Goal: Task Accomplishment & Management: Use online tool/utility

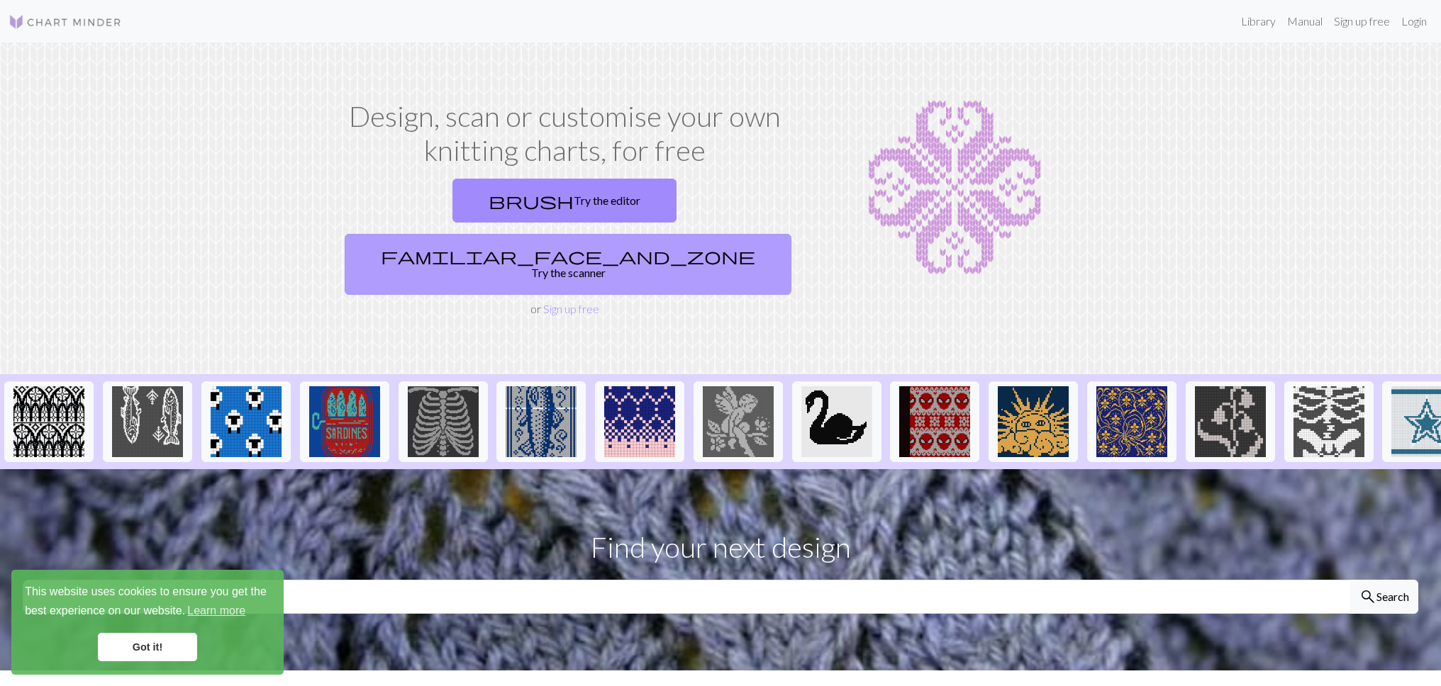
click at [732, 234] on link "familiar_face_and_zone Try the scanner" at bounding box center [568, 264] width 447 height 61
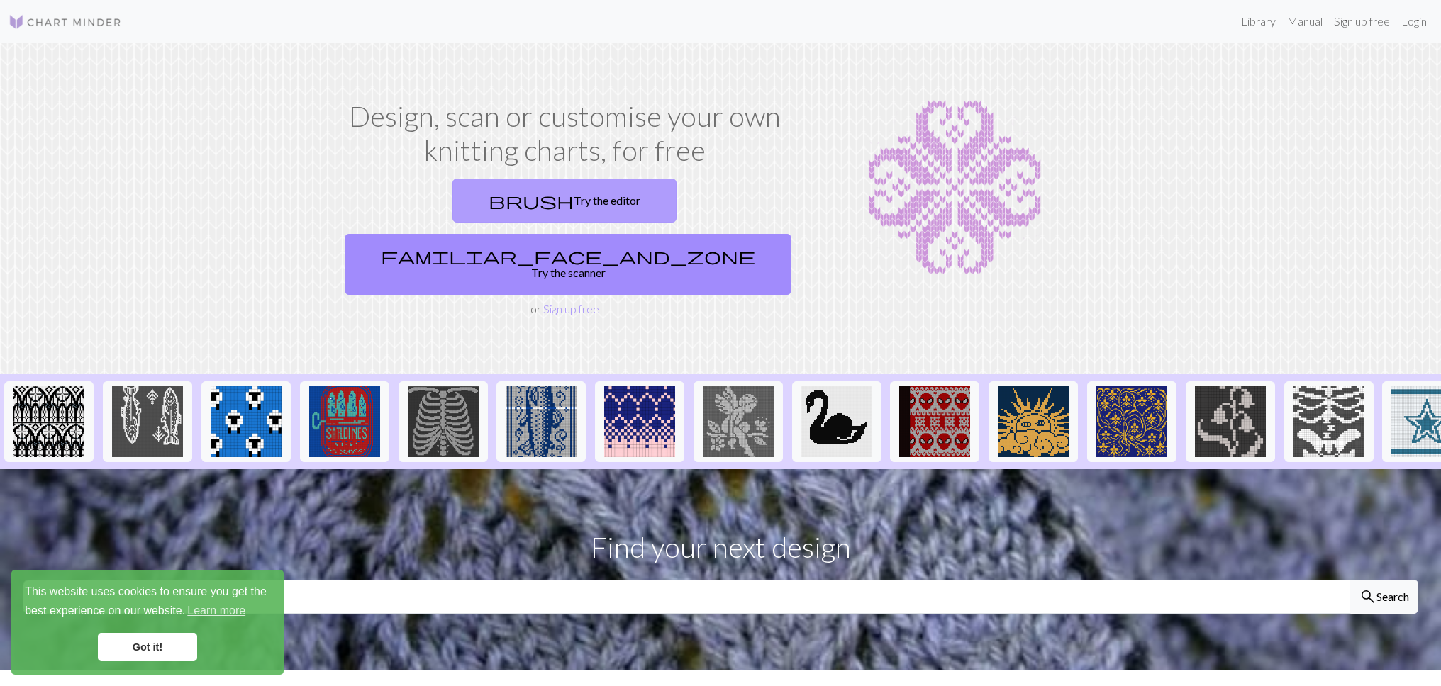
click at [452, 195] on link "brush Try the editor" at bounding box center [564, 201] width 224 height 44
click at [564, 302] on link "Sign up free" at bounding box center [571, 308] width 56 height 13
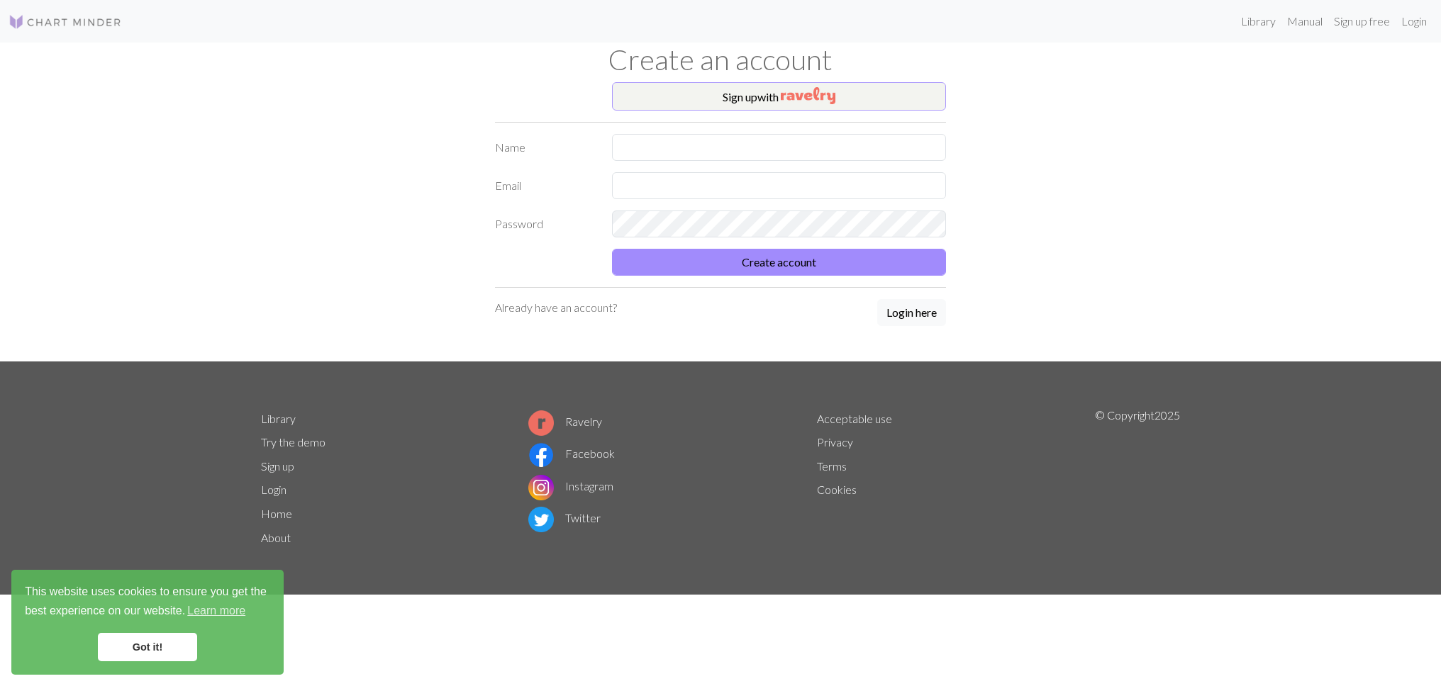
click at [750, 97] on button "Sign up with" at bounding box center [779, 96] width 334 height 28
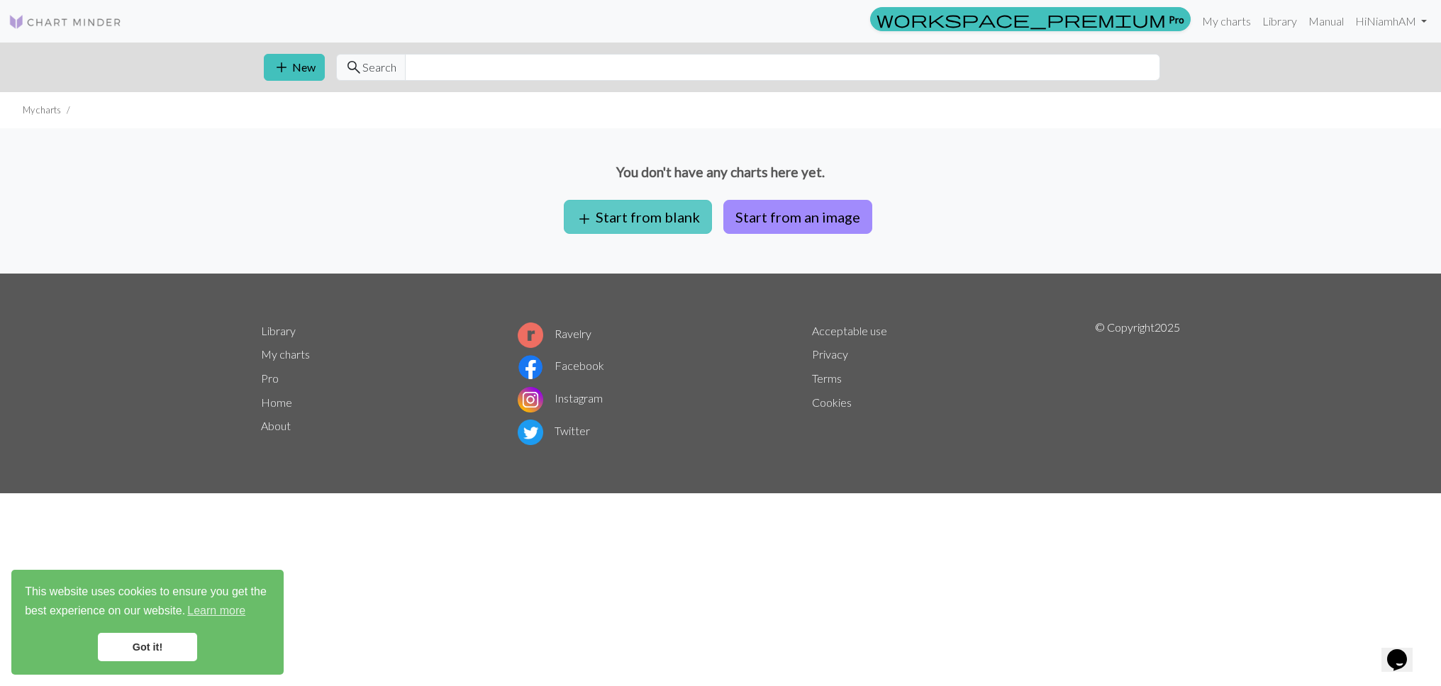
click at [640, 230] on button "add Start from blank" at bounding box center [638, 217] width 148 height 34
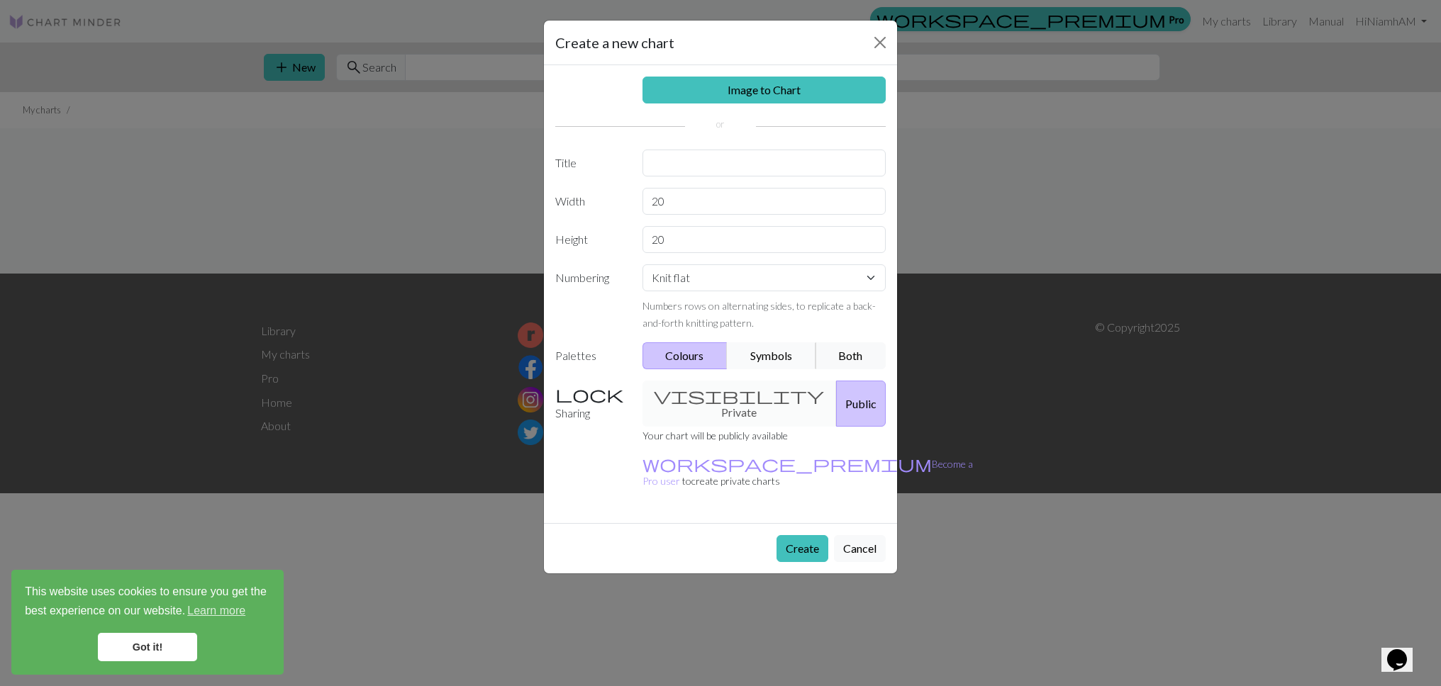
click at [781, 364] on button "Symbols" at bounding box center [771, 355] width 89 height 27
click at [703, 399] on div "visibility Private Public" at bounding box center [764, 404] width 261 height 46
click at [729, 162] on input "text" at bounding box center [764, 163] width 244 height 27
type input "Hopsa"
click at [700, 204] on input "20" at bounding box center [764, 201] width 244 height 27
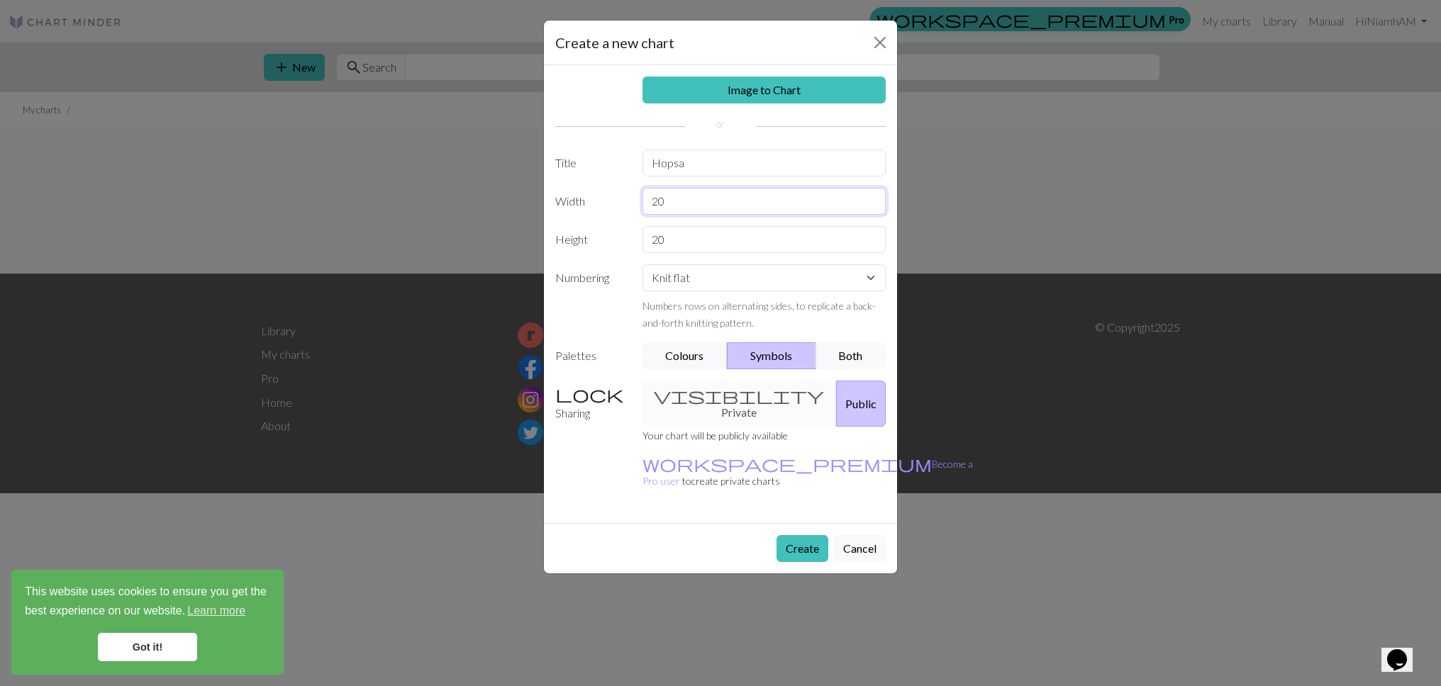
type input "2"
type input "52"
type input "71"
select select "round"
click at [799, 535] on button "Create" at bounding box center [802, 548] width 52 height 27
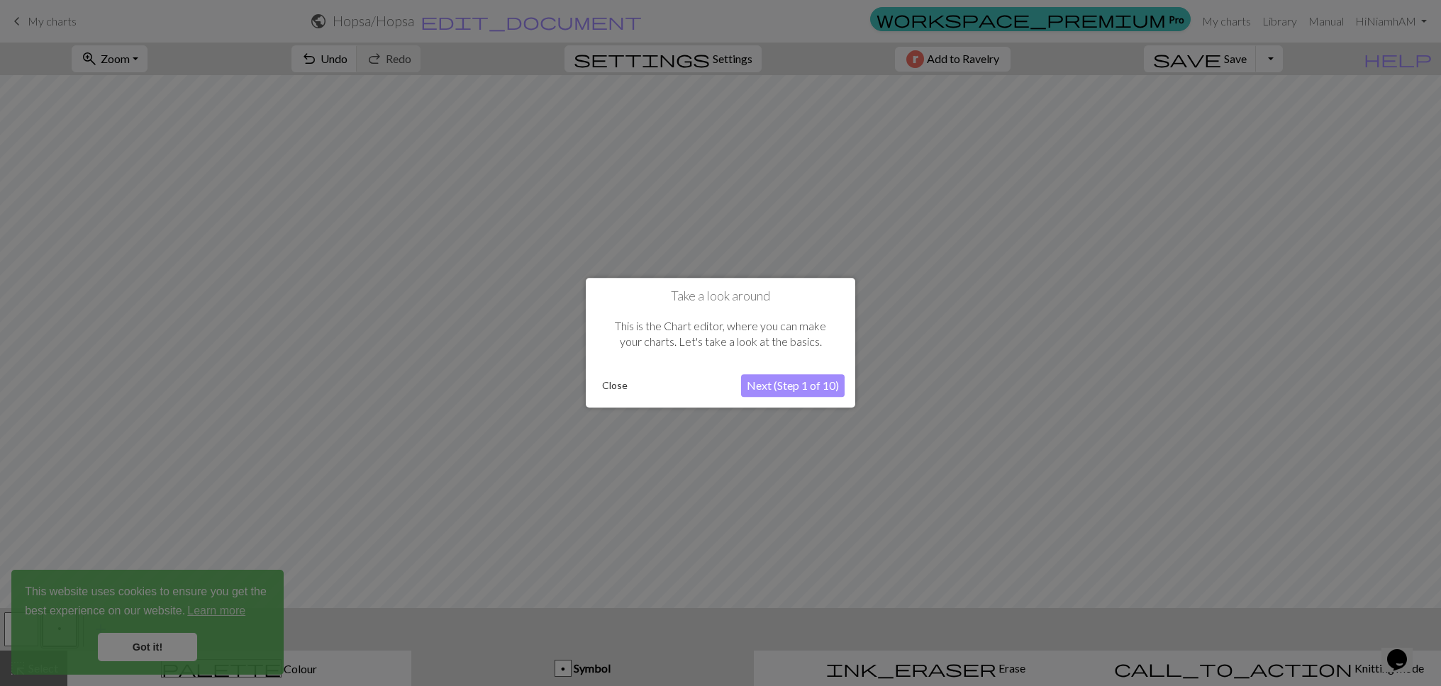
click at [779, 380] on button "Next (Step 1 of 10)" at bounding box center [793, 386] width 104 height 23
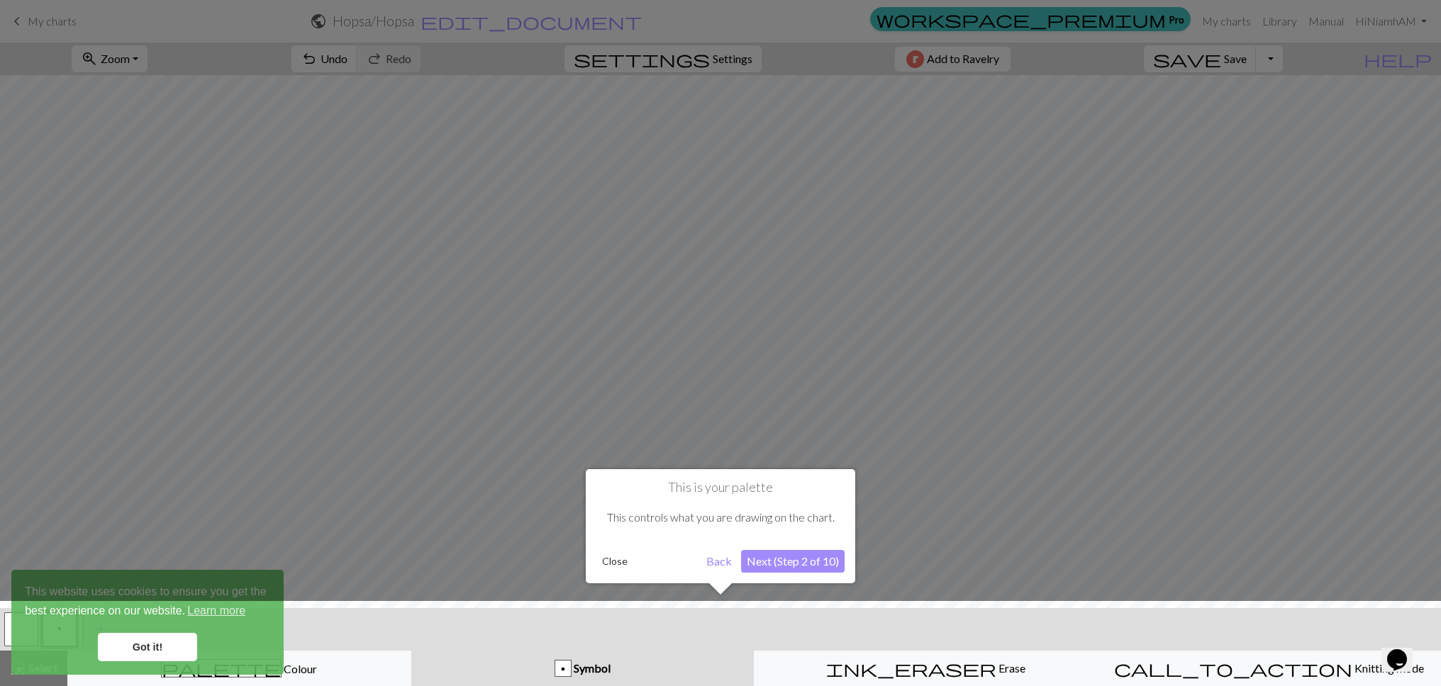
click at [762, 567] on button "Next (Step 2 of 10)" at bounding box center [793, 561] width 104 height 23
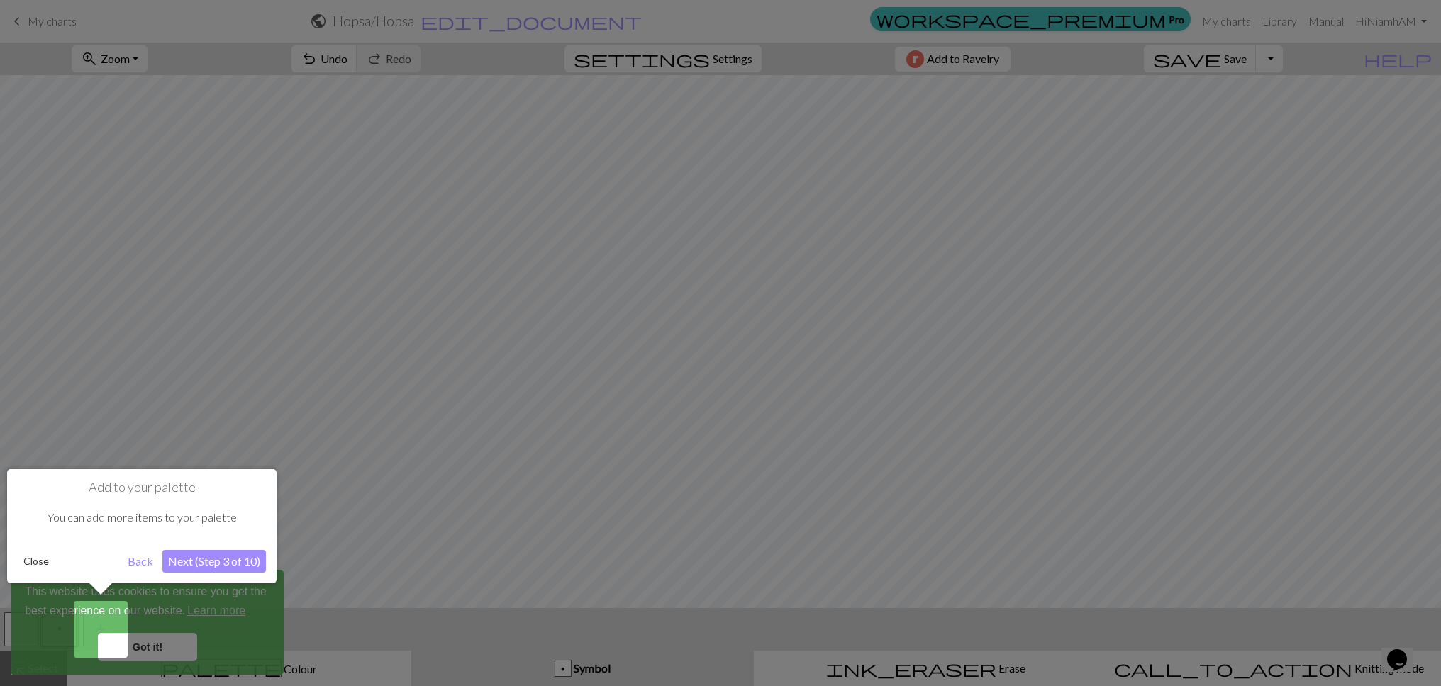
click at [198, 553] on button "Next (Step 3 of 10)" at bounding box center [214, 561] width 104 height 23
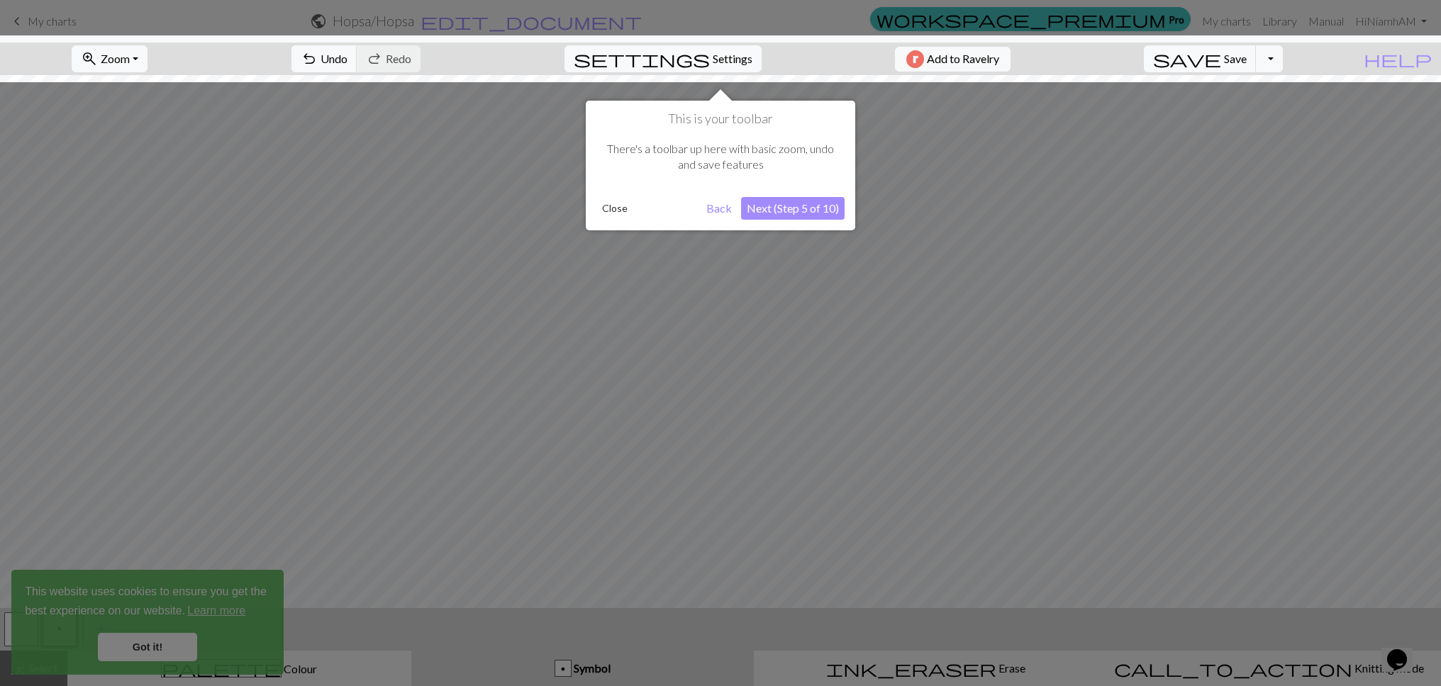
click at [804, 219] on div "This is your toolbar There's a toolbar up here with basic zoom, undo and save f…" at bounding box center [720, 166] width 269 height 130
click at [808, 206] on button "Next (Step 5 of 10)" at bounding box center [793, 208] width 104 height 23
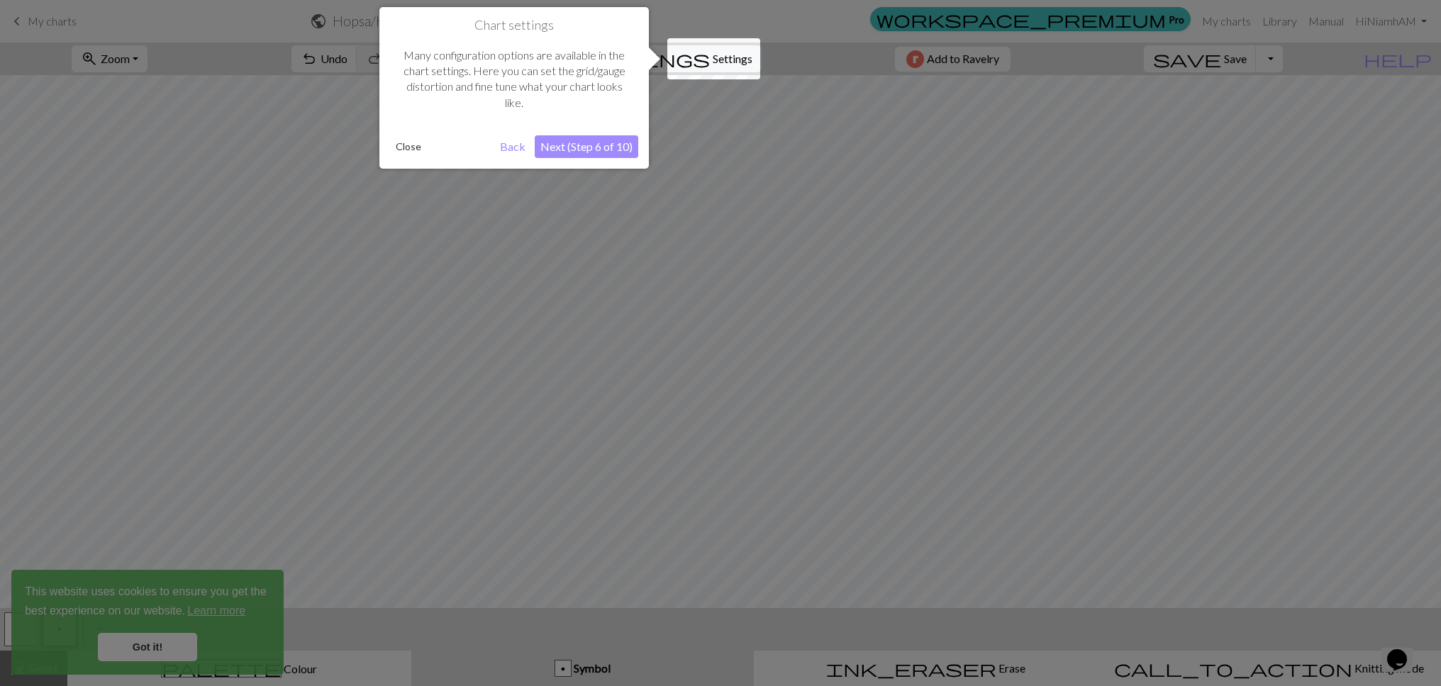
click at [569, 155] on button "Next (Step 6 of 10)" at bounding box center [587, 146] width 104 height 23
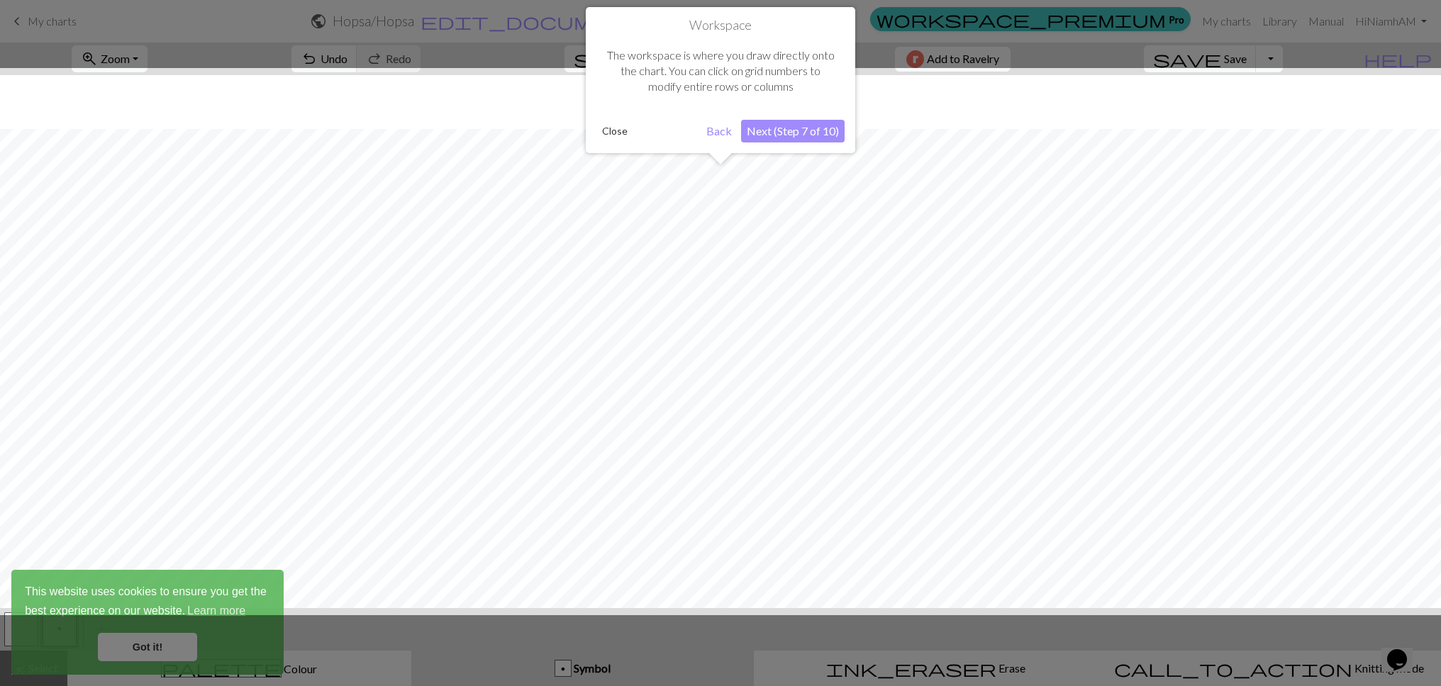
scroll to position [54, 0]
click at [778, 132] on button "Next (Step 7 of 10)" at bounding box center [793, 131] width 104 height 23
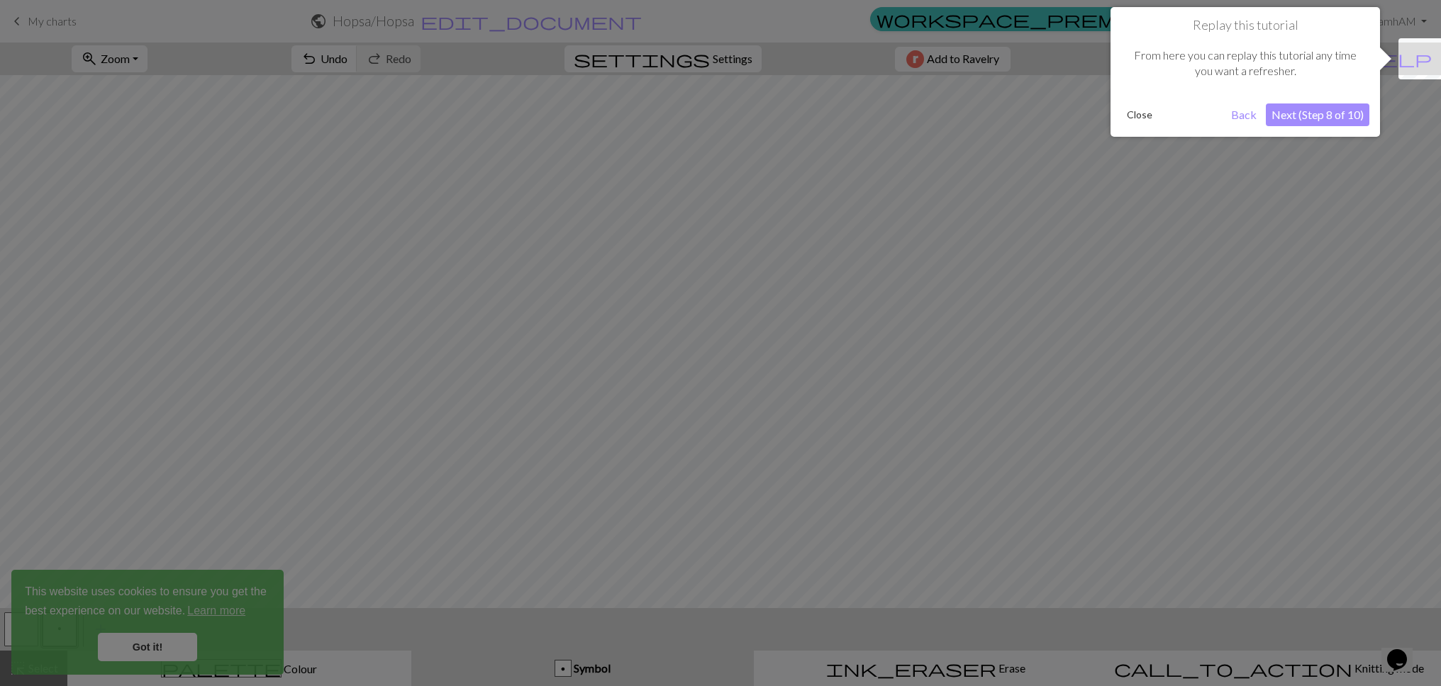
click at [1350, 118] on button "Next (Step 8 of 10)" at bounding box center [1318, 115] width 104 height 23
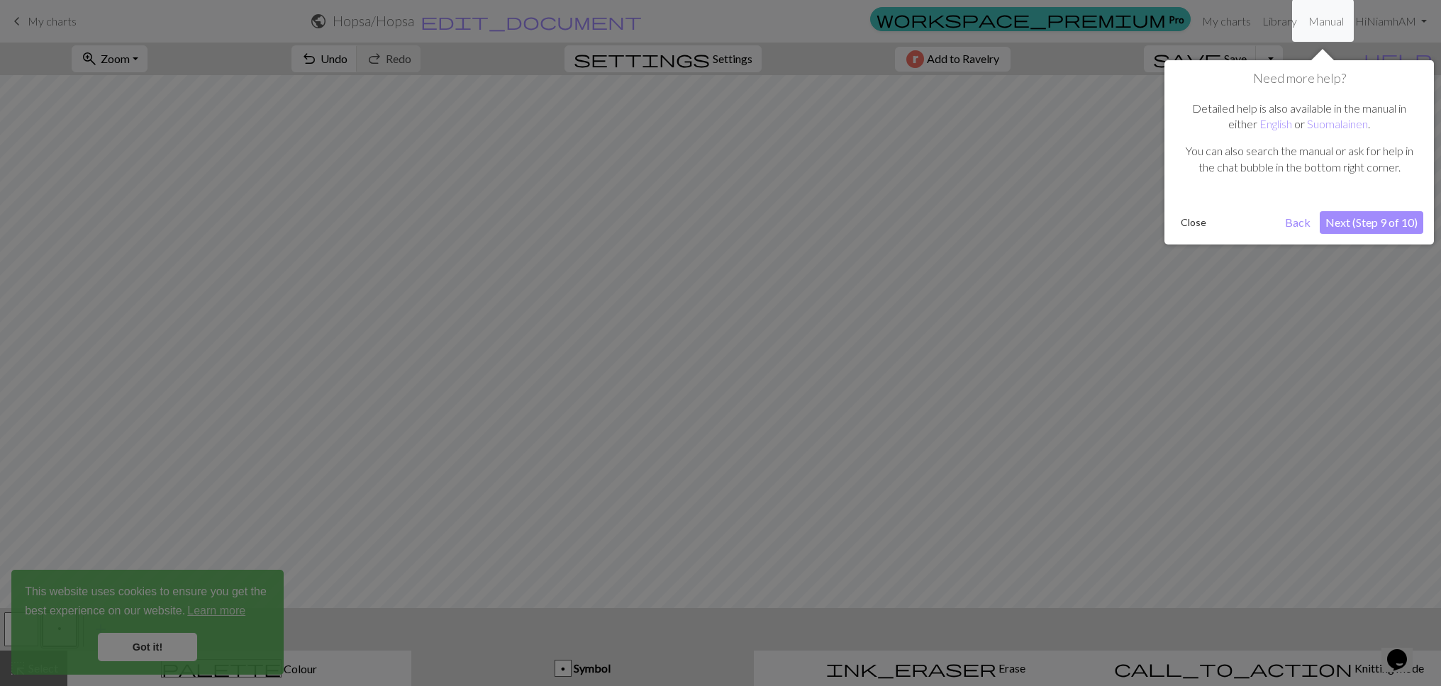
click at [1359, 221] on button "Next (Step 9 of 10)" at bounding box center [1372, 222] width 104 height 23
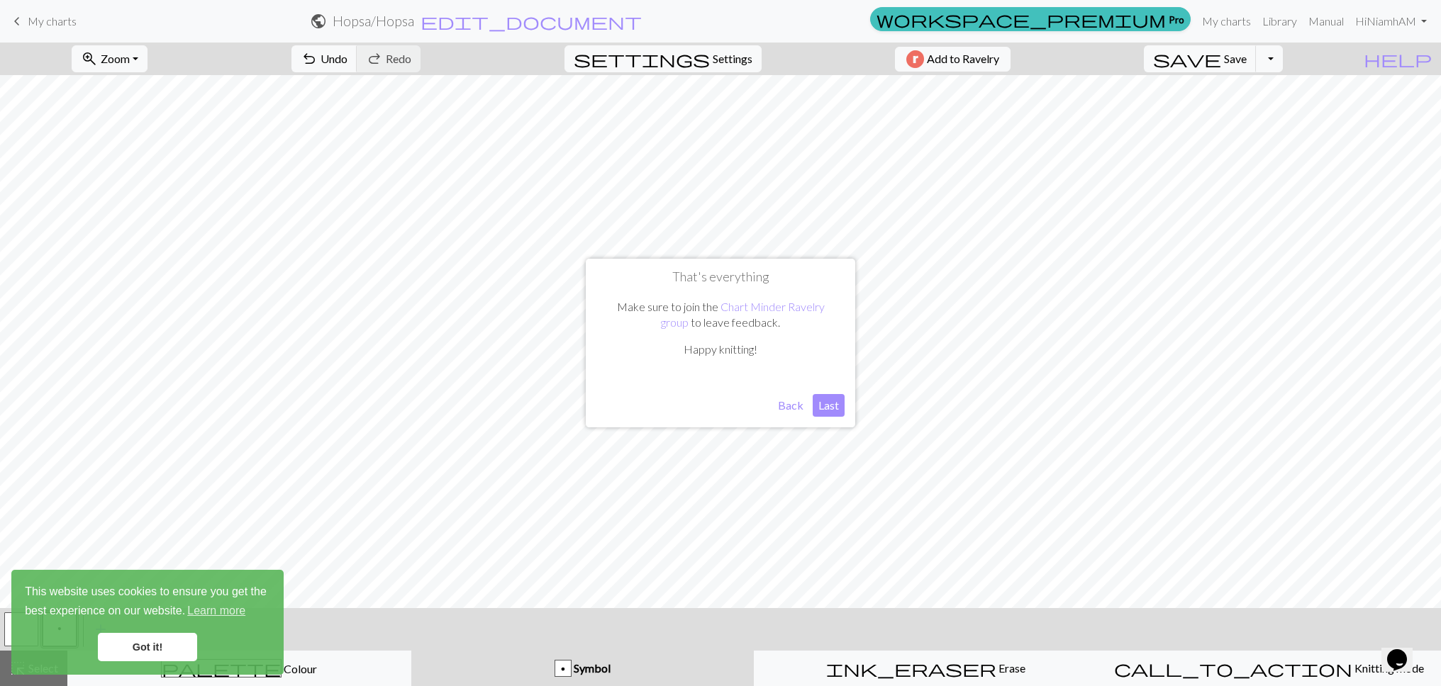
click at [823, 400] on button "Last" at bounding box center [829, 405] width 32 height 23
click at [540, 664] on div "p Symbol" at bounding box center [582, 668] width 325 height 17
click at [170, 649] on link "Got it!" at bounding box center [147, 647] width 99 height 28
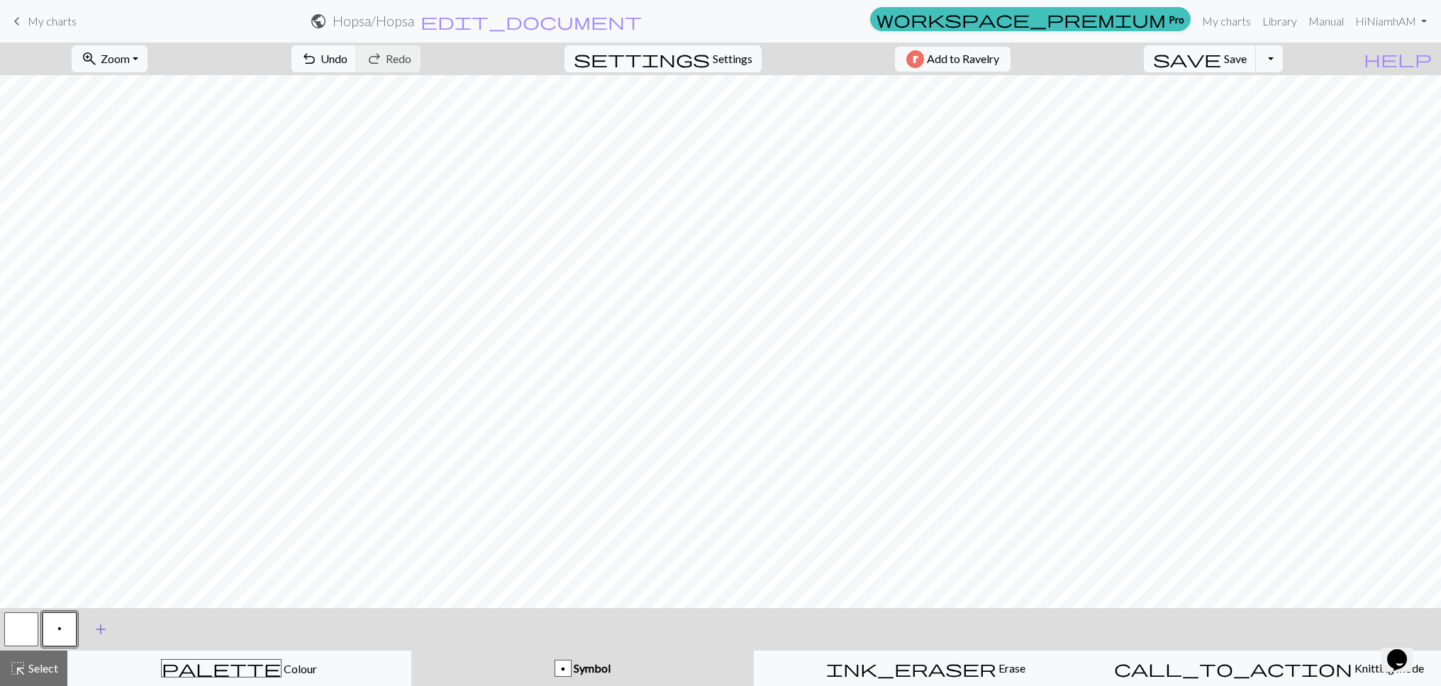
click at [103, 622] on span "add" at bounding box center [100, 630] width 17 height 20
click at [108, 637] on button "button" at bounding box center [98, 630] width 34 height 34
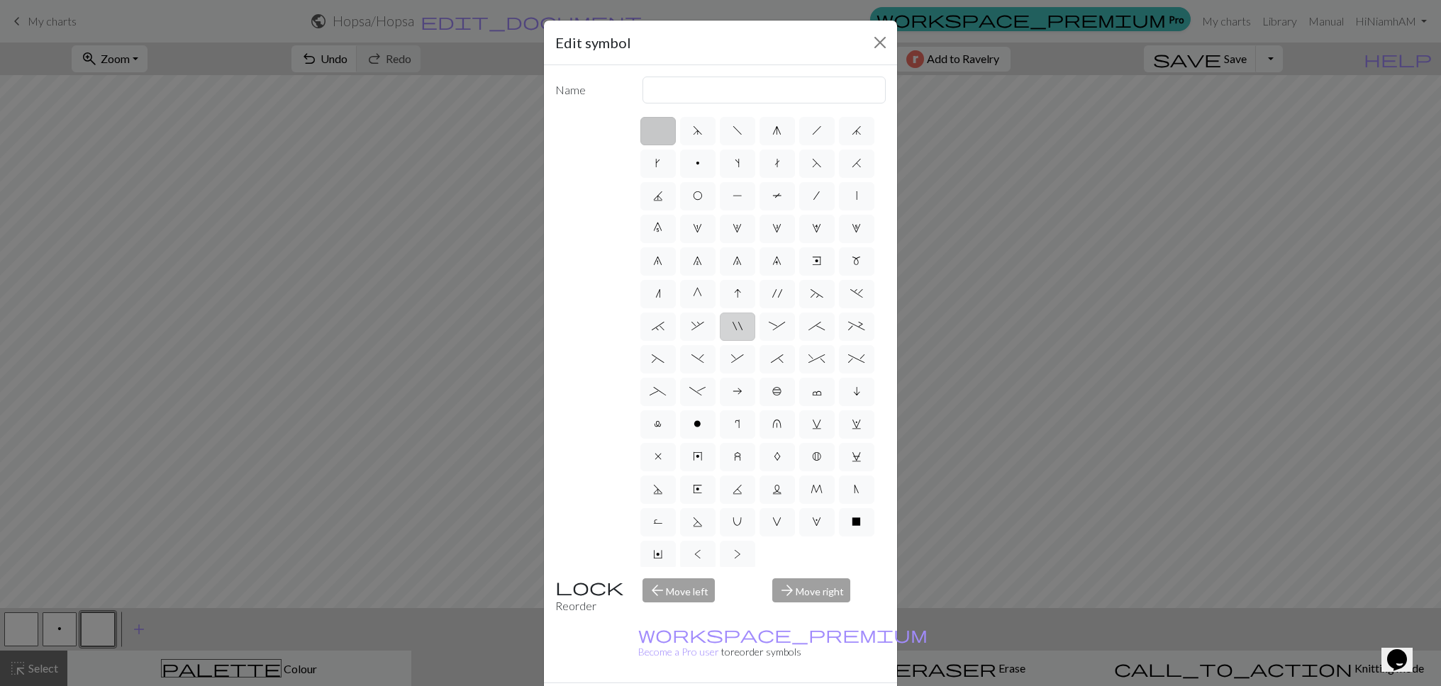
click at [742, 321] on span """ at bounding box center [737, 326] width 10 height 11
click at [742, 319] on input """ at bounding box center [736, 322] width 9 height 9
radio input "true"
type input "cable extra"
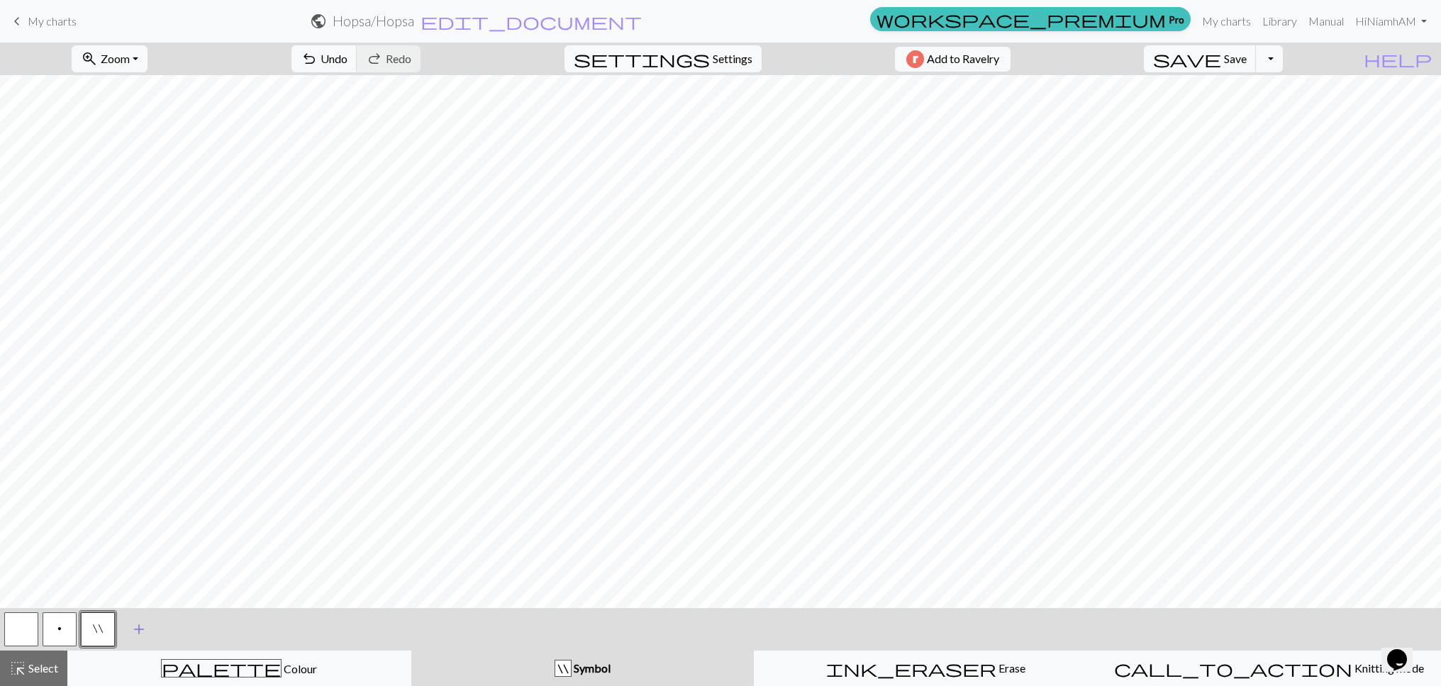
click at [135, 630] on span "add" at bounding box center [138, 630] width 17 height 20
click at [130, 626] on button "button" at bounding box center [136, 630] width 34 height 34
click at [131, 630] on button "button" at bounding box center [136, 630] width 34 height 34
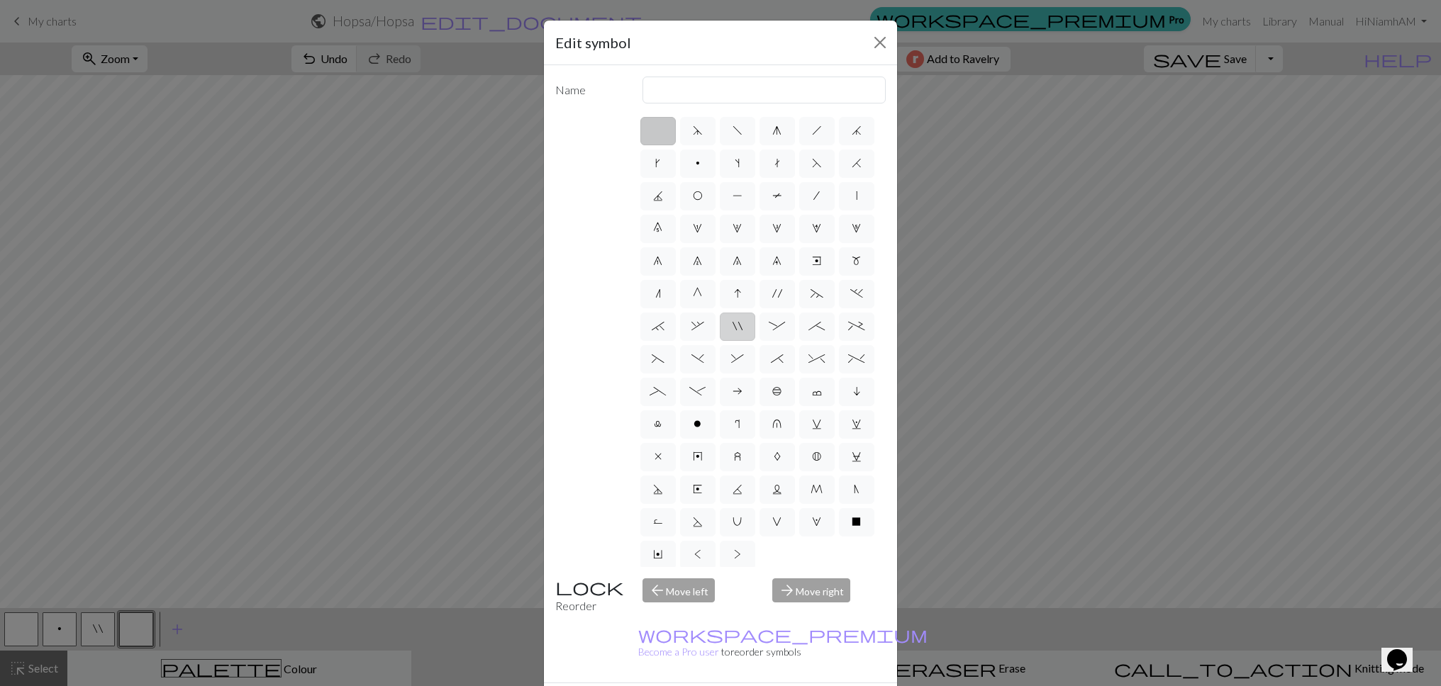
click at [725, 331] on label """ at bounding box center [737, 327] width 35 height 28
click at [732, 327] on input """ at bounding box center [736, 322] width 9 height 9
radio input "true"
type input "cable extra"
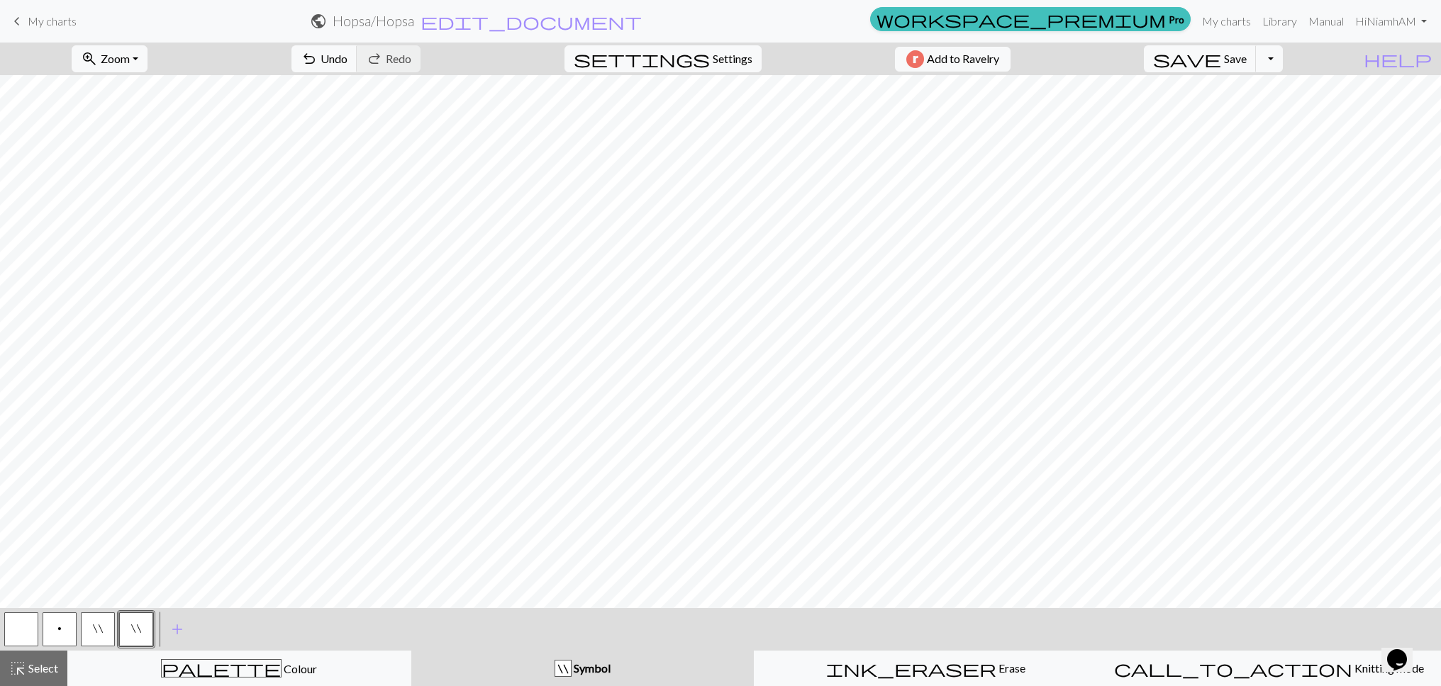
click at [86, 635] on button """ at bounding box center [98, 630] width 34 height 34
click at [104, 635] on button """ at bounding box center [98, 630] width 34 height 34
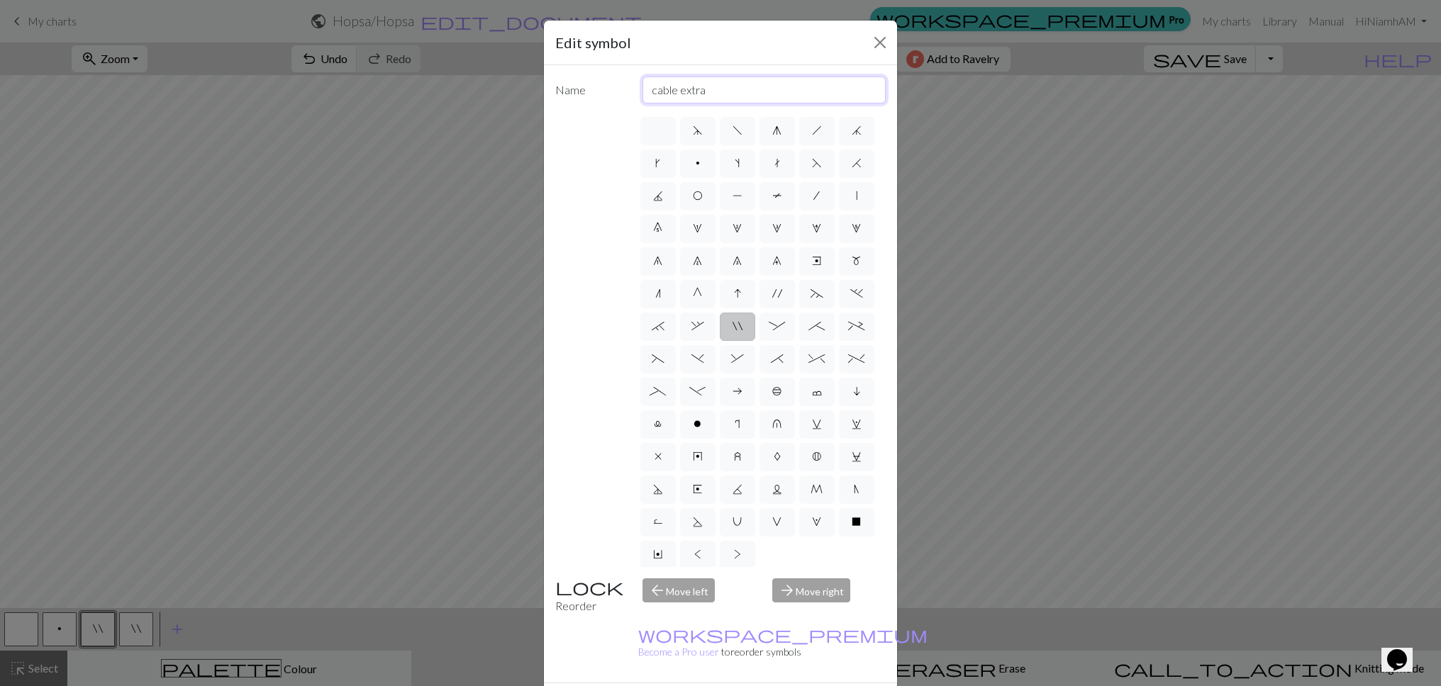
click at [690, 87] on input "cable extra" at bounding box center [764, 90] width 244 height 27
type input "cable Right"
click at [779, 291] on span "'" at bounding box center [777, 289] width 10 height 11
click at [779, 291] on input "'" at bounding box center [776, 289] width 9 height 9
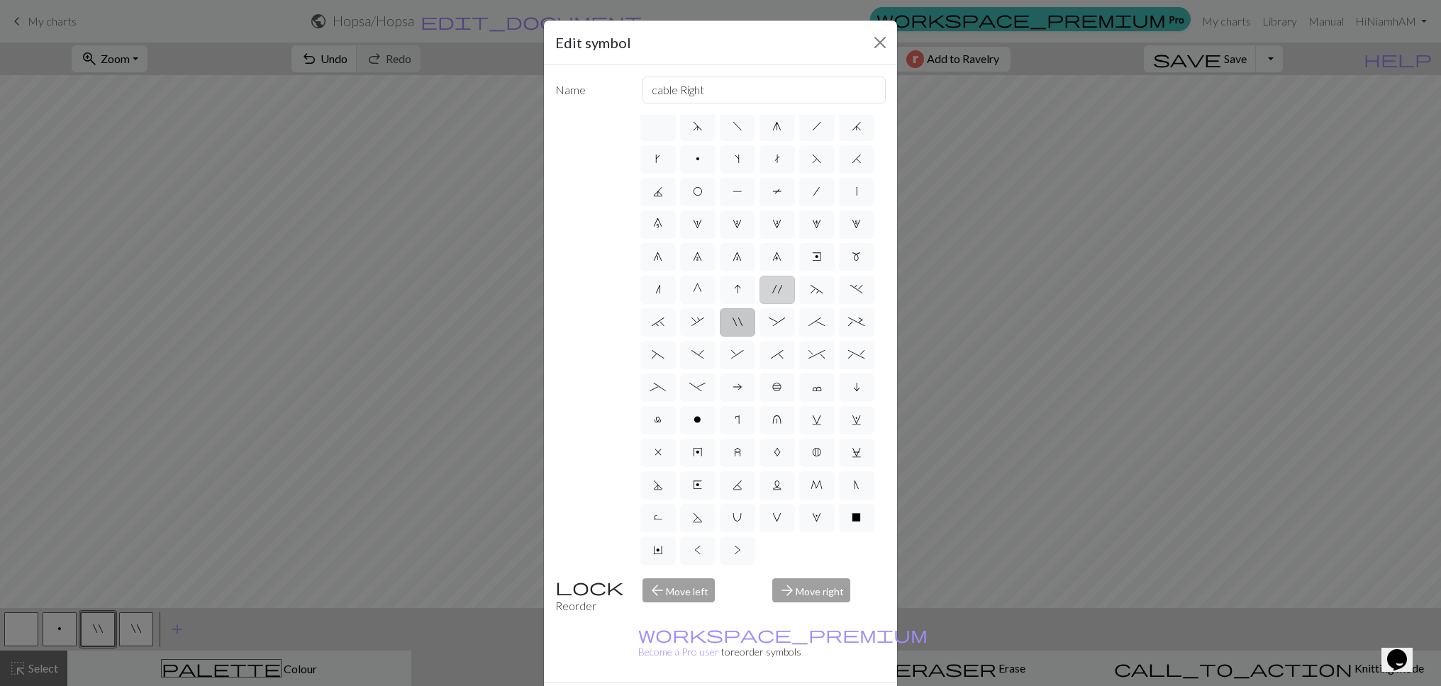
radio input "true"
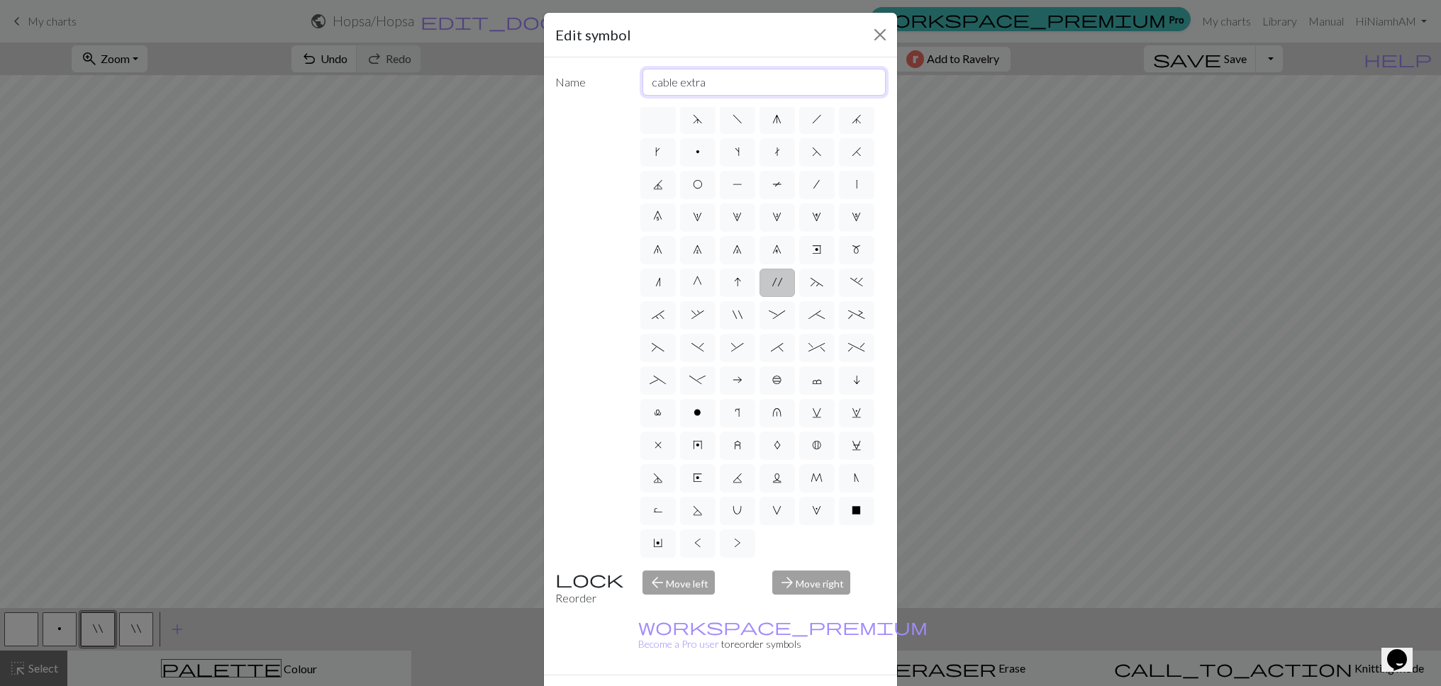
click at [687, 92] on input "cable extra" at bounding box center [764, 82] width 244 height 27
click at [684, 83] on input "cable extra" at bounding box center [764, 80] width 244 height 27
type input "cable right"
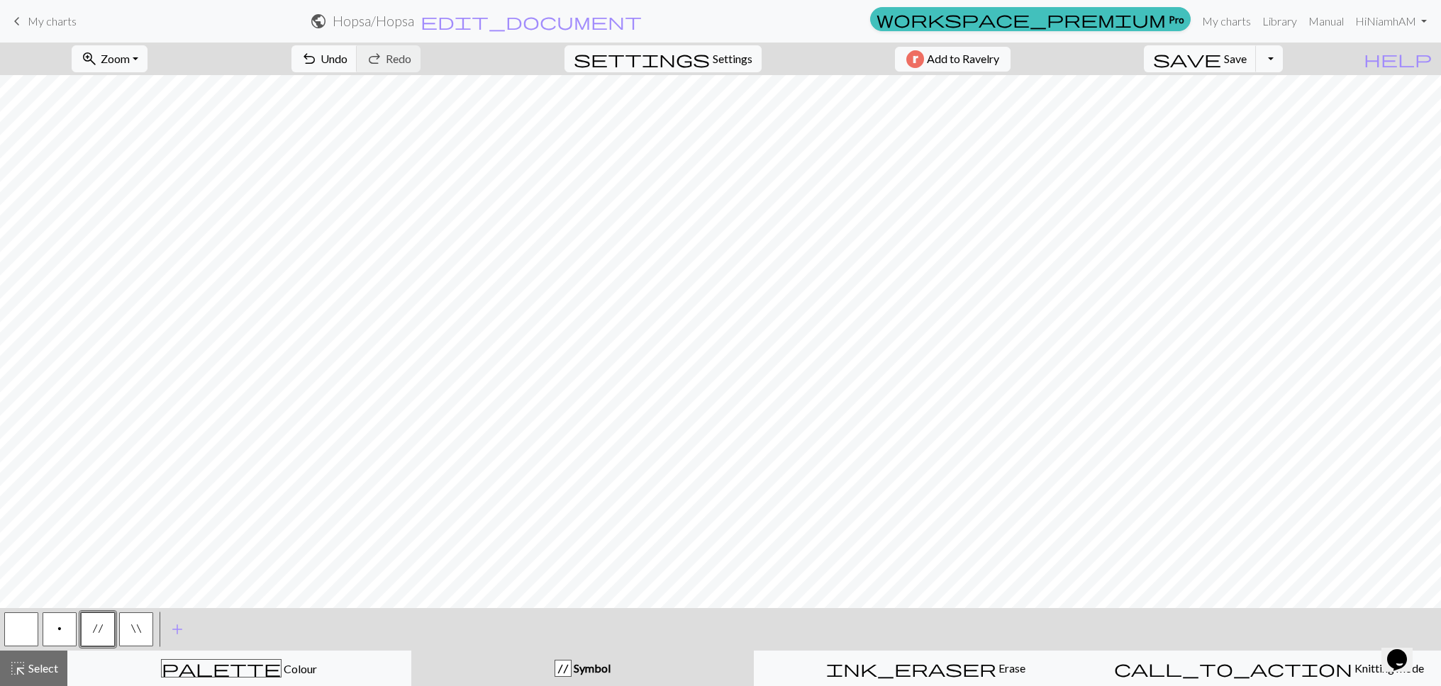
click at [135, 618] on button """ at bounding box center [136, 630] width 34 height 34
click at [122, 625] on button """ at bounding box center [136, 630] width 34 height 34
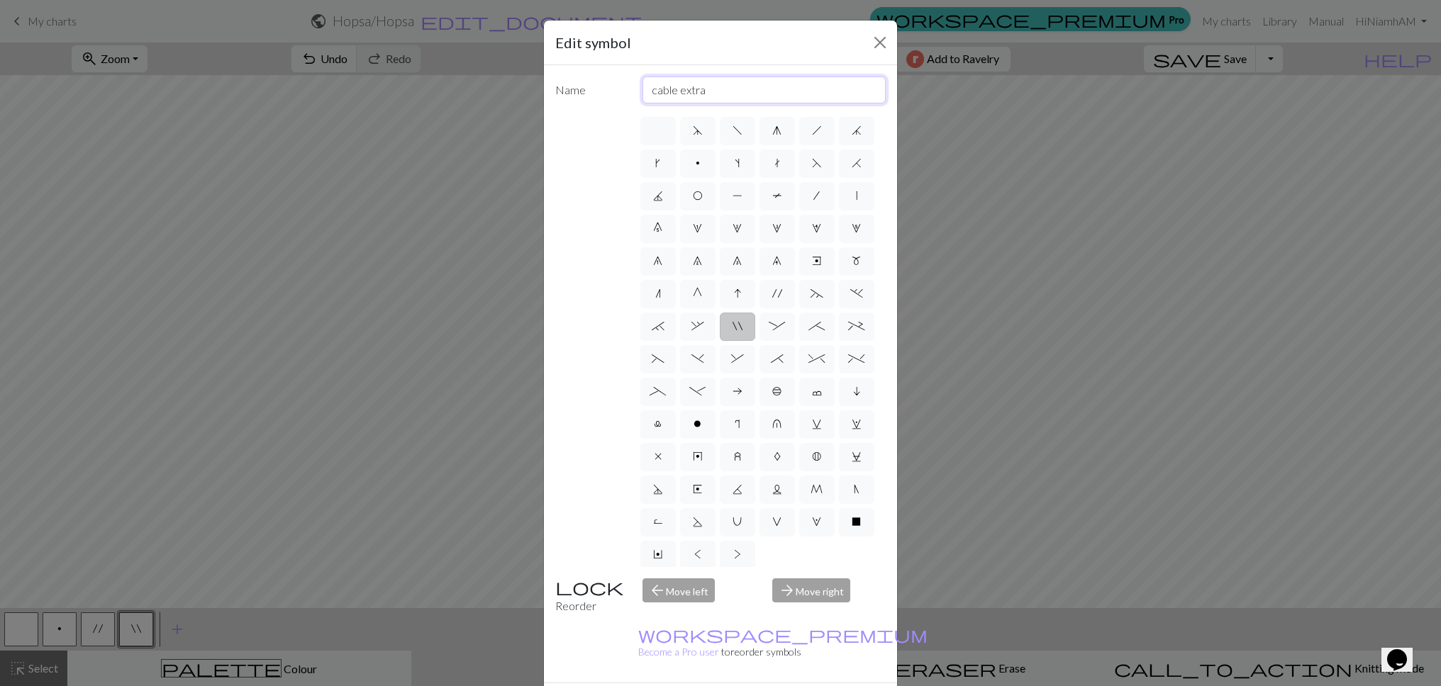
click at [699, 98] on input "cable extra" at bounding box center [764, 90] width 244 height 27
type input "cable left"
drag, startPoint x: 810, startPoint y: 674, endPoint x: 793, endPoint y: 681, distance: 17.8
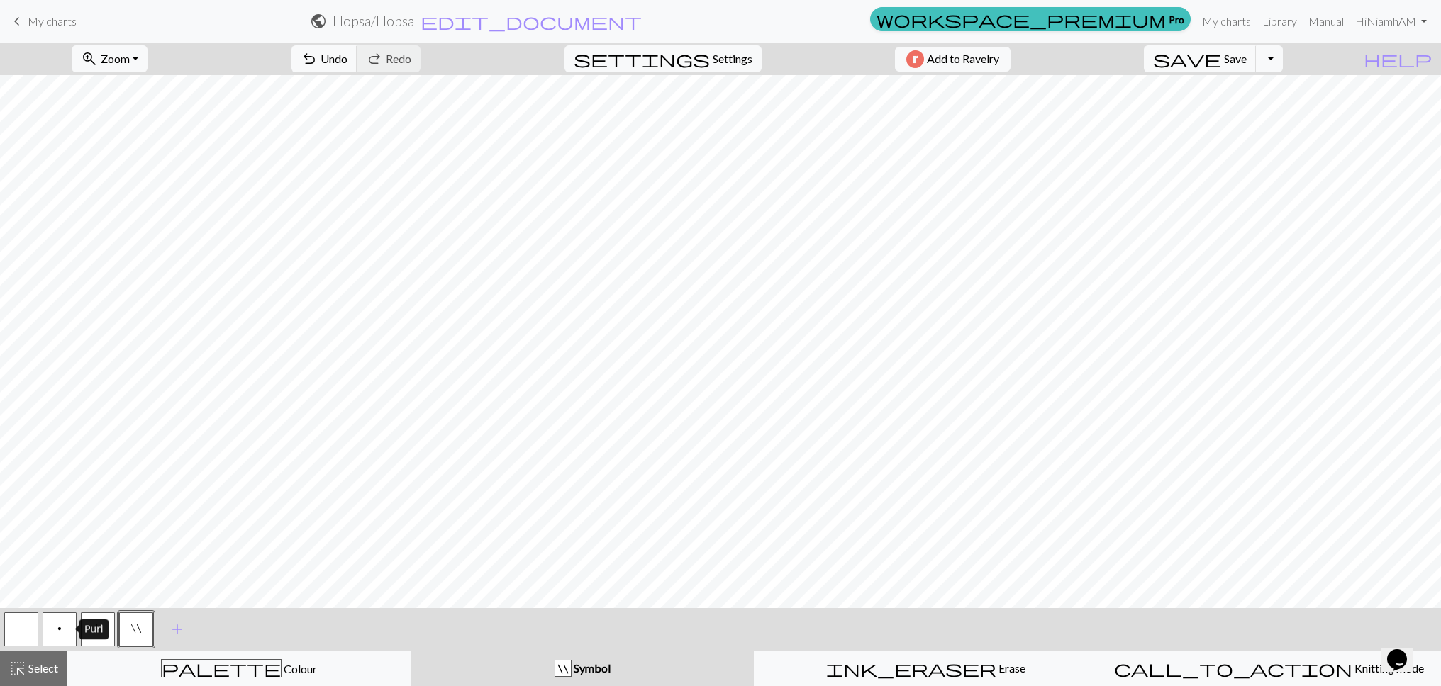
click at [53, 631] on button "p" at bounding box center [60, 630] width 34 height 34
click at [62, 638] on button "p" at bounding box center [60, 630] width 34 height 34
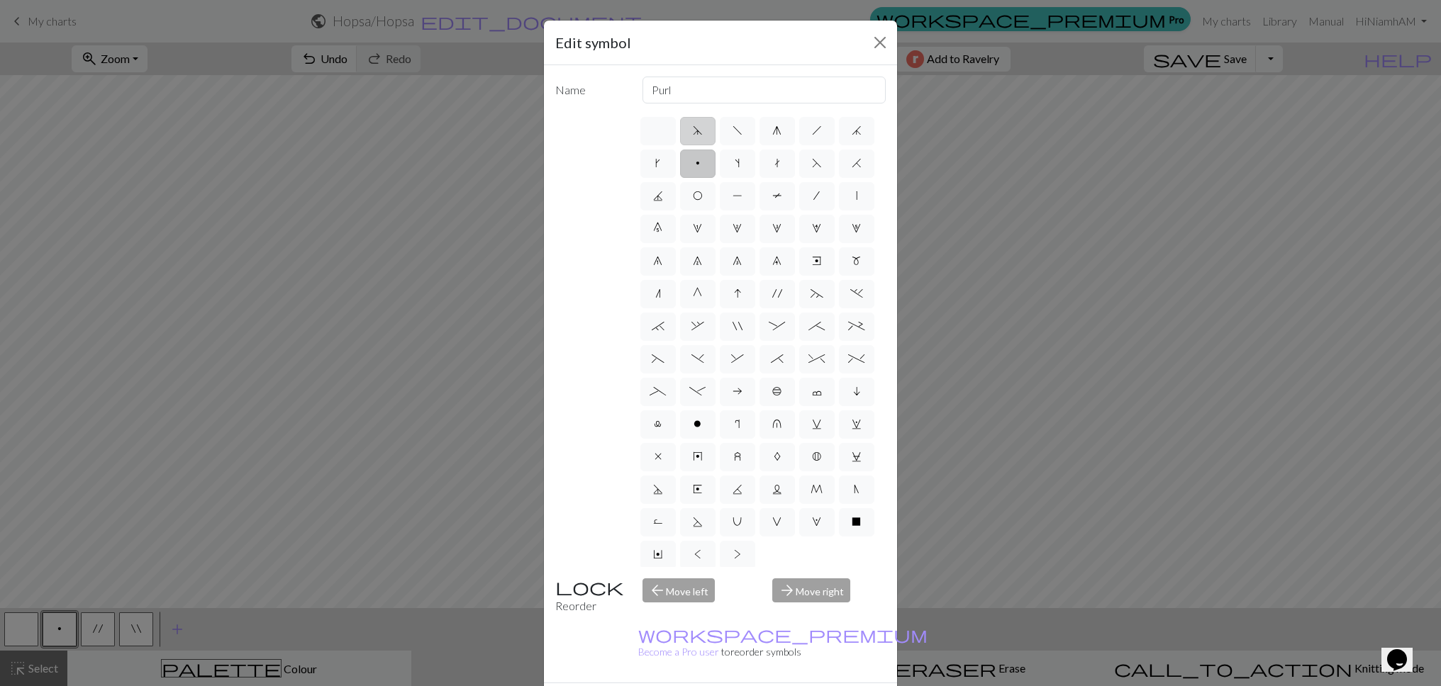
click at [706, 139] on label "d" at bounding box center [697, 131] width 35 height 28
click at [702, 131] on input "d" at bounding box center [697, 126] width 9 height 9
radio input "true"
type input "sk2p"
click at [854, 133] on span "j" at bounding box center [857, 130] width 10 height 11
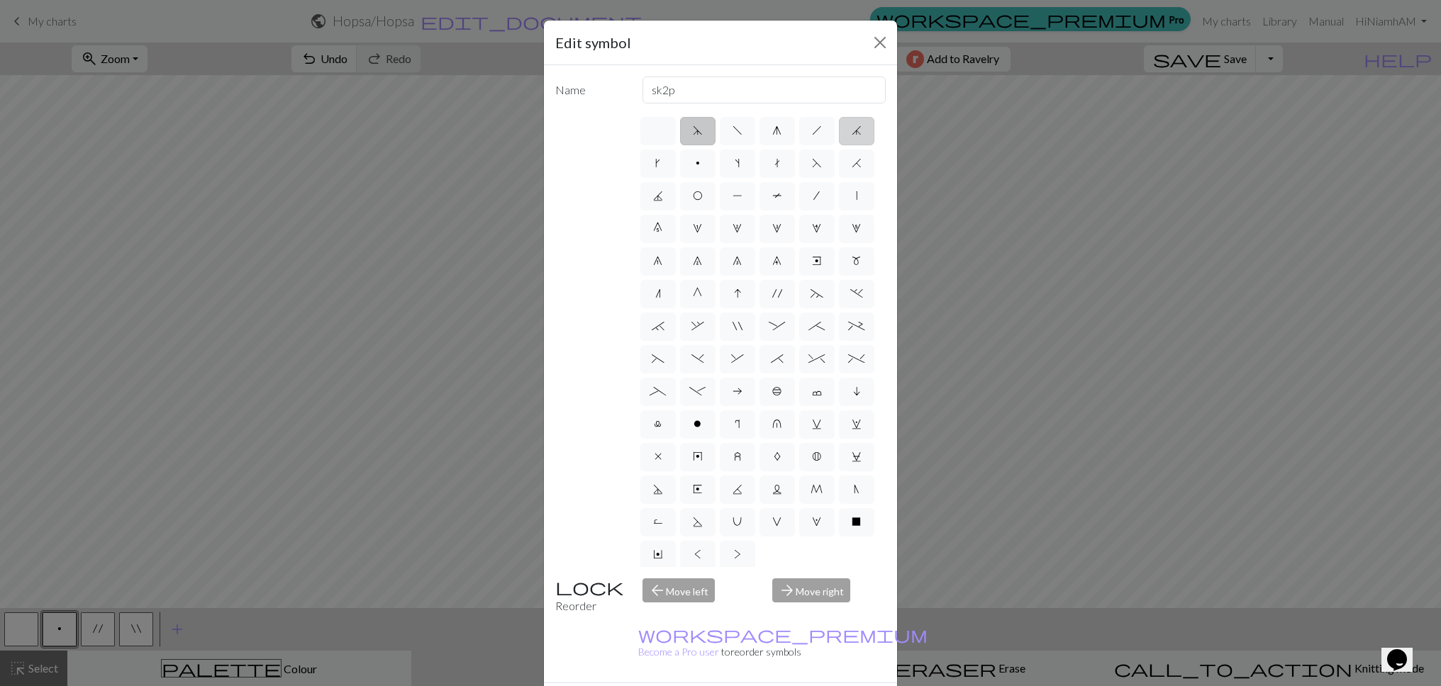
click at [854, 131] on input "j" at bounding box center [856, 126] width 9 height 9
radio input "true"
type input "k3tog"
click at [825, 161] on label "F" at bounding box center [816, 164] width 35 height 28
click at [821, 161] on input "F" at bounding box center [816, 159] width 9 height 9
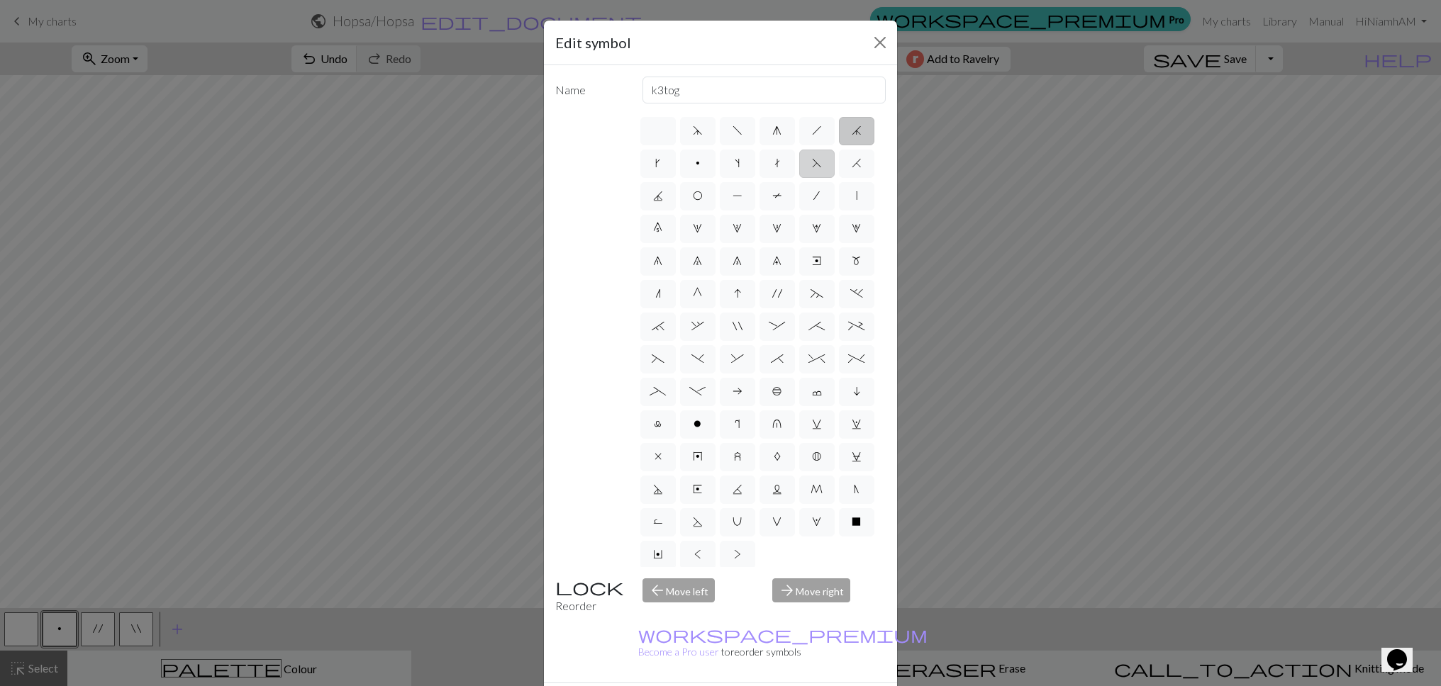
radio input "true"
type input "ssk"
click at [737, 494] on span "K" at bounding box center [737, 489] width 10 height 11
click at [737, 490] on input "K" at bounding box center [736, 485] width 9 height 9
radio input "true"
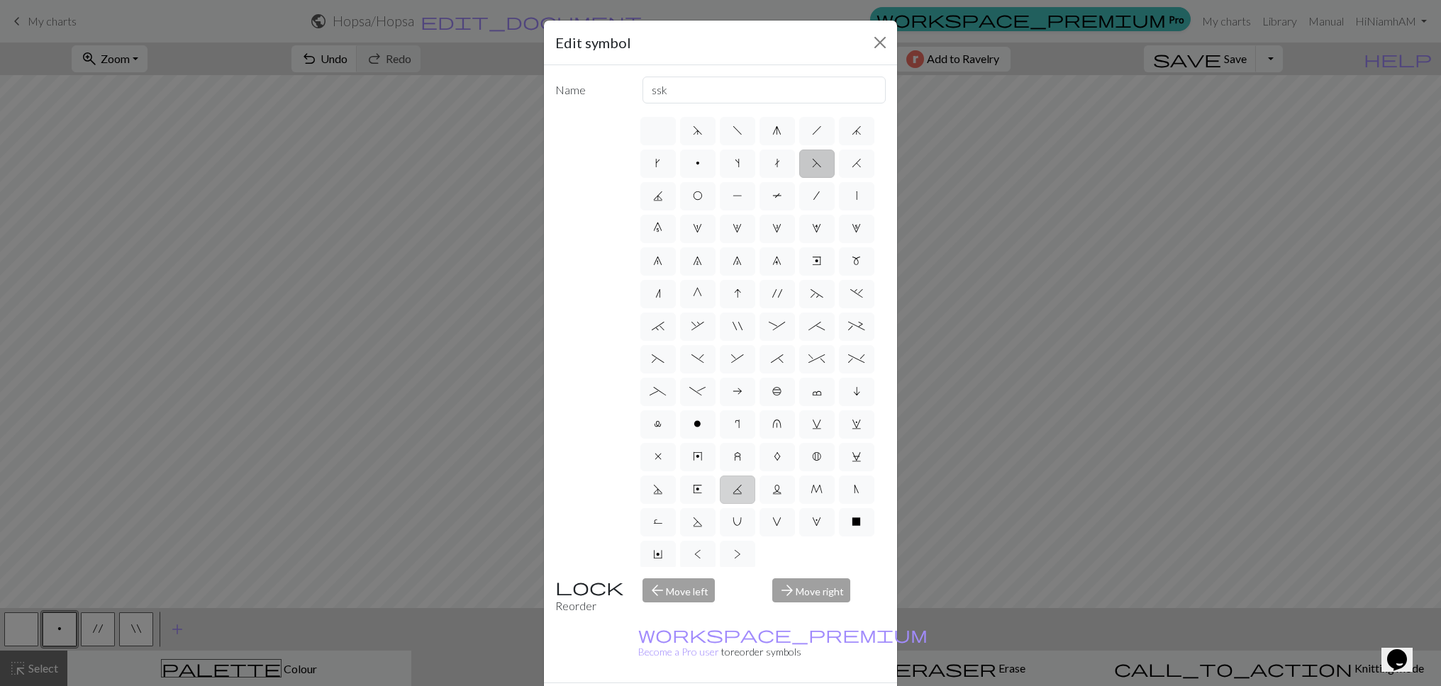
type input "p2tog tbl"
click at [767, 293] on label "'" at bounding box center [776, 294] width 35 height 28
click at [772, 293] on input "'" at bounding box center [776, 289] width 9 height 9
radio input "true"
type input "cable extra"
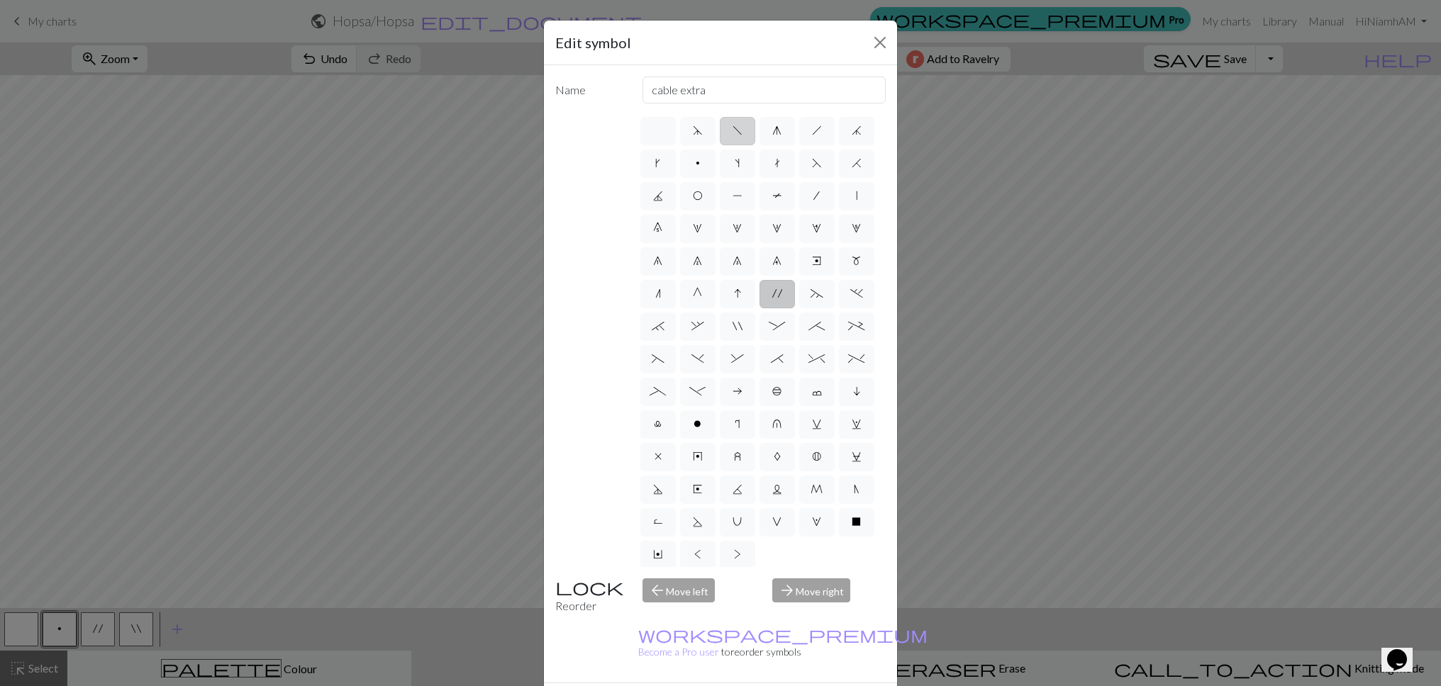
click at [742, 138] on label "f" at bounding box center [737, 131] width 35 height 28
click at [742, 131] on input "f" at bounding box center [736, 126] width 9 height 9
radio input "true"
type input "left leaning decrease"
click at [803, 135] on label "h" at bounding box center [816, 131] width 35 height 28
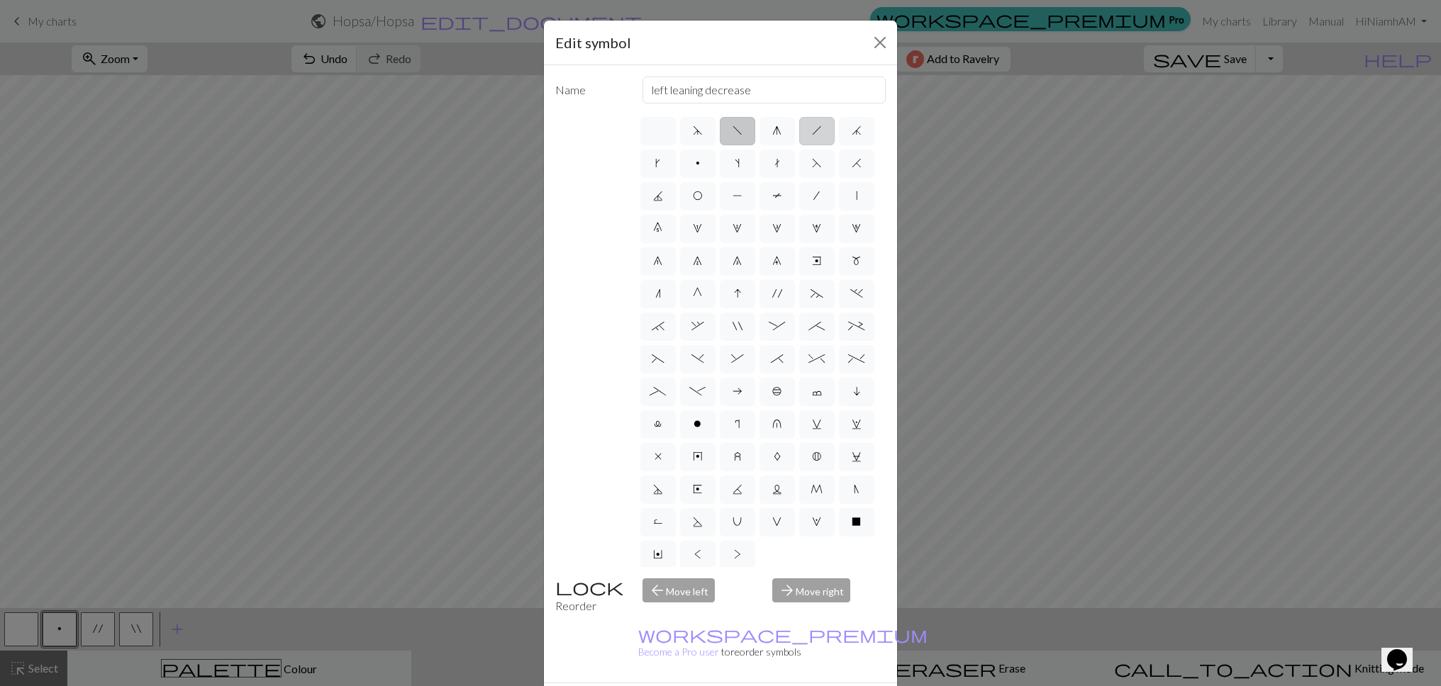
click at [812, 131] on input "h" at bounding box center [816, 126] width 9 height 9
radio input "true"
type input "right leaning decrease"
click at [822, 157] on label "F" at bounding box center [816, 164] width 35 height 28
click at [821, 157] on input "F" at bounding box center [816, 159] width 9 height 9
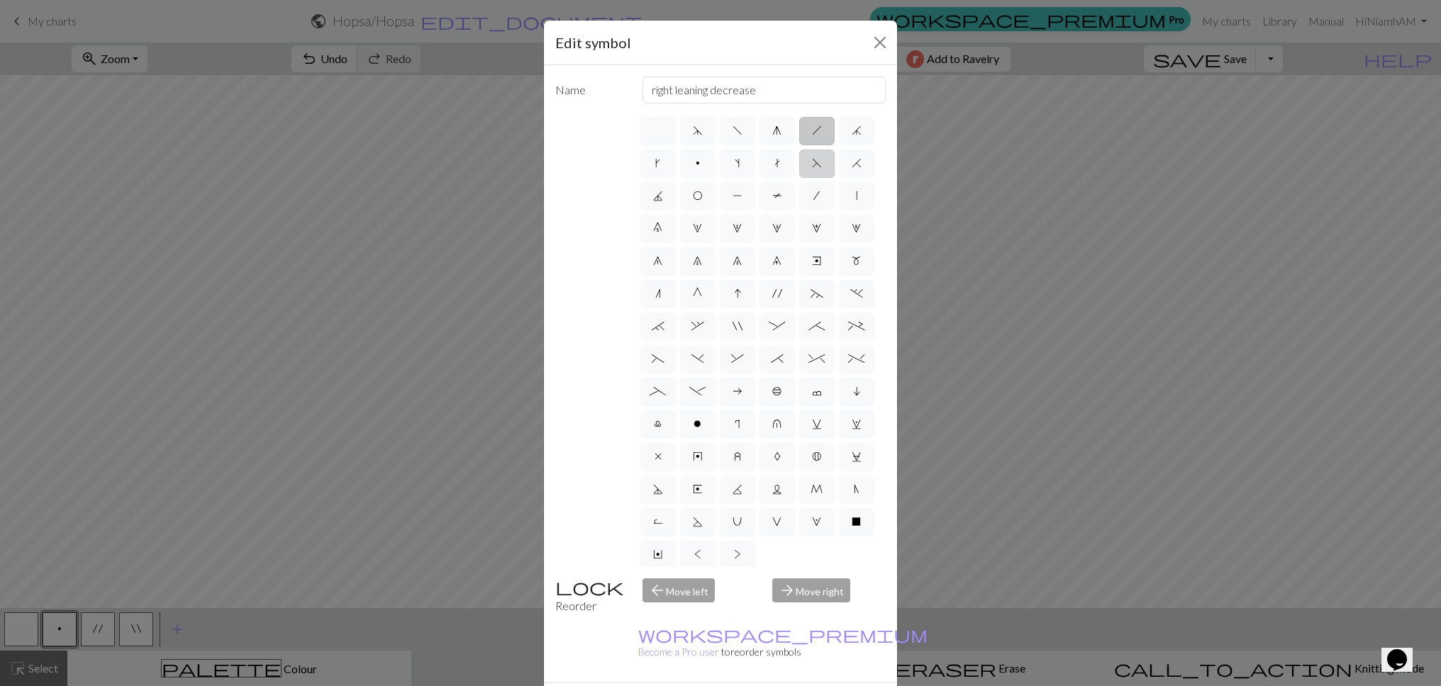
radio input "true"
type input "ssk"
click at [774, 330] on span ":" at bounding box center [777, 326] width 16 height 11
click at [774, 327] on input ":" at bounding box center [773, 322] width 9 height 9
radio input "true"
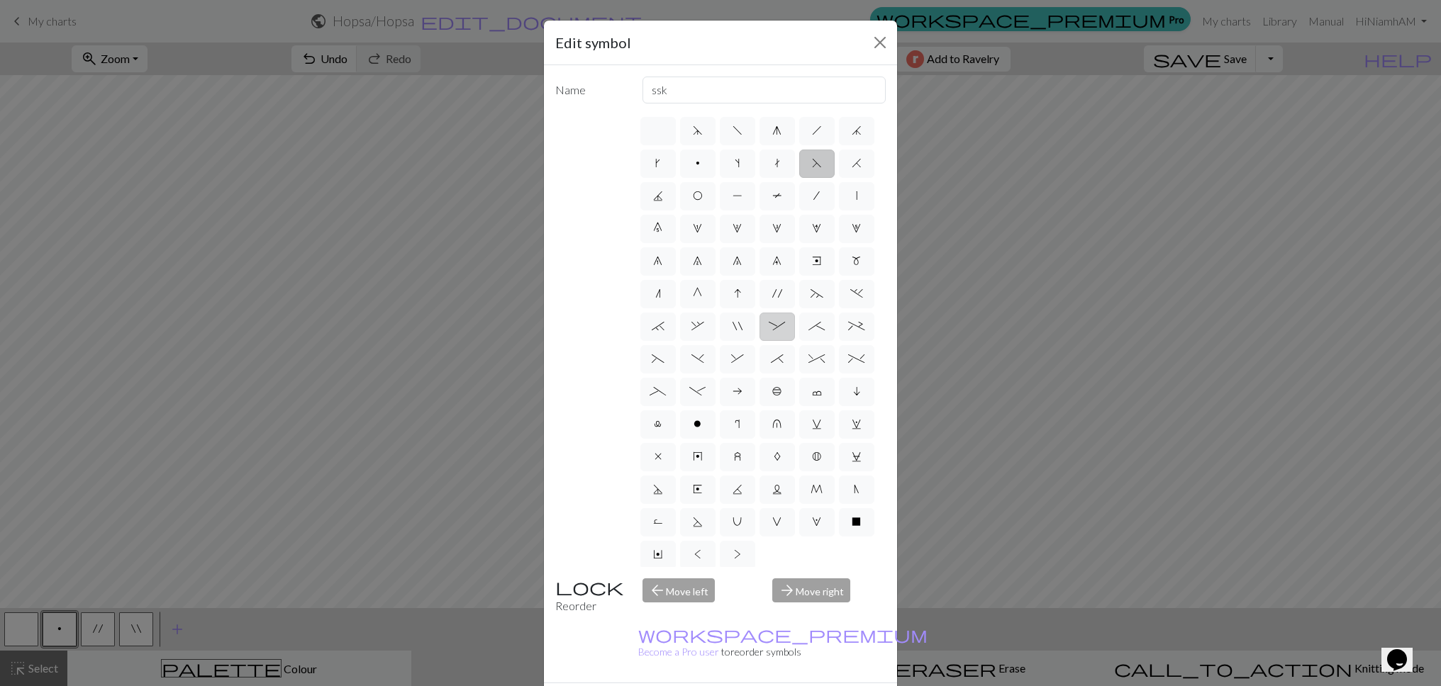
type input "left part of 4+ stitch cable wyib"
click at [663, 234] on label "0" at bounding box center [657, 229] width 35 height 28
click at [662, 229] on input "0" at bounding box center [657, 224] width 9 height 9
radio input "true"
type input "decrease 5"
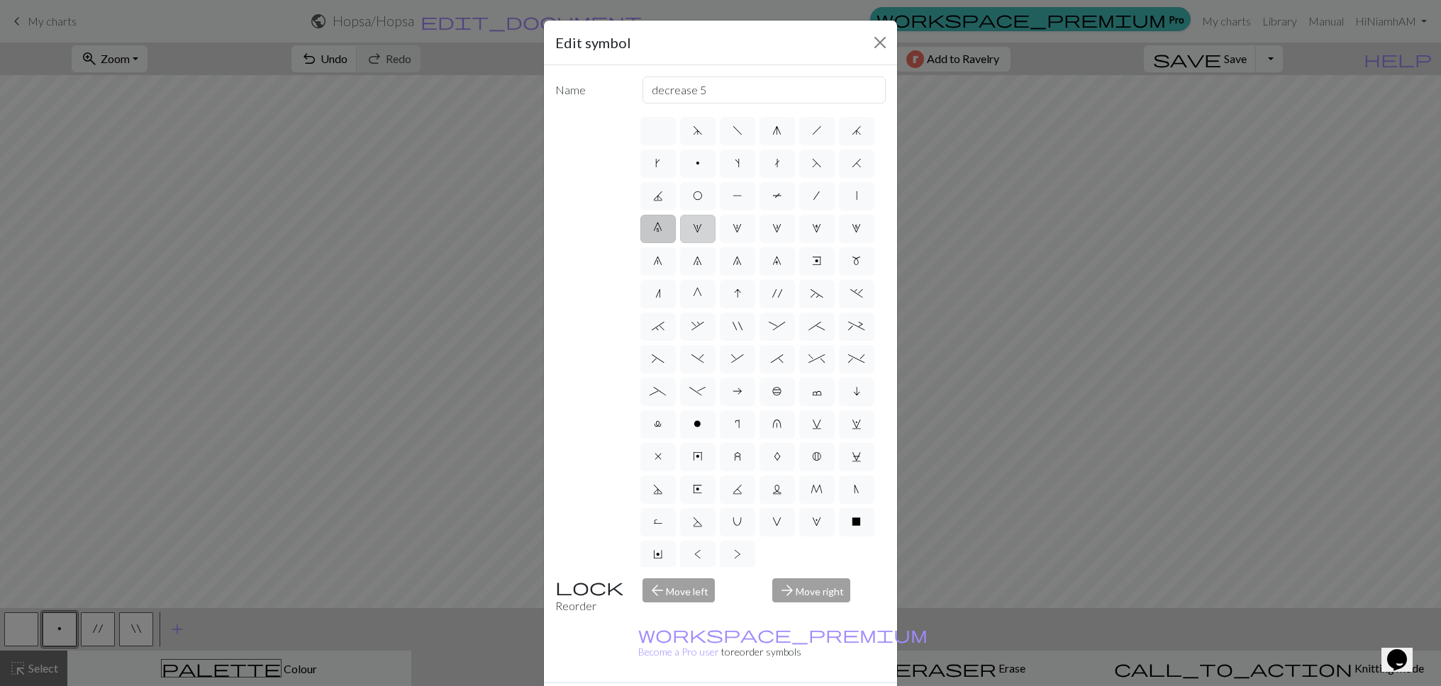
click at [703, 226] on label "1" at bounding box center [697, 229] width 35 height 28
click at [702, 226] on input "1" at bounding box center [697, 224] width 9 height 9
radio input "true"
type input "increase 1"
click at [669, 367] on label "(" at bounding box center [657, 359] width 35 height 28
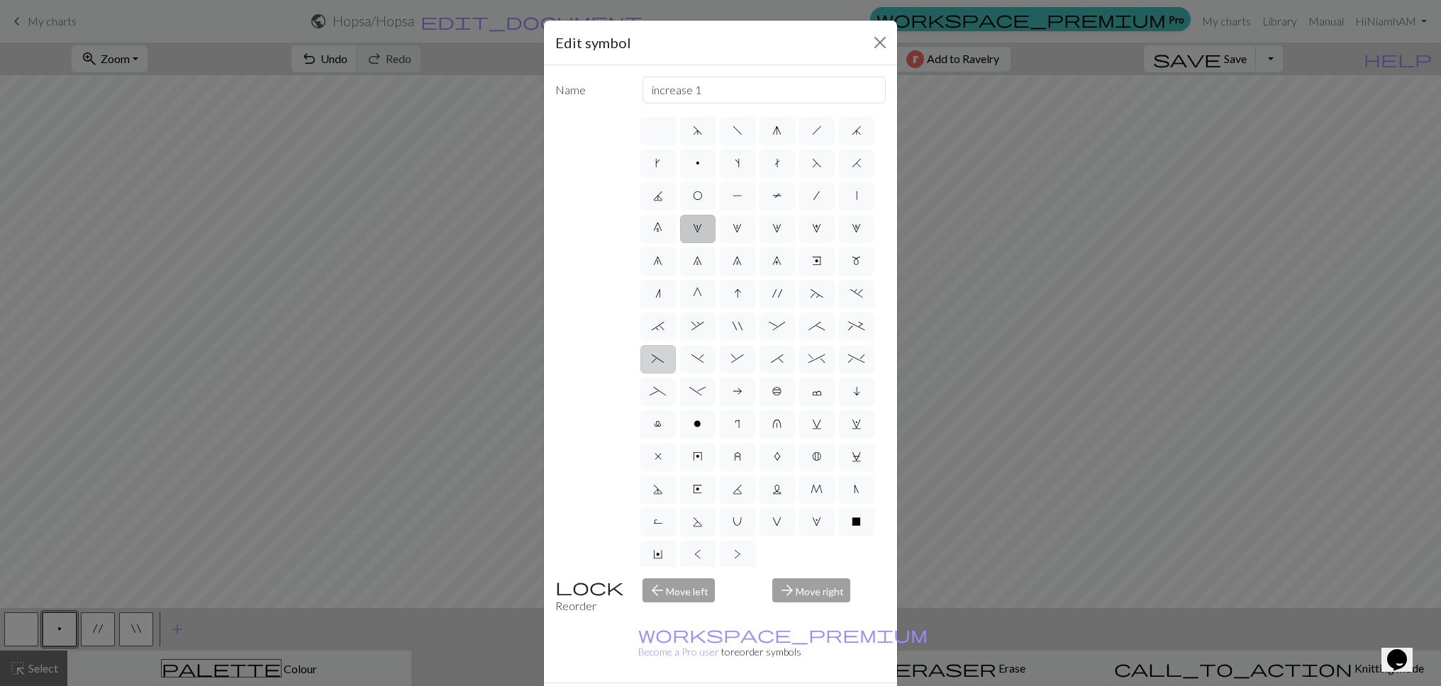
click at [661, 360] on input "(" at bounding box center [656, 354] width 9 height 9
radio input "true"
type input "left part of left 3+ stitch cable, wyif"
click at [810, 597] on div "arrow_forward Move right" at bounding box center [829, 597] width 130 height 36
click at [676, 578] on div "Name left part of left 3+ stitch cable, wyif d f g h j k p s t F H J O P T / | …" at bounding box center [720, 374] width 353 height 618
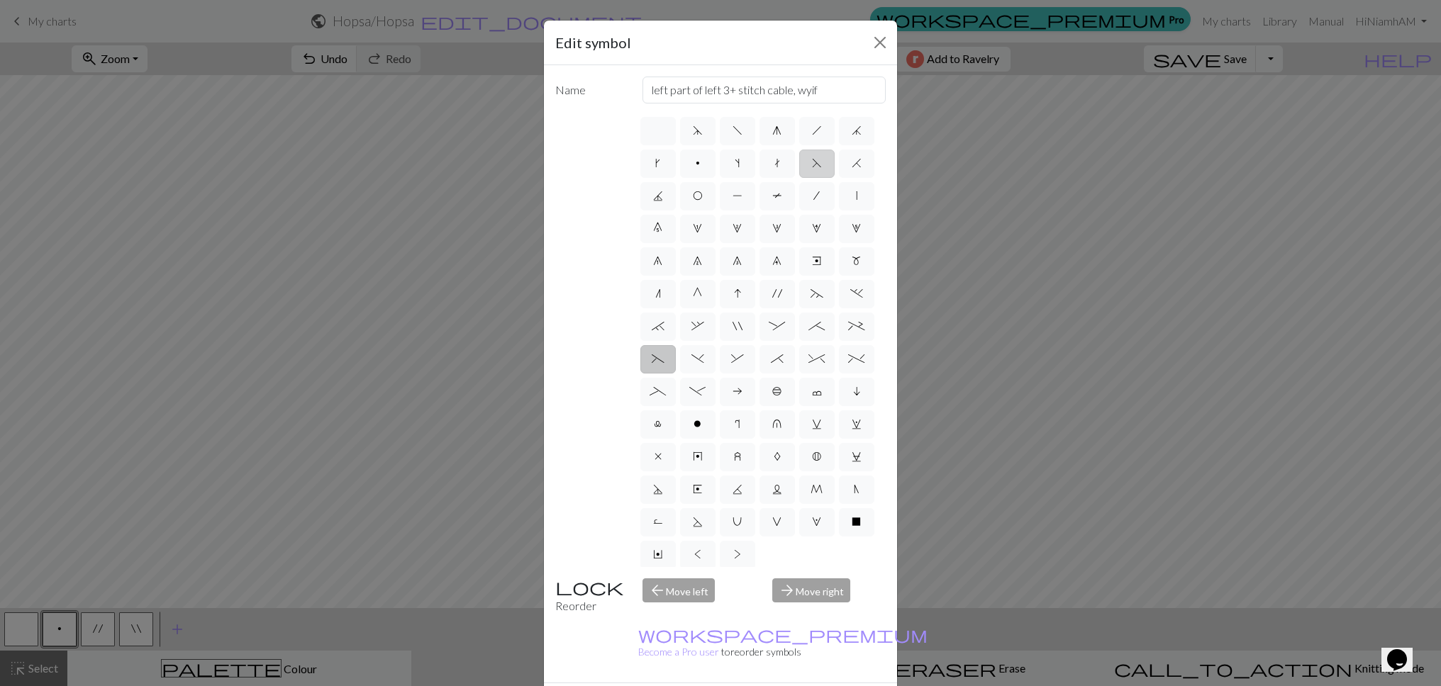
click at [813, 170] on label "F" at bounding box center [816, 164] width 35 height 28
click at [813, 164] on input "F" at bounding box center [816, 159] width 9 height 9
radio input "true"
type input "ssk"
click at [770, 334] on label ":" at bounding box center [776, 327] width 35 height 28
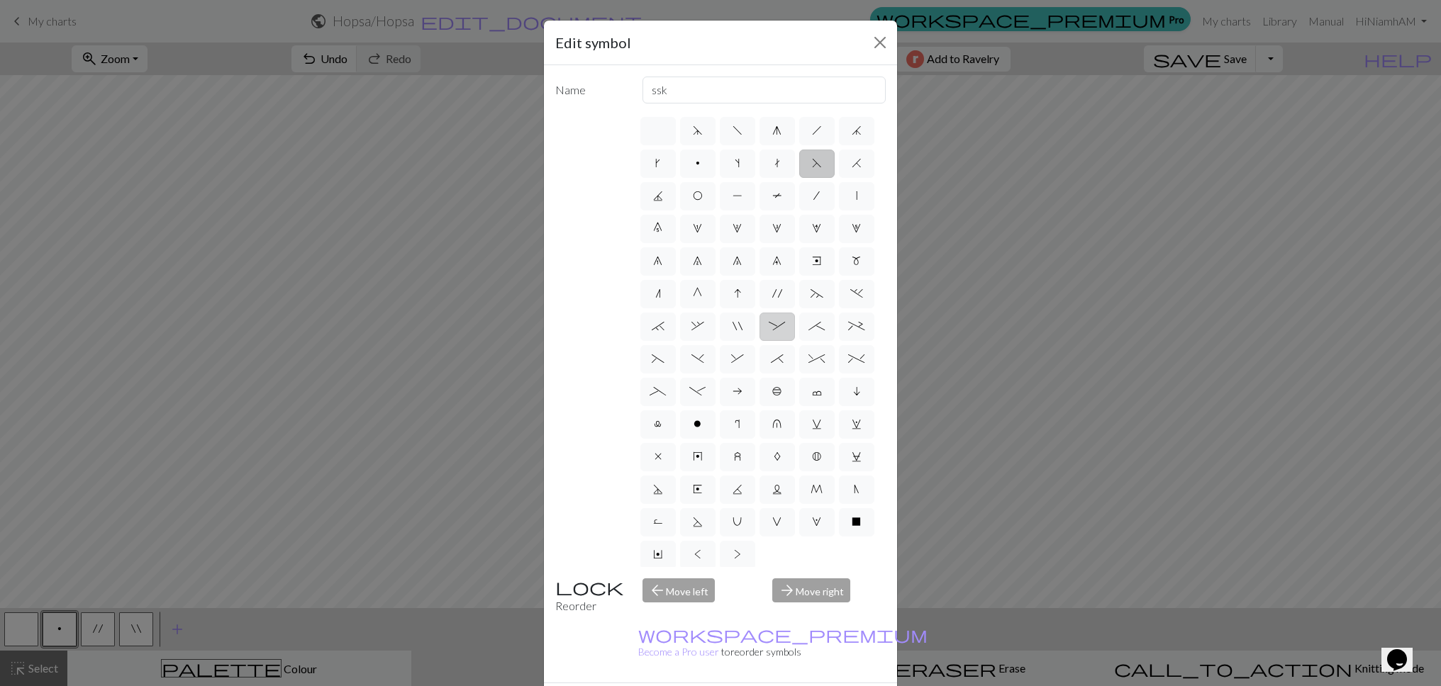
click at [770, 327] on input ":" at bounding box center [773, 322] width 9 height 9
radio input "true"
type input "left part of 4+ stitch cable wyib"
click at [697, 137] on label "d" at bounding box center [697, 131] width 35 height 28
click at [697, 131] on input "d" at bounding box center [697, 126] width 9 height 9
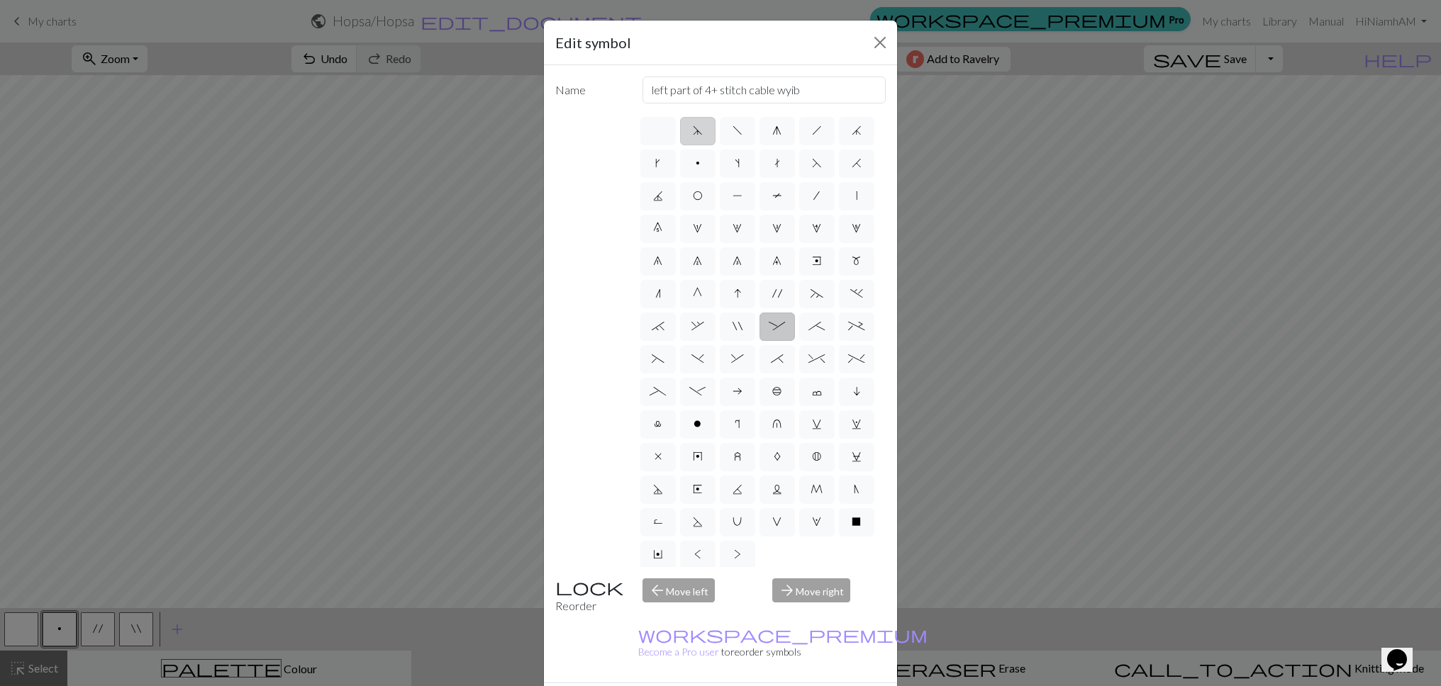
radio input "true"
type input "sk2p"
click at [720, 128] on label "f" at bounding box center [737, 131] width 35 height 28
click at [732, 128] on input "f" at bounding box center [736, 126] width 9 height 9
radio input "true"
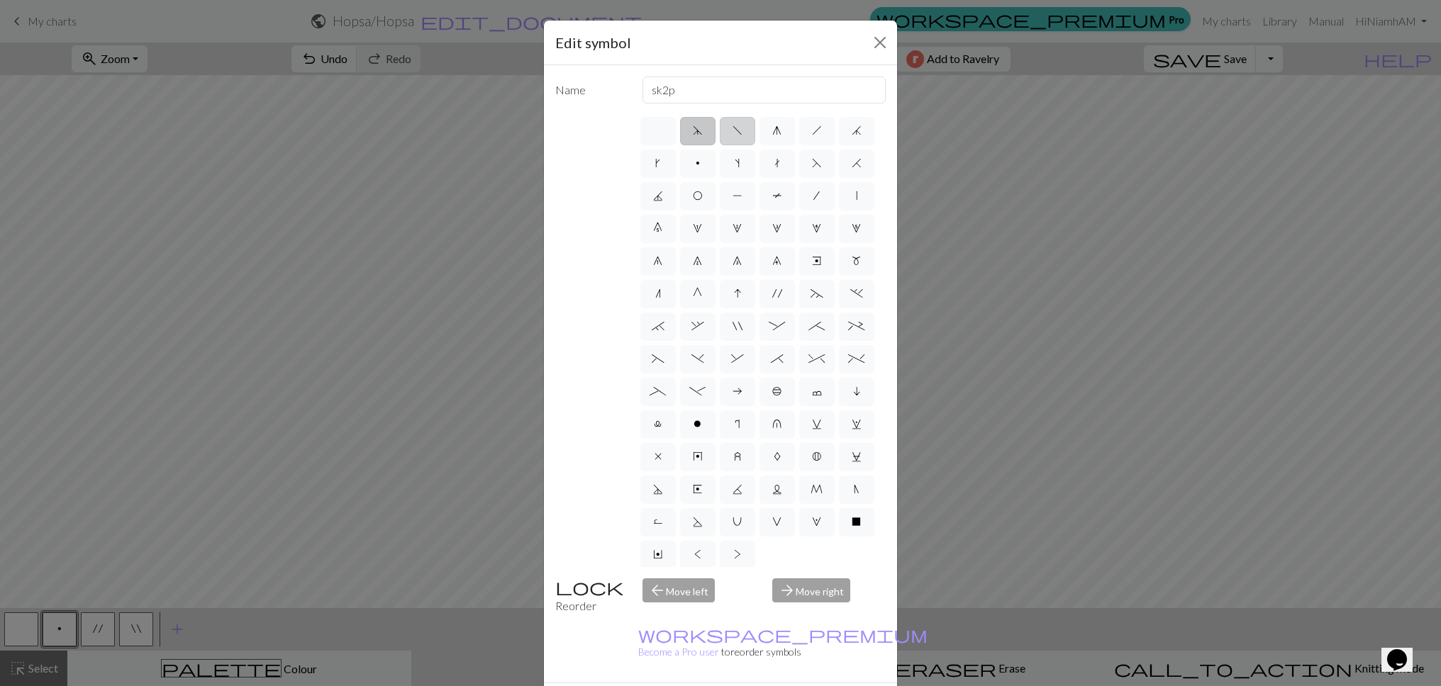
type input "left leaning decrease"
click at [769, 131] on label "g" at bounding box center [776, 131] width 35 height 28
click at [772, 131] on input "g" at bounding box center [776, 126] width 9 height 9
radio input "true"
type input "sk2p"
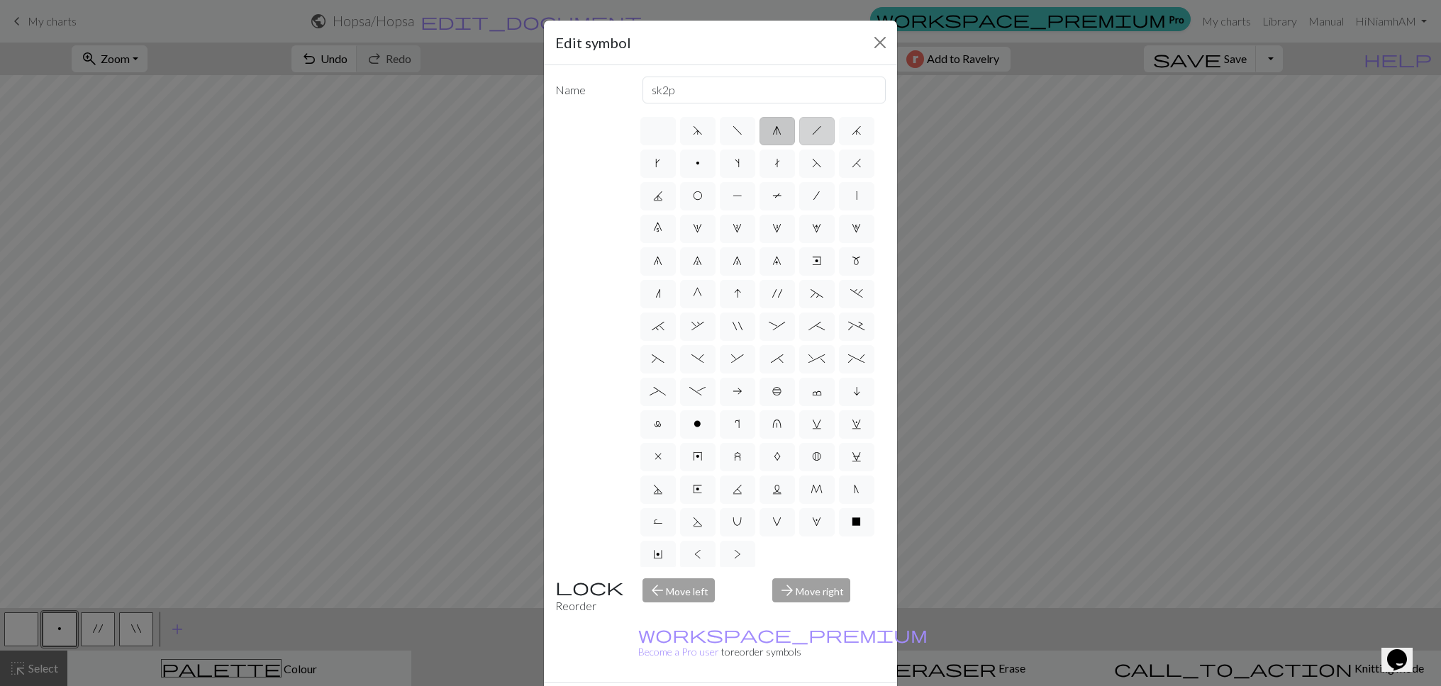
click at [823, 127] on label "h" at bounding box center [816, 131] width 35 height 28
click at [821, 127] on input "h" at bounding box center [816, 126] width 9 height 9
radio input "true"
type input "right leaning decrease"
click at [866, 128] on label "j" at bounding box center [856, 131] width 35 height 28
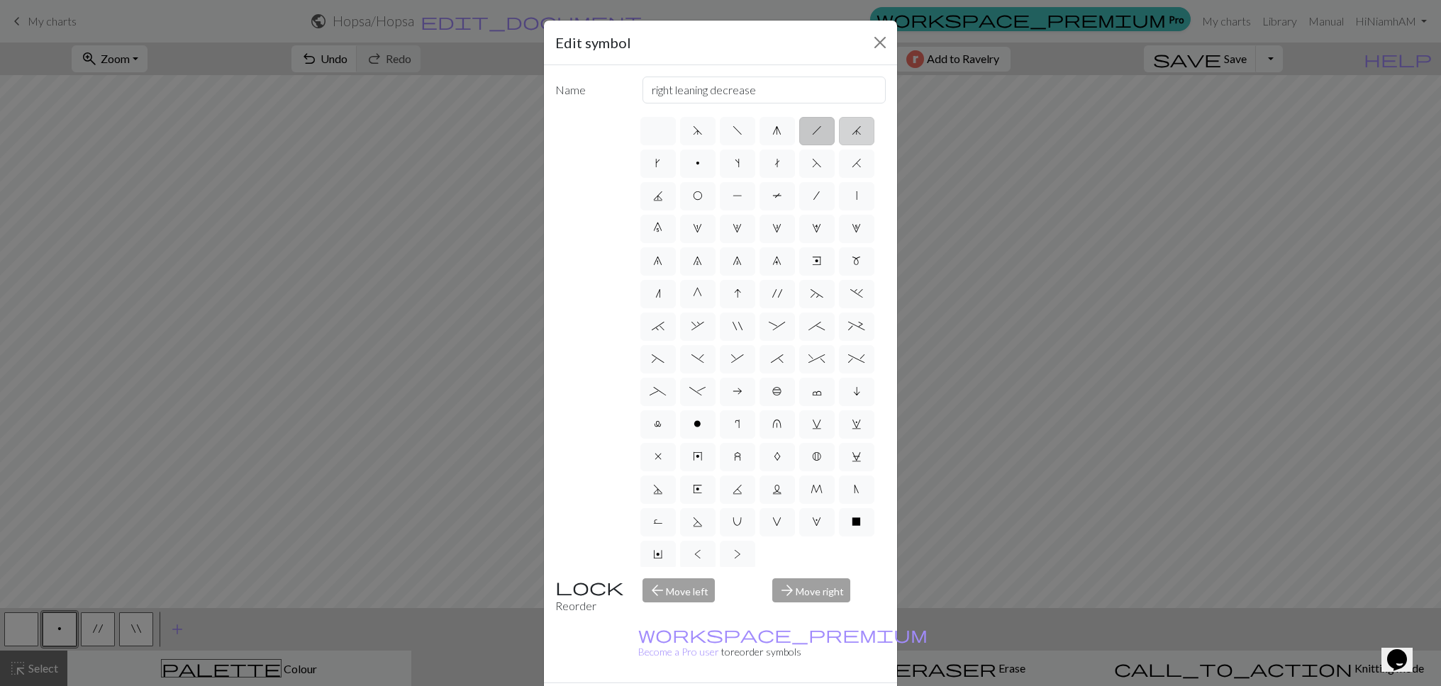
click at [861, 128] on input "j" at bounding box center [856, 126] width 9 height 9
radio input "true"
type input "k3tog"
click at [674, 166] on label "k" at bounding box center [657, 164] width 35 height 28
click at [664, 164] on input "k" at bounding box center [659, 159] width 9 height 9
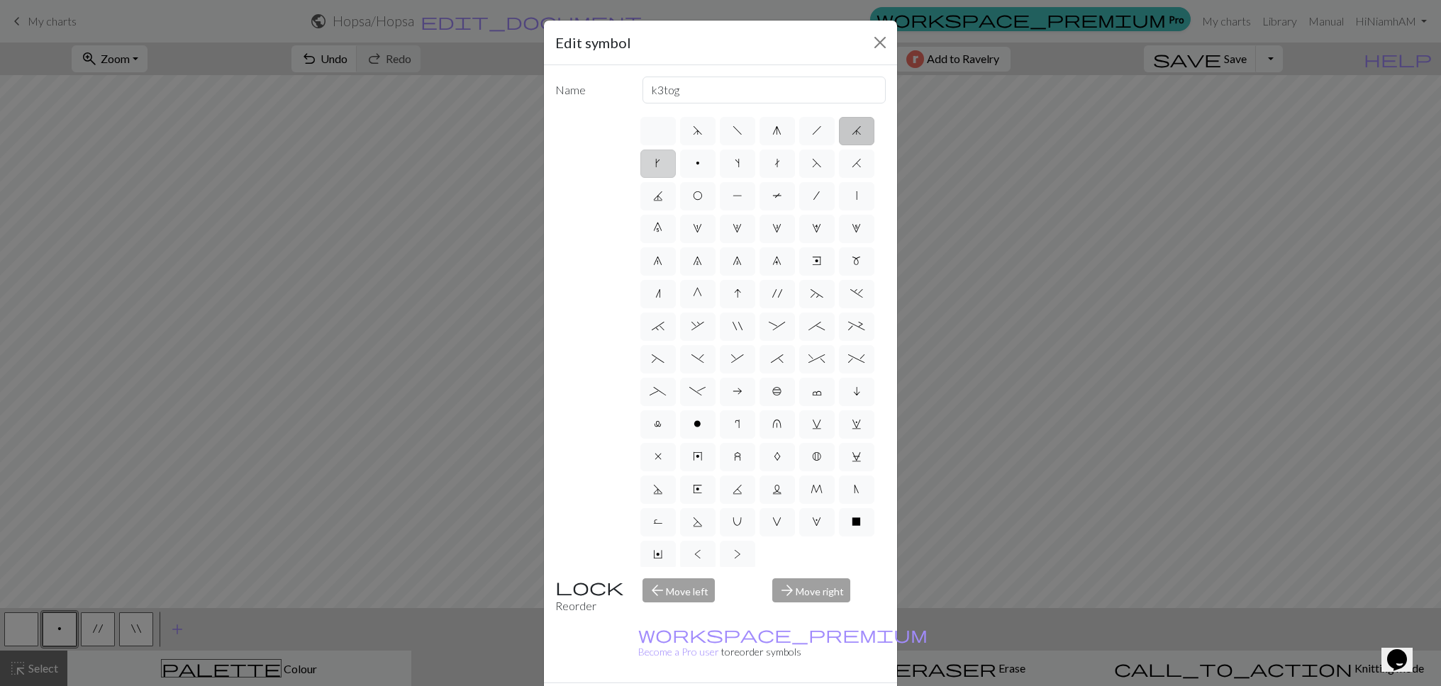
radio input "true"
type input "right leaning increase"
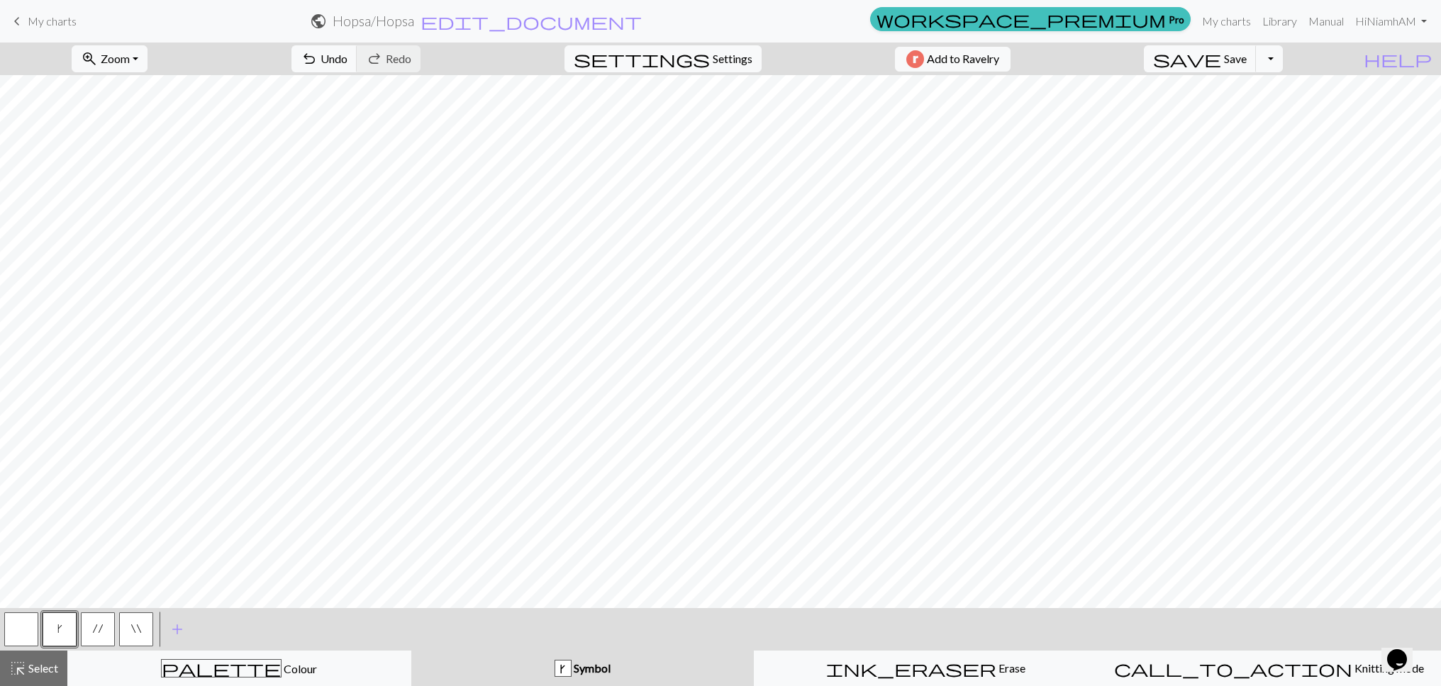
click at [31, 628] on button "button" at bounding box center [21, 630] width 34 height 34
click at [173, 642] on button "add Add a symbol" at bounding box center [177, 629] width 35 height 35
click at [187, 636] on button "button" at bounding box center [174, 630] width 34 height 34
click at [179, 632] on button "button" at bounding box center [174, 630] width 34 height 34
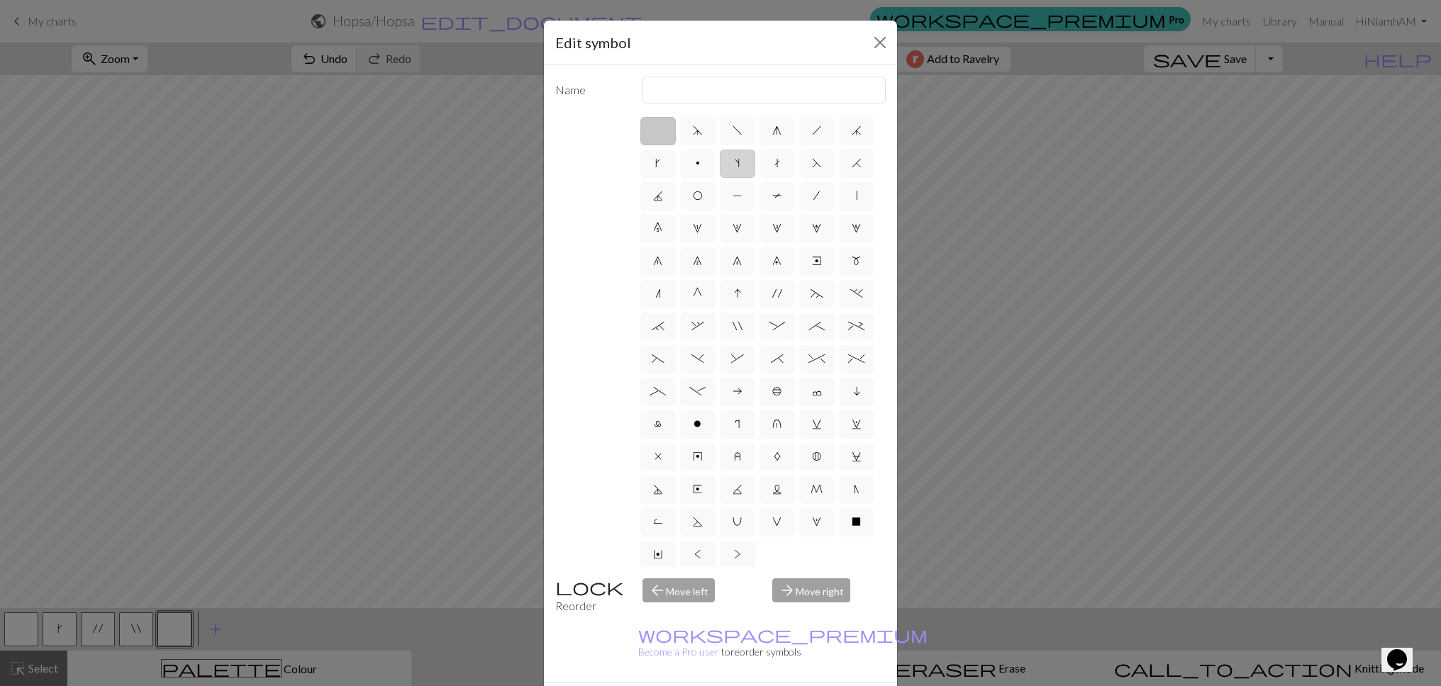
click at [745, 165] on label "s" at bounding box center [737, 164] width 35 height 28
click at [744, 164] on input "s" at bounding box center [739, 159] width 9 height 9
radio input "true"
type input "increase one left leaning"
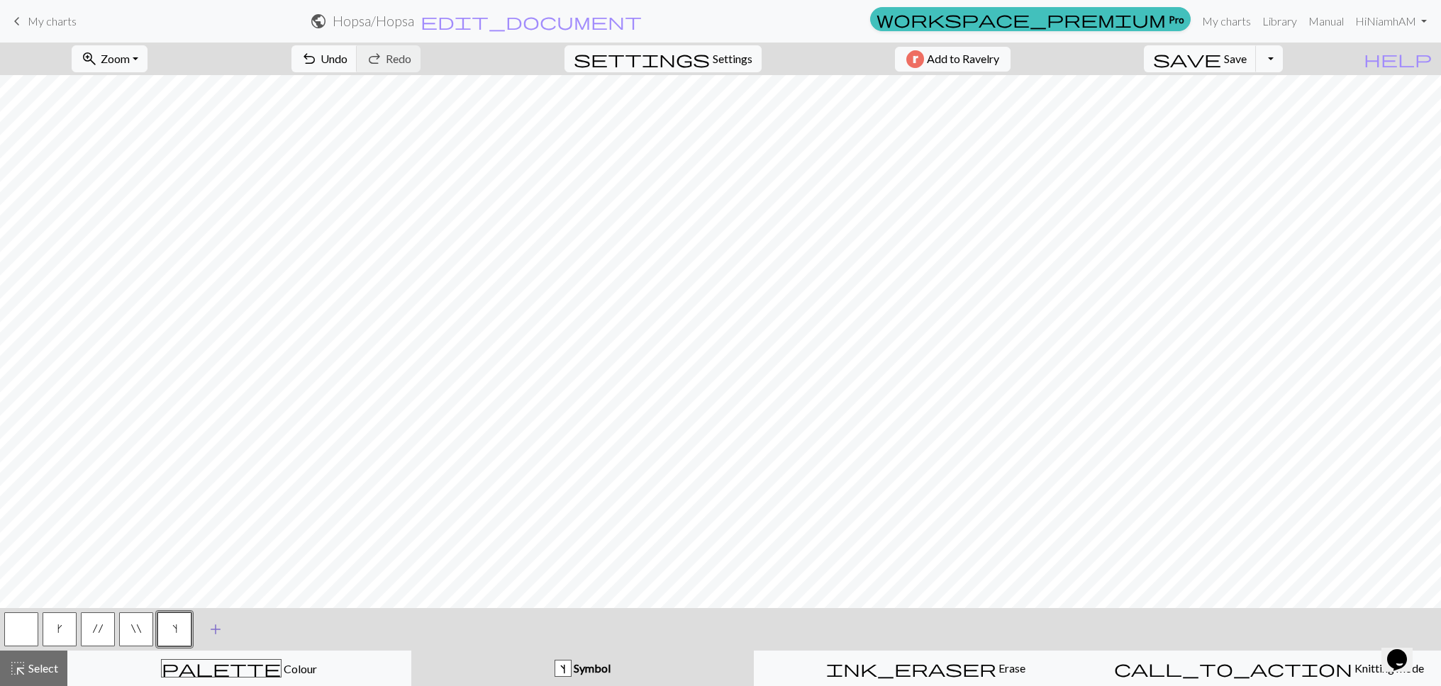
click at [219, 628] on span "add" at bounding box center [215, 630] width 17 height 20
click at [203, 645] on button "button" at bounding box center [213, 630] width 34 height 34
click at [201, 637] on button "button" at bounding box center [213, 630] width 34 height 34
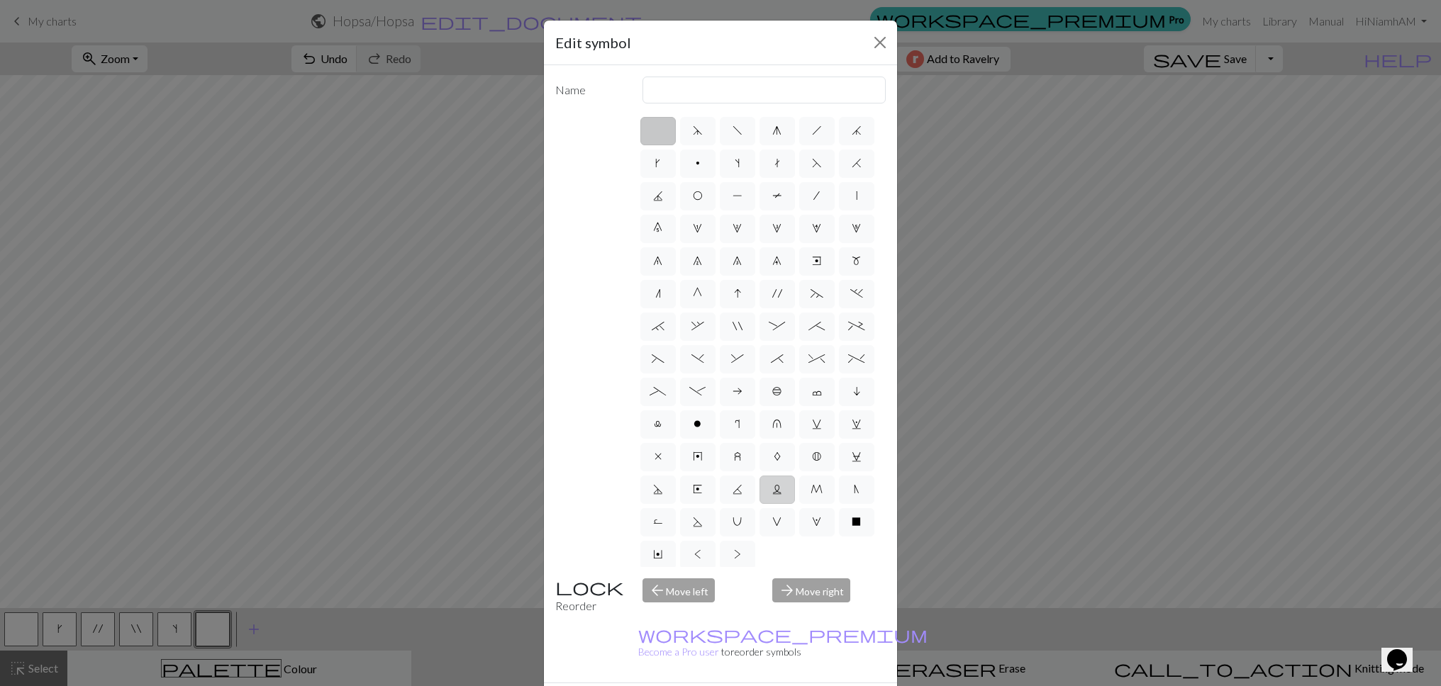
click at [774, 498] on label "L" at bounding box center [776, 490] width 35 height 28
click at [774, 490] on input "L" at bounding box center [776, 485] width 9 height 9
radio input "true"
type input "Twisted reverse stitch"
click at [705, 87] on input "Twisted reverse stitch" at bounding box center [764, 90] width 244 height 27
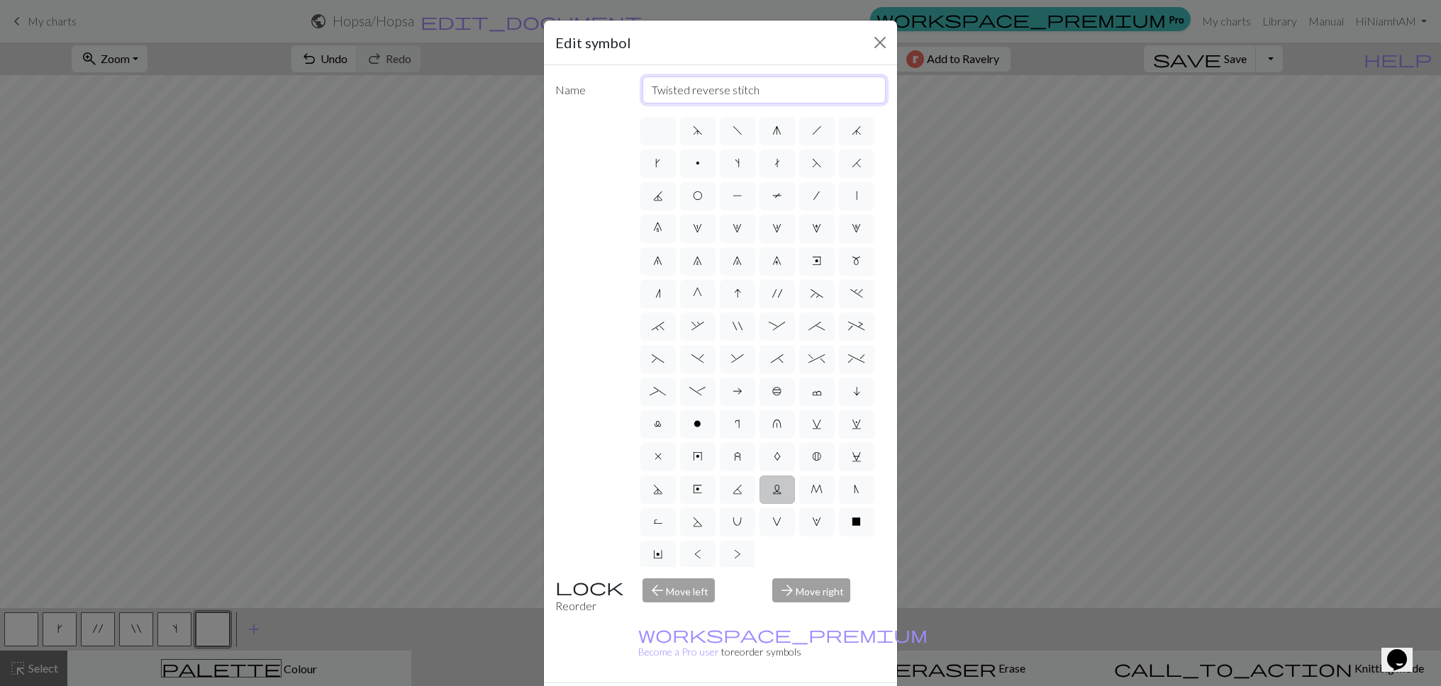
click at [705, 87] on input "Twisted reverse stitch" at bounding box center [764, 90] width 244 height 27
click at [698, 135] on span "d" at bounding box center [698, 130] width 10 height 11
click at [698, 131] on input "d" at bounding box center [697, 126] width 9 height 9
radio input "true"
type input "sk2p"
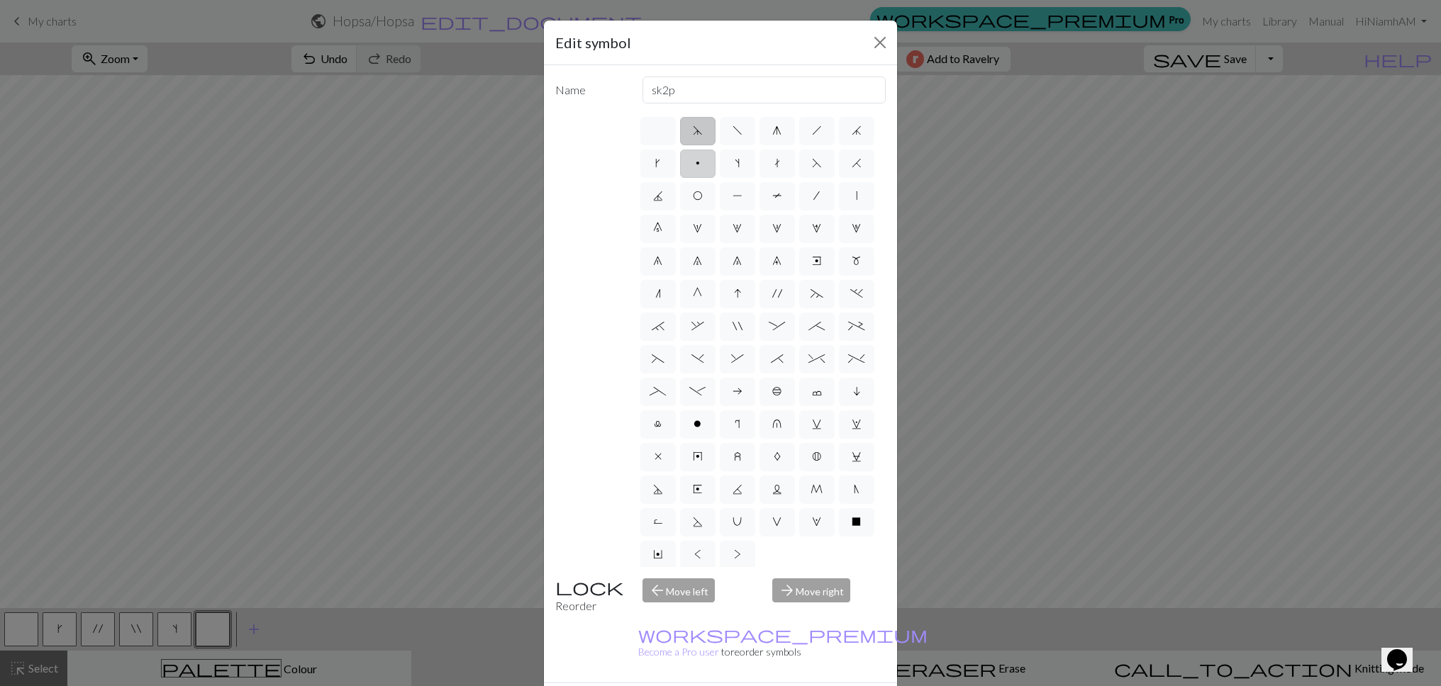
click at [693, 167] on label "p" at bounding box center [697, 164] width 35 height 28
click at [696, 164] on input "p" at bounding box center [700, 159] width 9 height 9
radio input "true"
type input "purl"
click at [730, 165] on label "s" at bounding box center [737, 164] width 35 height 28
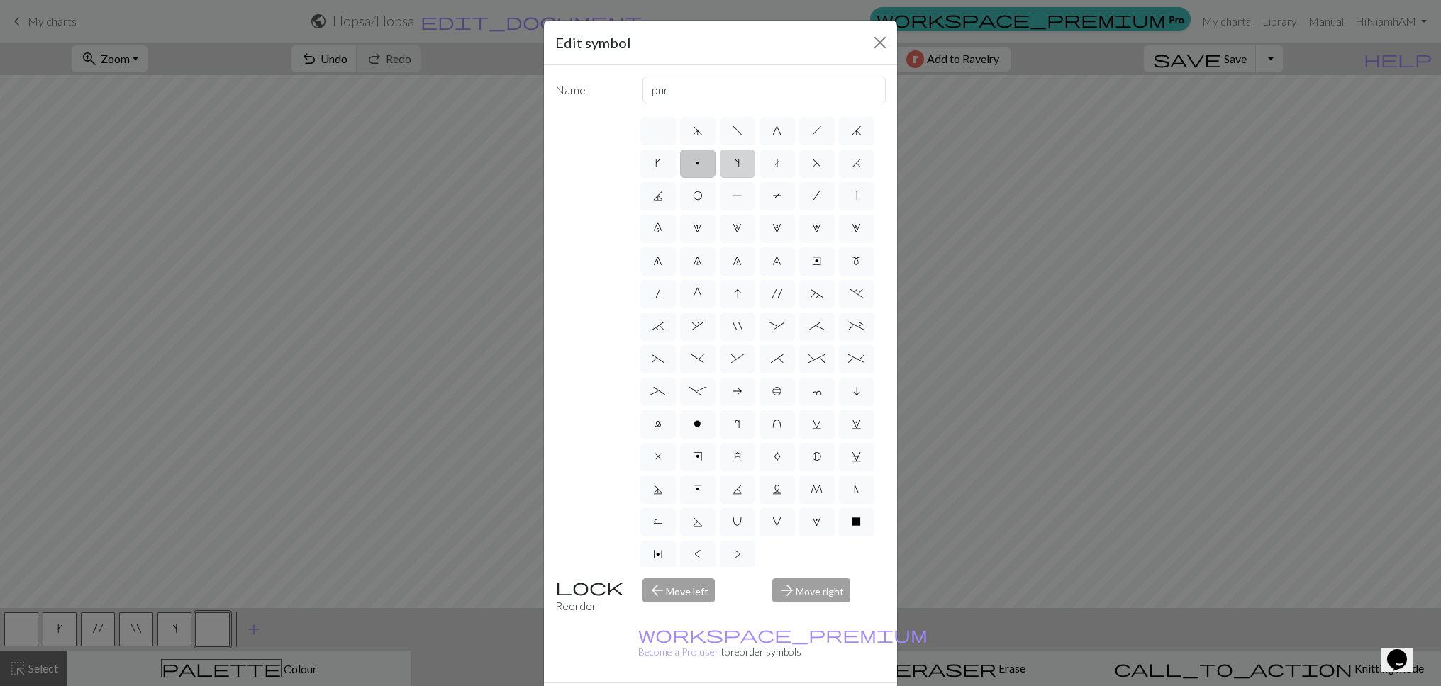
click at [735, 164] on input "s" at bounding box center [739, 159] width 9 height 9
radio input "true"
type input "increase one left leaning"
click at [762, 163] on label "t" at bounding box center [776, 164] width 35 height 28
click at [774, 163] on input "t" at bounding box center [778, 159] width 9 height 9
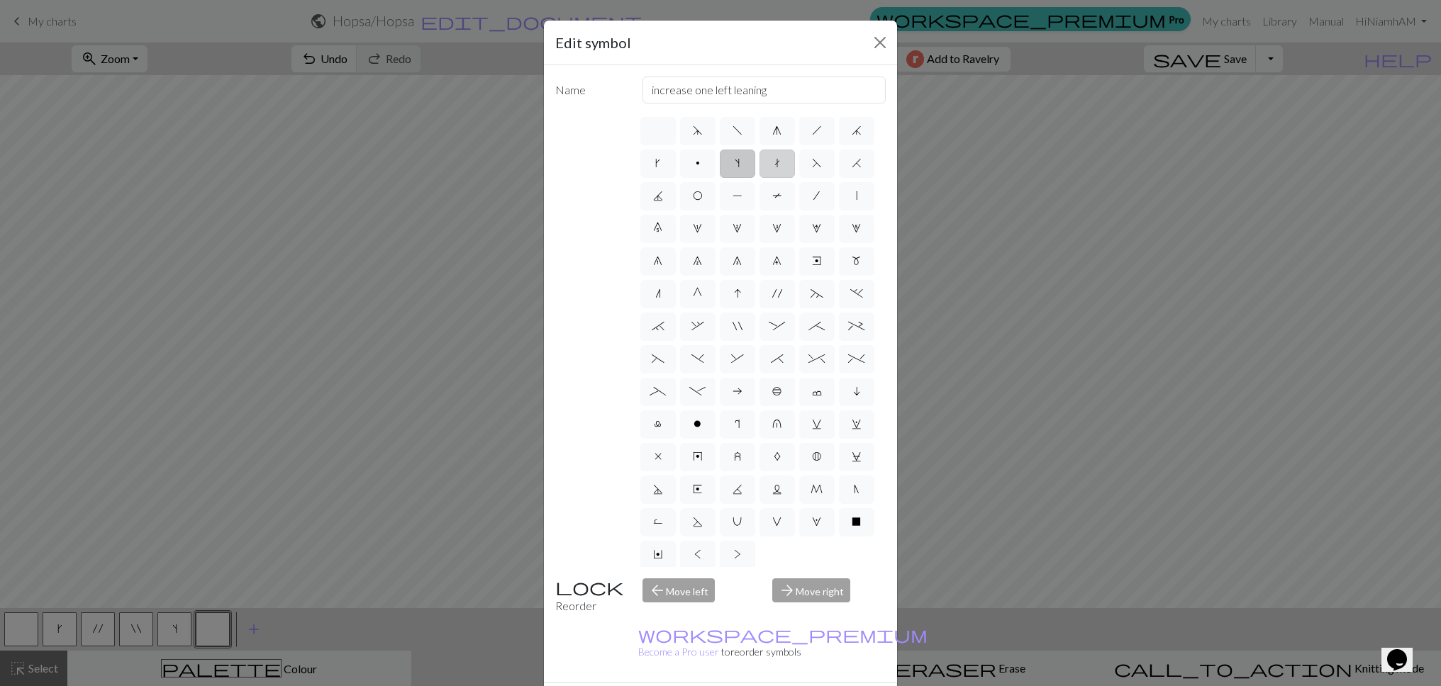
radio input "true"
type input "ktbl"
drag, startPoint x: 815, startPoint y: 162, endPoint x: 831, endPoint y: 166, distance: 16.0
click at [815, 163] on span "F" at bounding box center [817, 162] width 10 height 11
click at [815, 163] on input "F" at bounding box center [816, 159] width 9 height 9
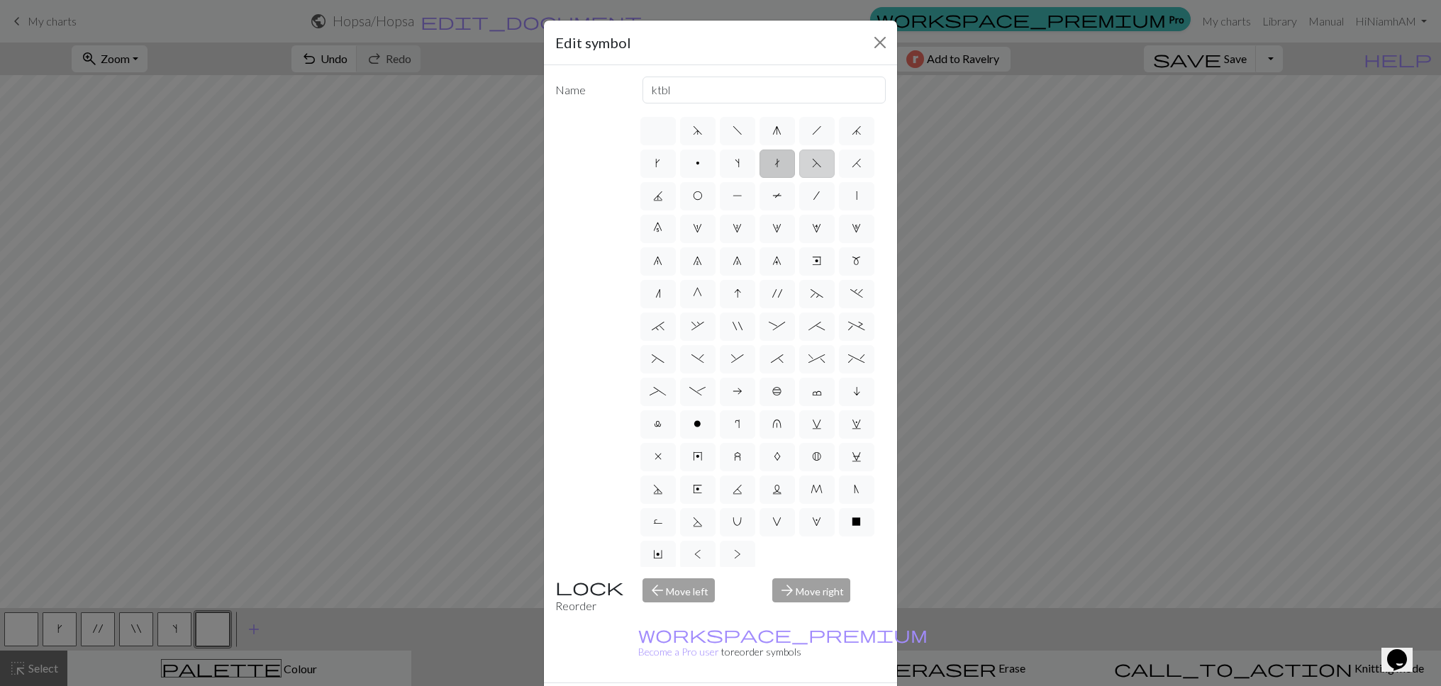
radio input "true"
type input "ssk"
click at [850, 163] on label "H" at bounding box center [856, 164] width 35 height 28
click at [852, 163] on input "H" at bounding box center [856, 159] width 9 height 9
radio input "true"
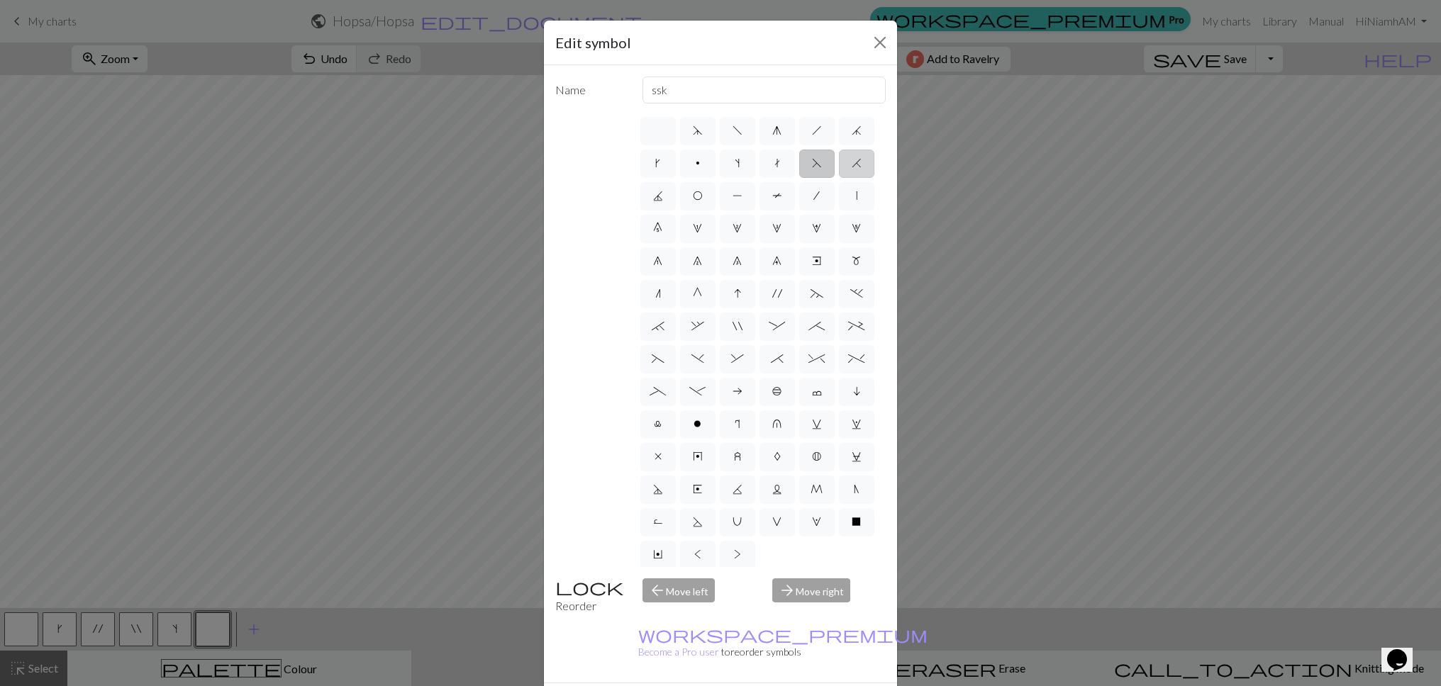
type input "k2tog"
click at [776, 182] on label "T" at bounding box center [776, 196] width 35 height 28
click at [776, 187] on input "T" at bounding box center [776, 191] width 9 height 9
radio input "true"
type input "ptbl"
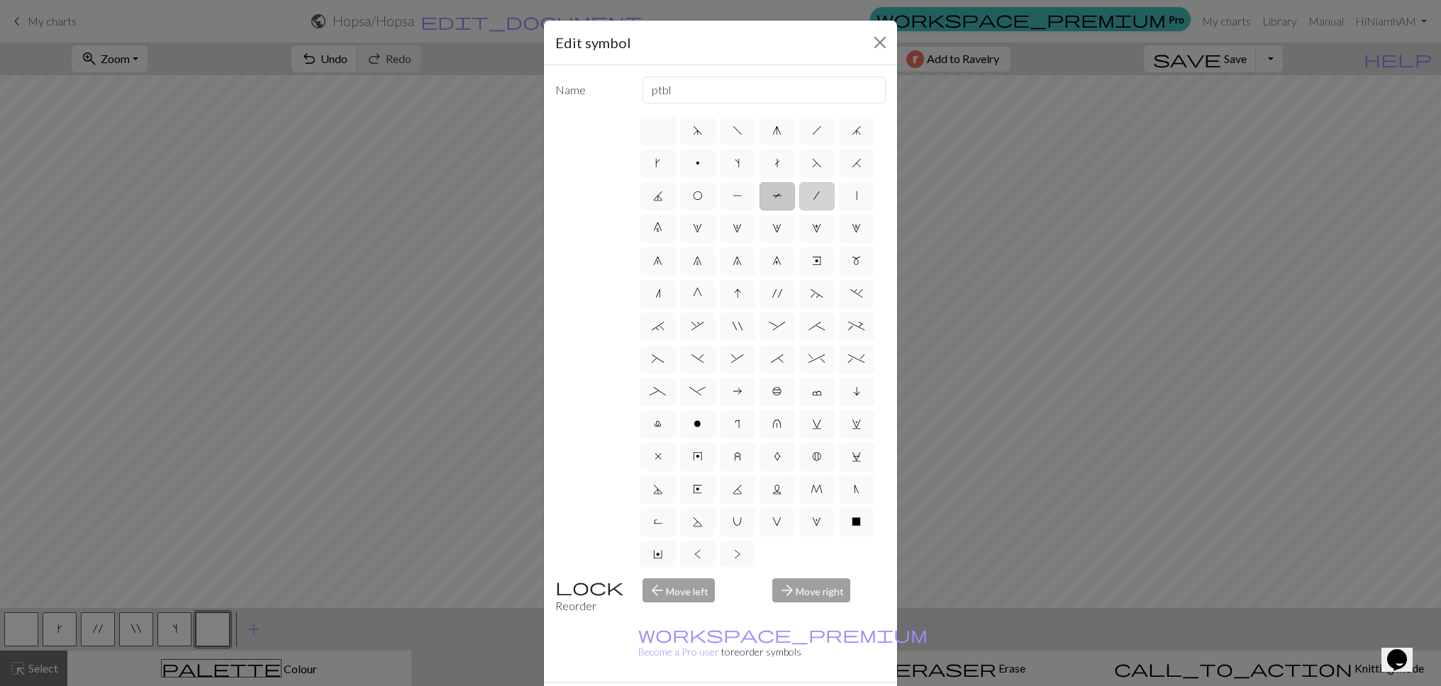
click at [812, 191] on label "/" at bounding box center [816, 196] width 35 height 28
click at [813, 191] on input "/" at bounding box center [817, 191] width 9 height 9
radio input "true"
type input "right leaning decrease"
click at [847, 189] on label "|" at bounding box center [856, 196] width 35 height 28
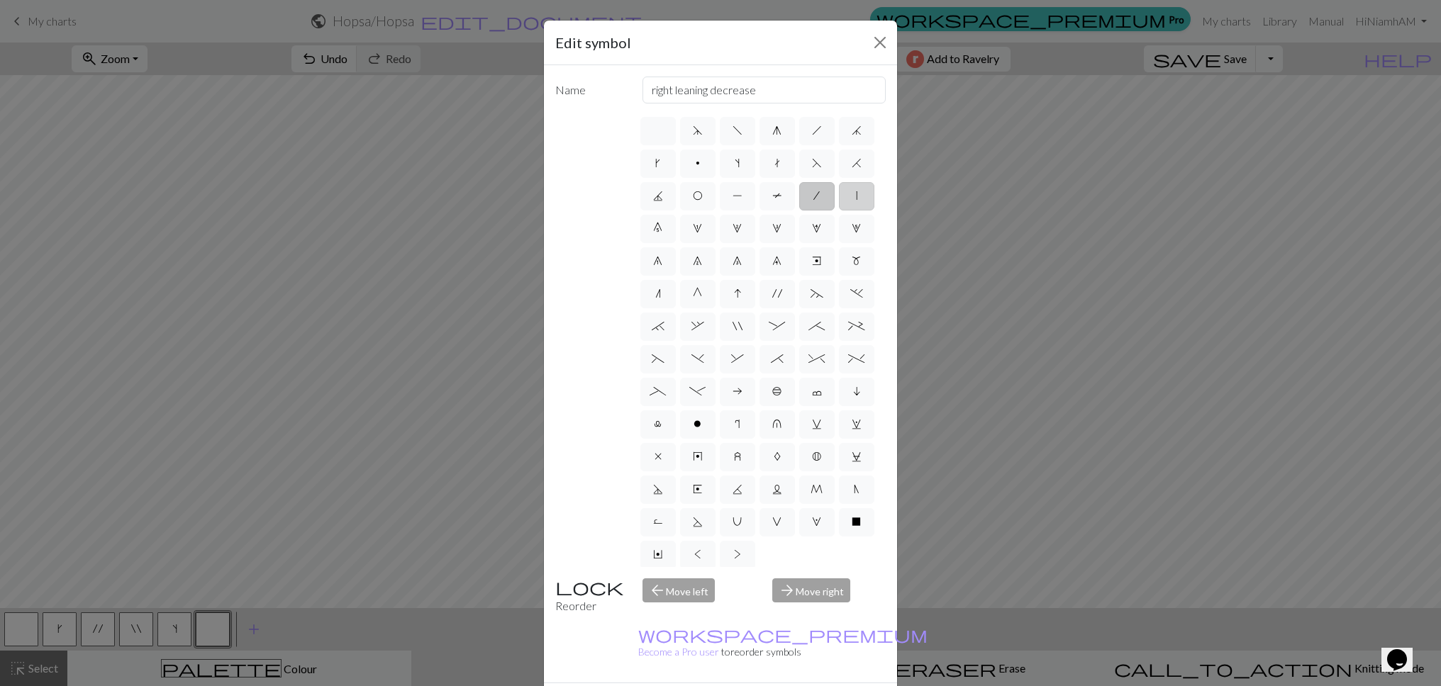
click at [856, 189] on input "|" at bounding box center [860, 191] width 9 height 9
radio input "true"
type input "slip stitch"
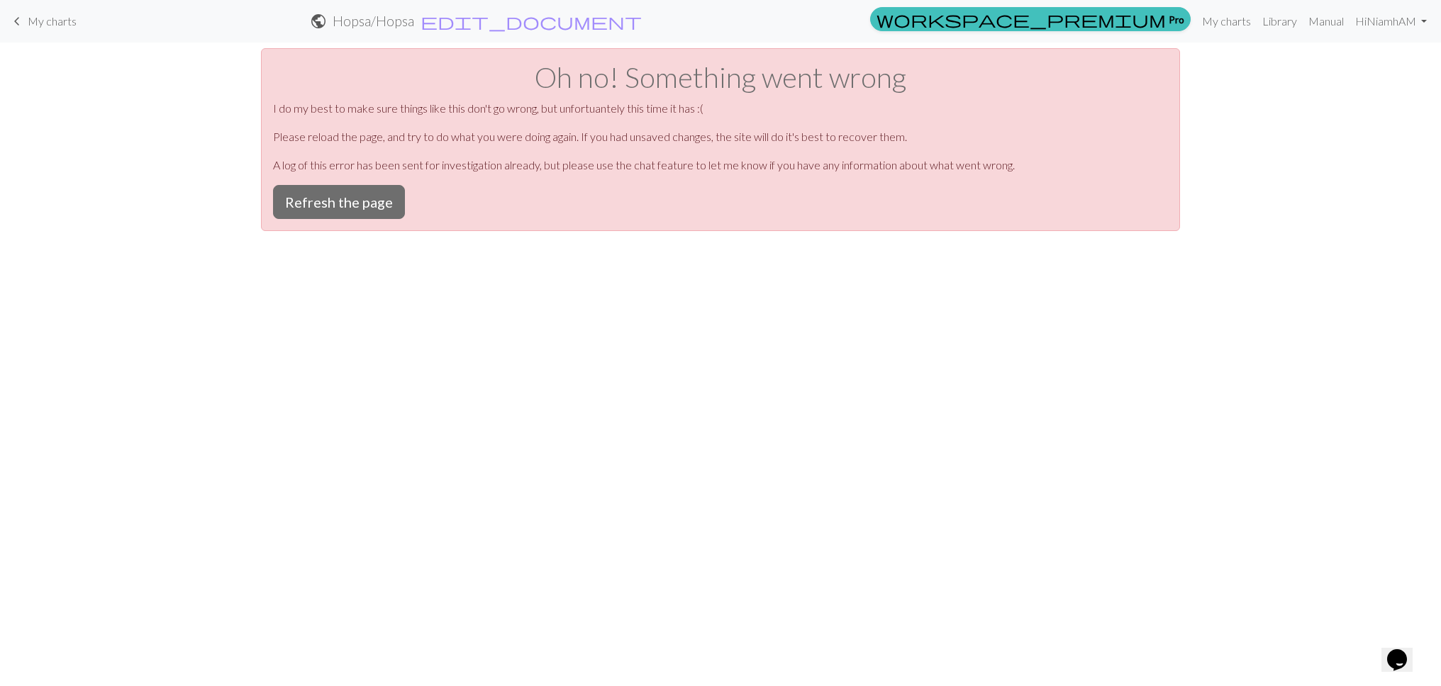
scroll to position [0, 0]
click at [361, 196] on button "Refresh the page" at bounding box center [339, 202] width 132 height 34
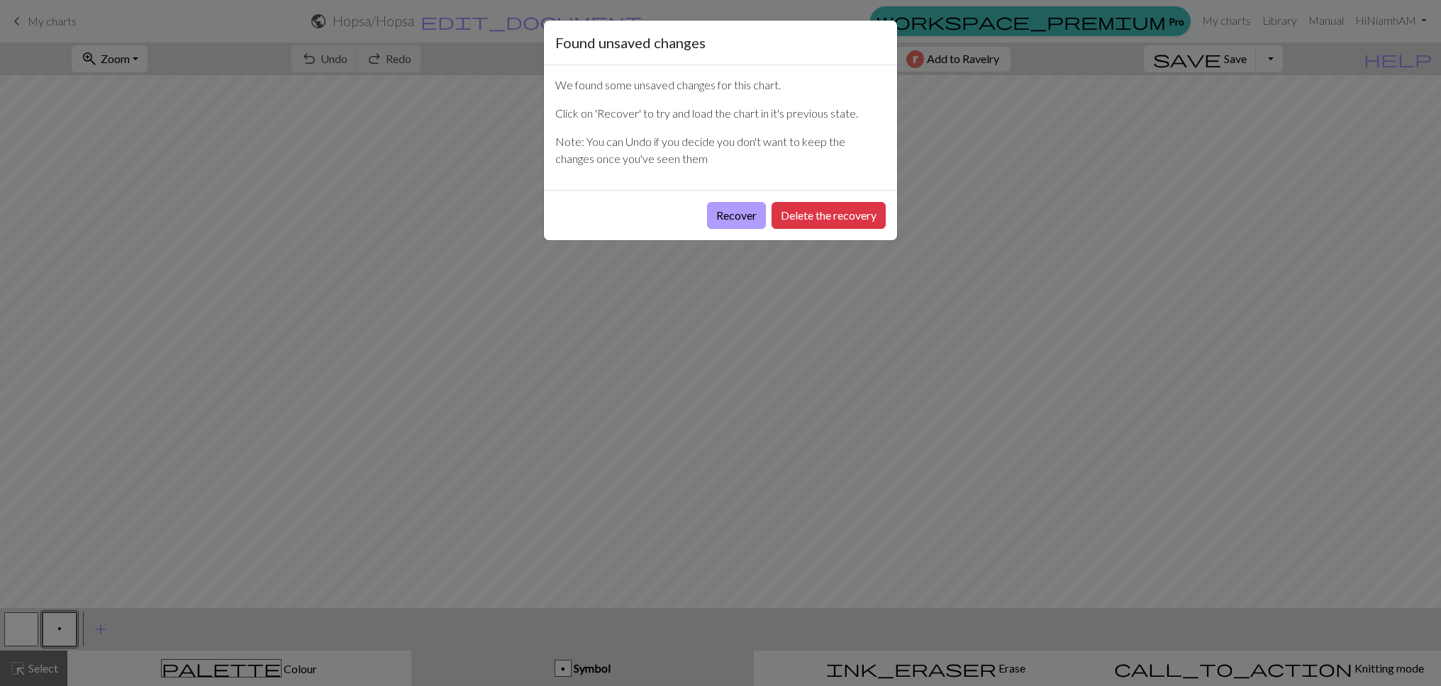
click at [735, 223] on button "Recover" at bounding box center [736, 215] width 59 height 27
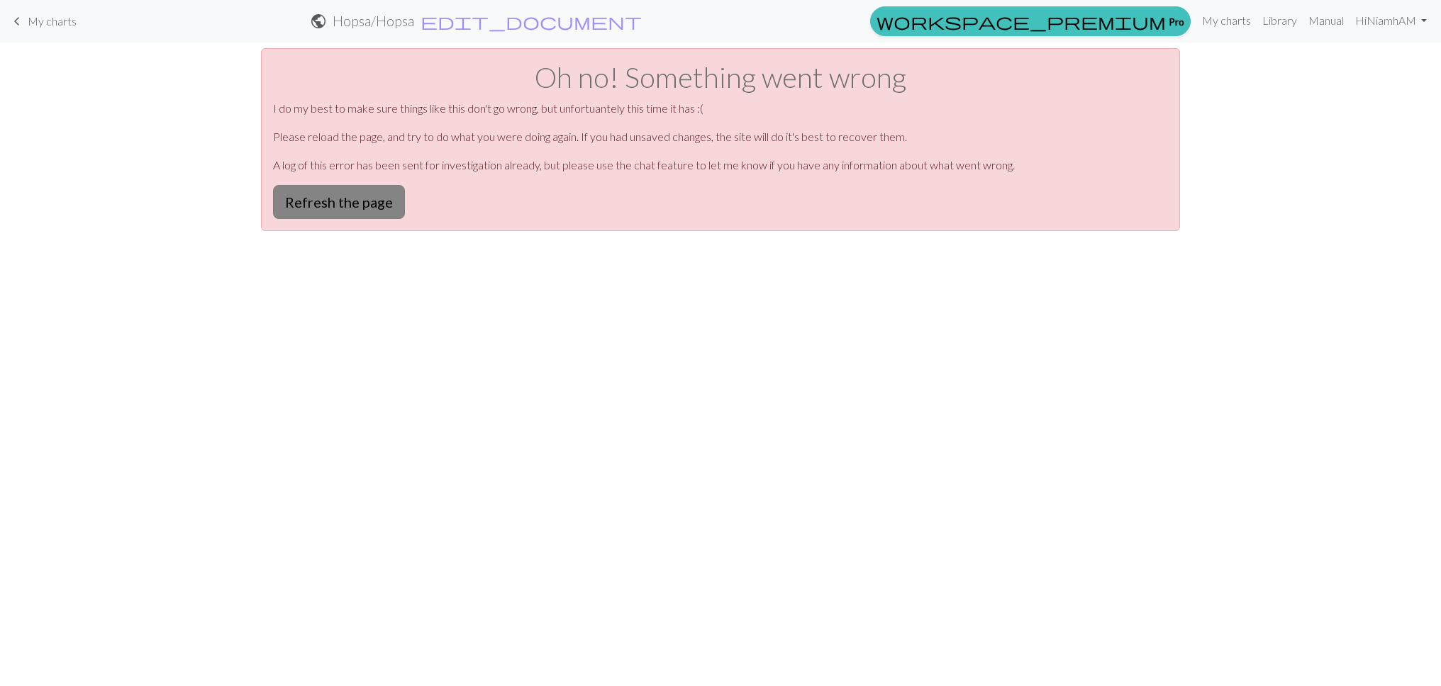
click at [352, 202] on button "Refresh the page" at bounding box center [339, 202] width 132 height 34
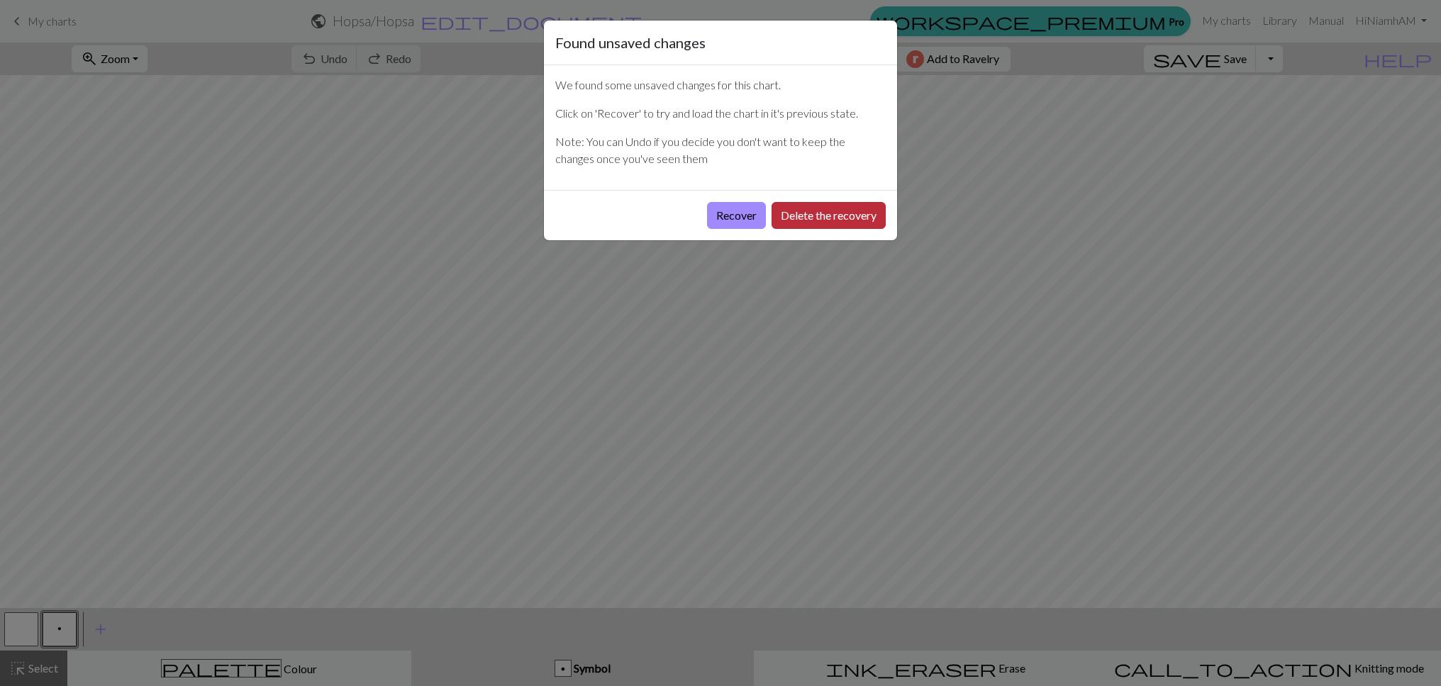
click at [840, 216] on button "Delete the recovery" at bounding box center [828, 215] width 114 height 27
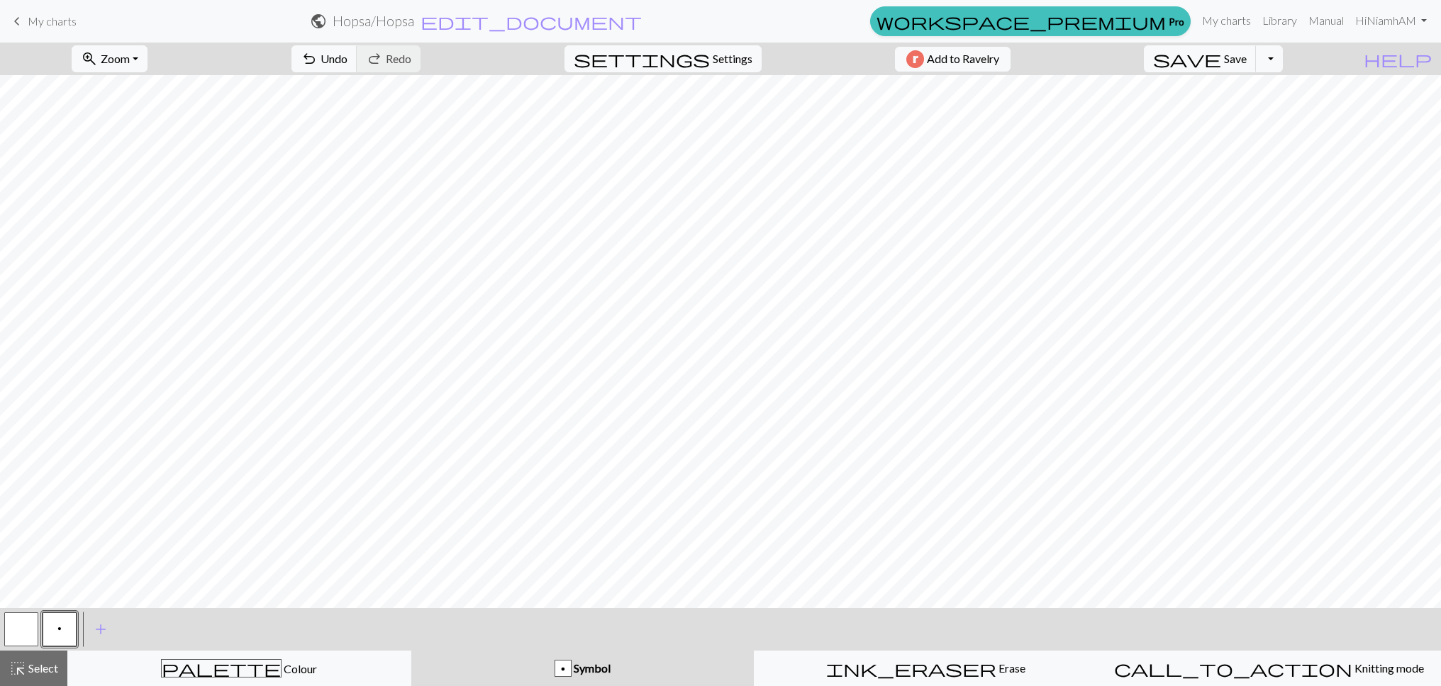
click at [71, 629] on button "p" at bounding box center [60, 630] width 34 height 34
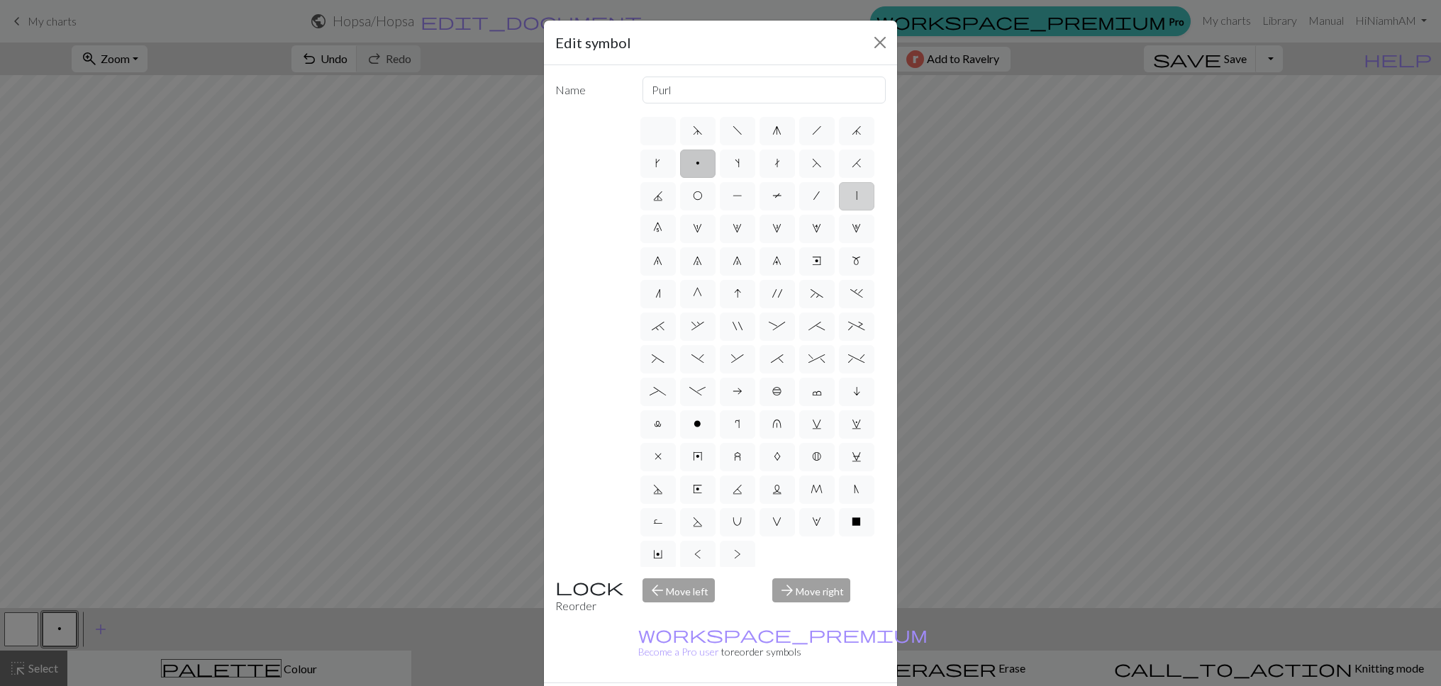
click at [850, 199] on label "|" at bounding box center [856, 196] width 35 height 28
click at [856, 196] on input "|" at bounding box center [860, 191] width 9 height 9
radio input "true"
type input "slip stitch"
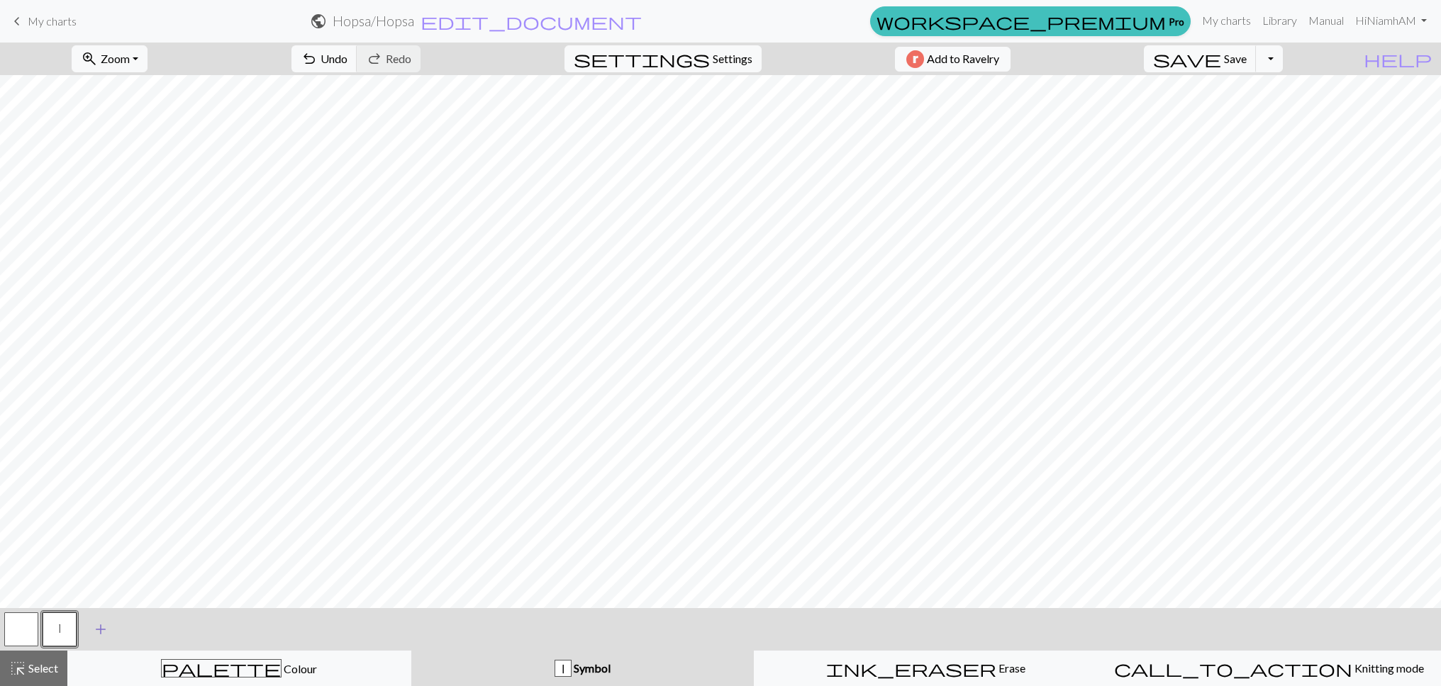
click at [100, 628] on span "add" at bounding box center [100, 630] width 17 height 20
click at [90, 638] on button "button" at bounding box center [98, 630] width 34 height 34
click at [96, 632] on button "button" at bounding box center [98, 630] width 34 height 34
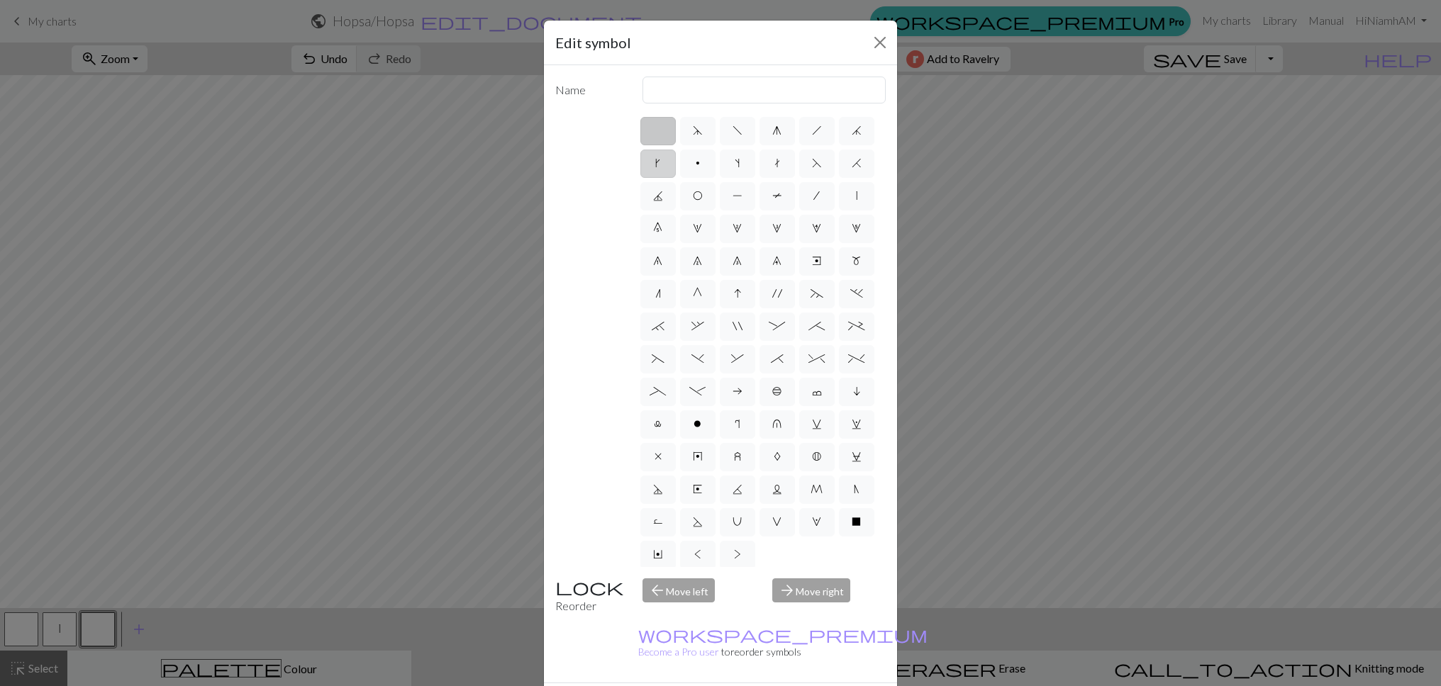
click at [652, 174] on label "k" at bounding box center [657, 164] width 35 height 28
click at [655, 164] on input "k" at bounding box center [659, 159] width 9 height 9
radio input "true"
type input "right leaning increase"
click at [745, 172] on label "s" at bounding box center [737, 164] width 35 height 28
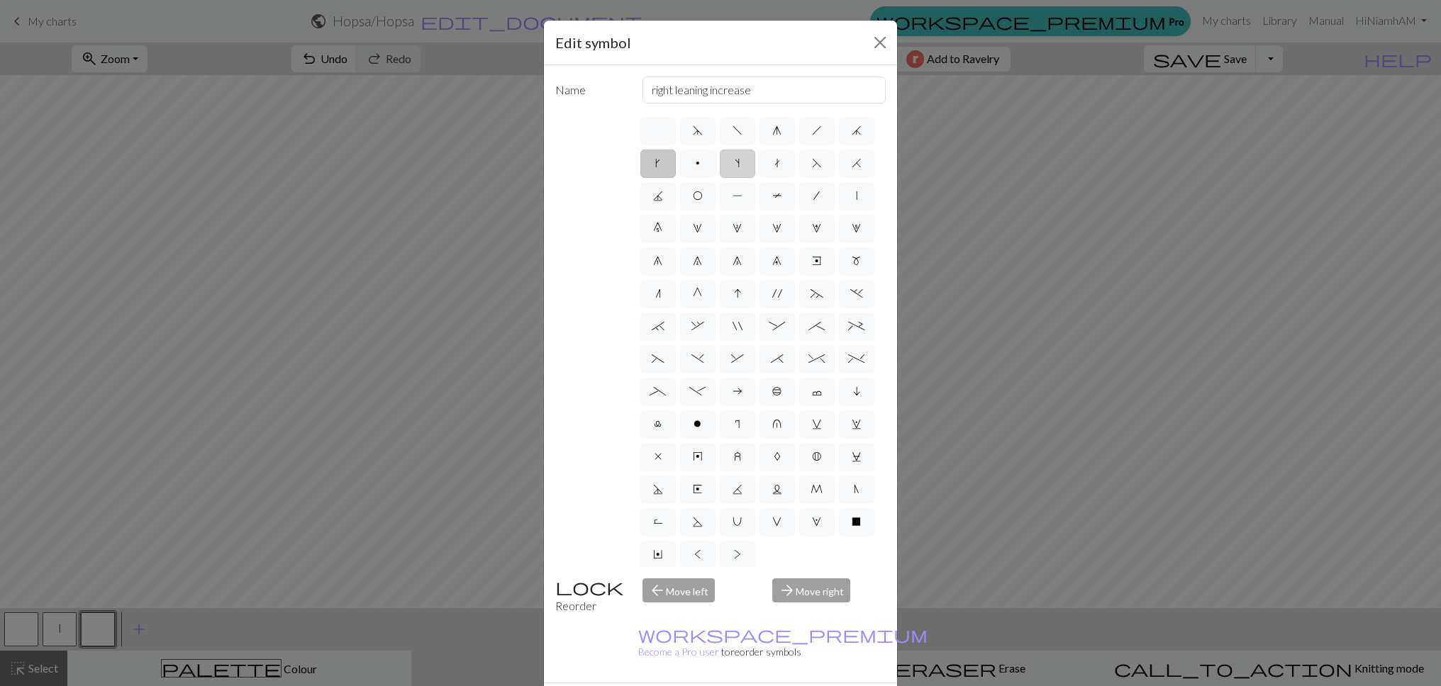
click at [744, 164] on input "s" at bounding box center [739, 159] width 9 height 9
radio input "true"
type input "increase one left leaning"
click at [655, 159] on span "k" at bounding box center [657, 162] width 5 height 11
click at [655, 159] on input "k" at bounding box center [659, 159] width 9 height 9
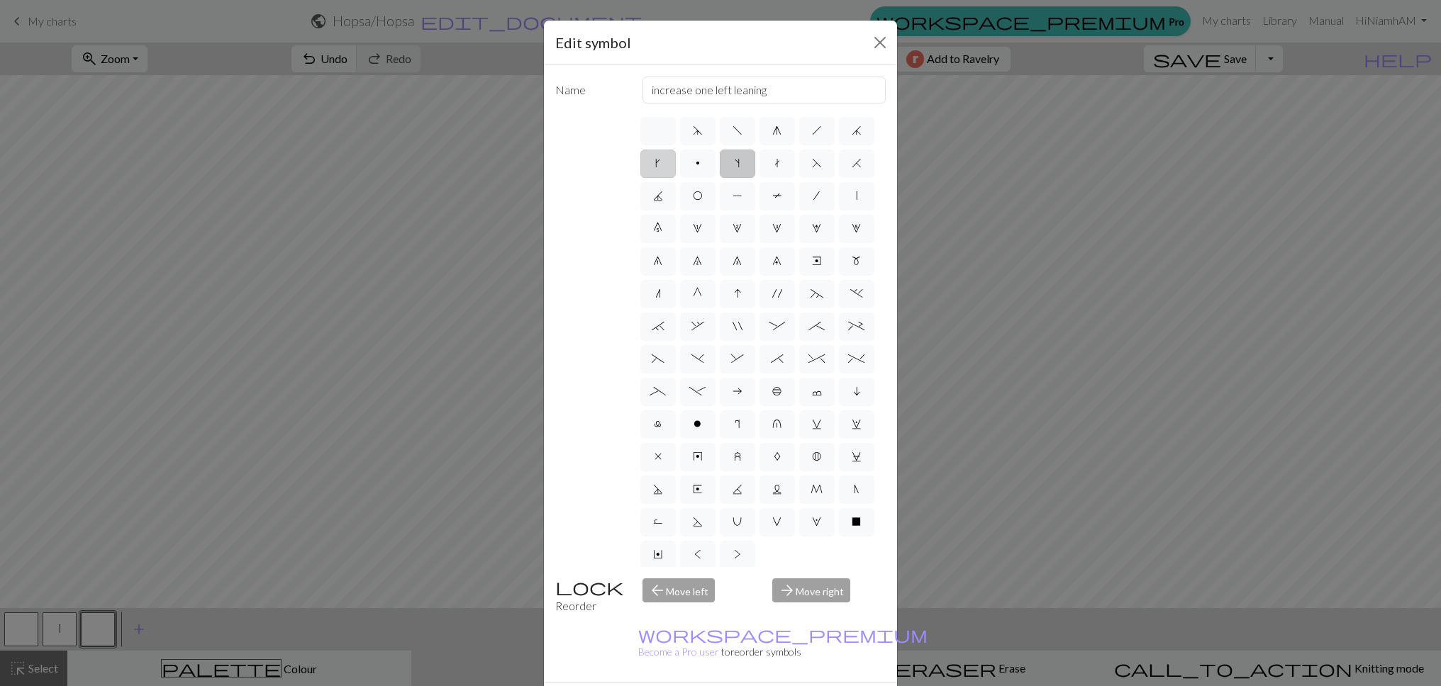
radio input "true"
type input "right leaning increase"
drag, startPoint x: 803, startPoint y: 672, endPoint x: 788, endPoint y: 670, distance: 15.7
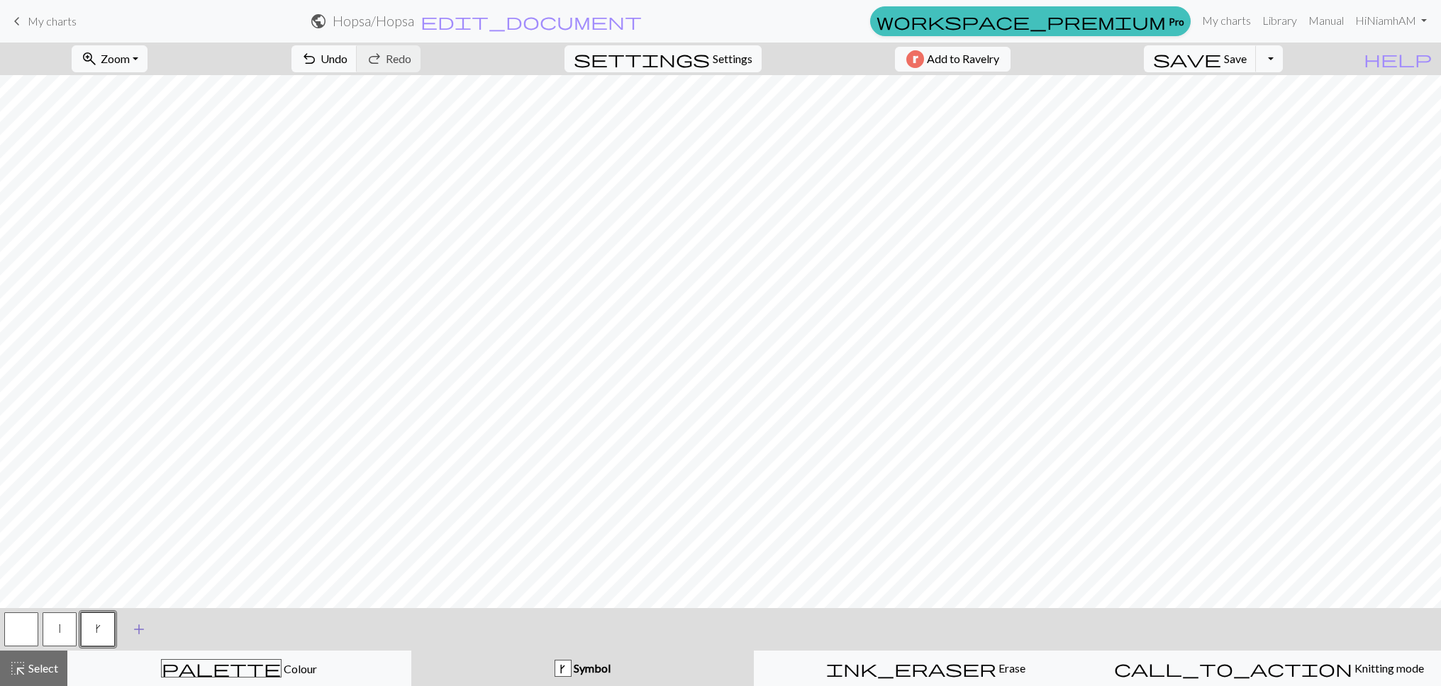
click at [123, 628] on button "add Add a symbol" at bounding box center [138, 629] width 35 height 35
click at [135, 623] on button "button" at bounding box center [136, 630] width 34 height 34
click at [141, 622] on button "button" at bounding box center [136, 630] width 34 height 34
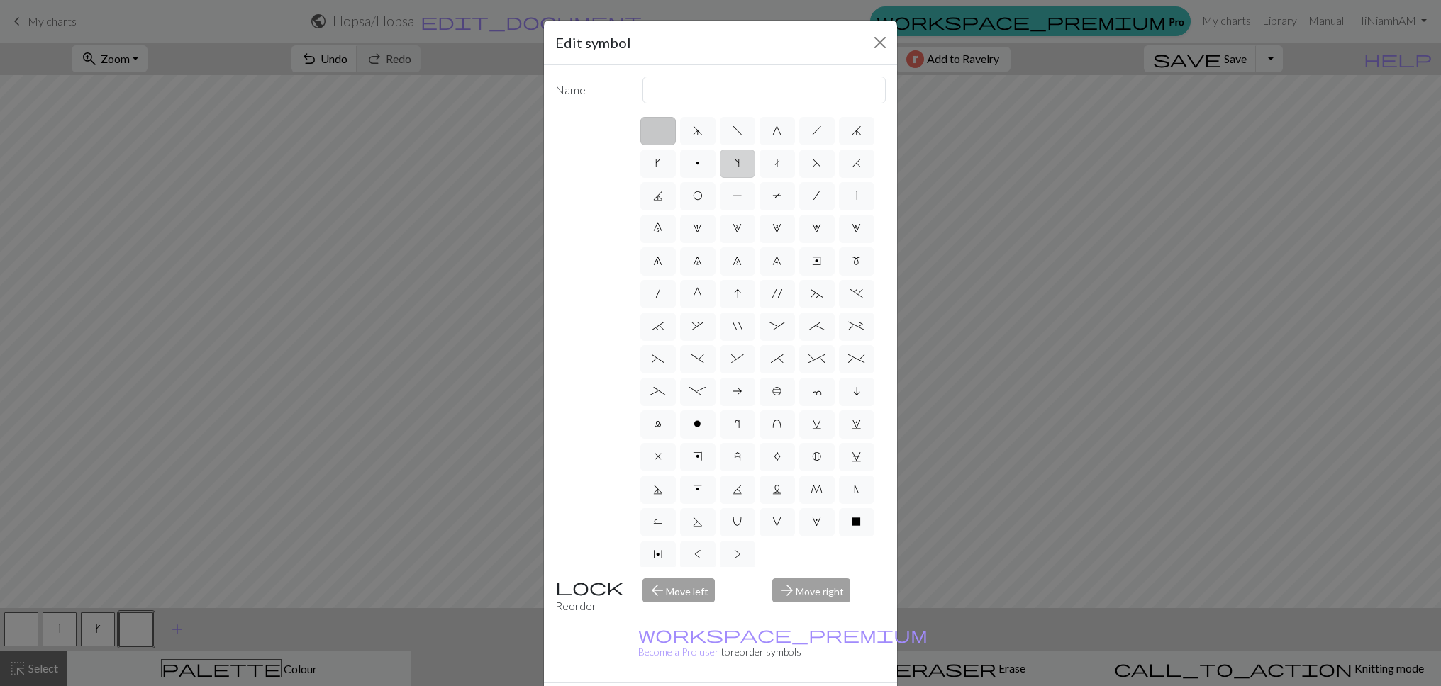
click at [731, 167] on label "s" at bounding box center [737, 164] width 35 height 28
click at [735, 164] on input "s" at bounding box center [739, 159] width 9 height 9
radio input "true"
type input "increase one left leaning"
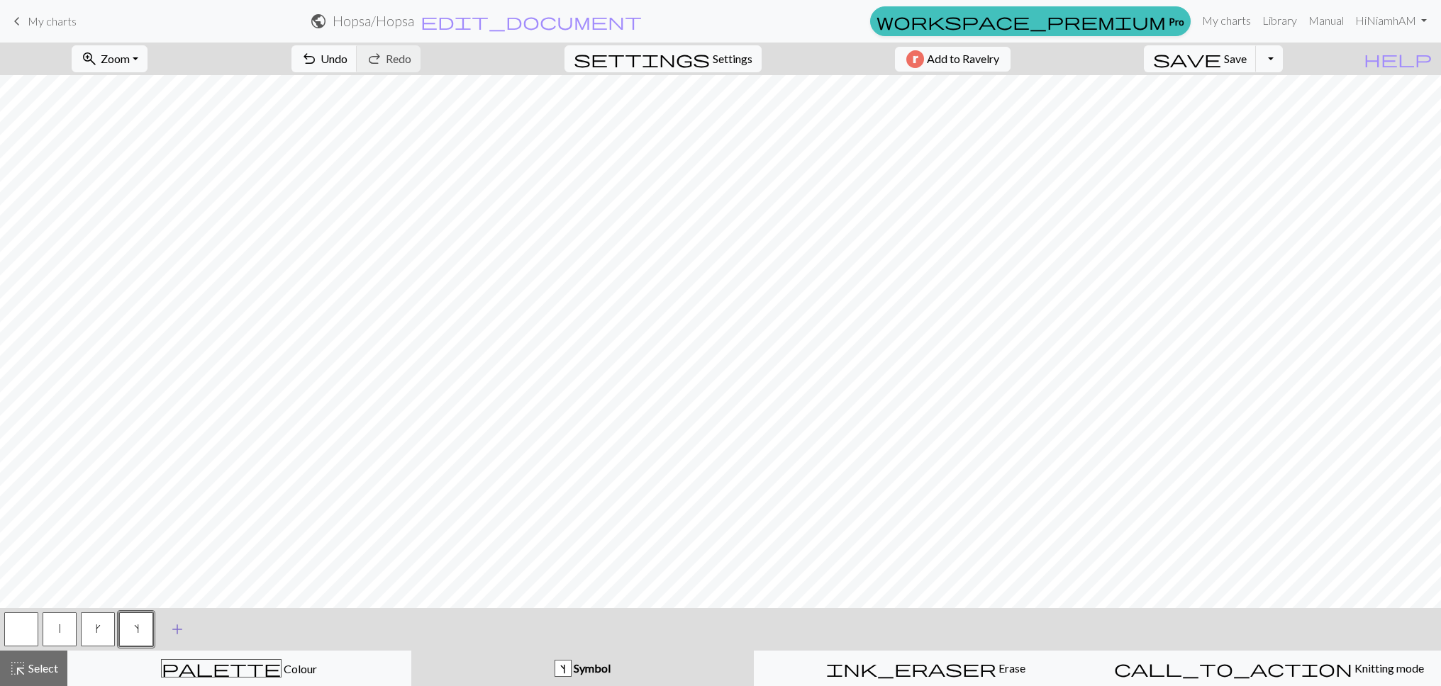
click at [181, 637] on span "add" at bounding box center [177, 630] width 17 height 20
click at [160, 631] on button "button" at bounding box center [174, 630] width 34 height 34
click at [186, 630] on button "button" at bounding box center [174, 630] width 34 height 34
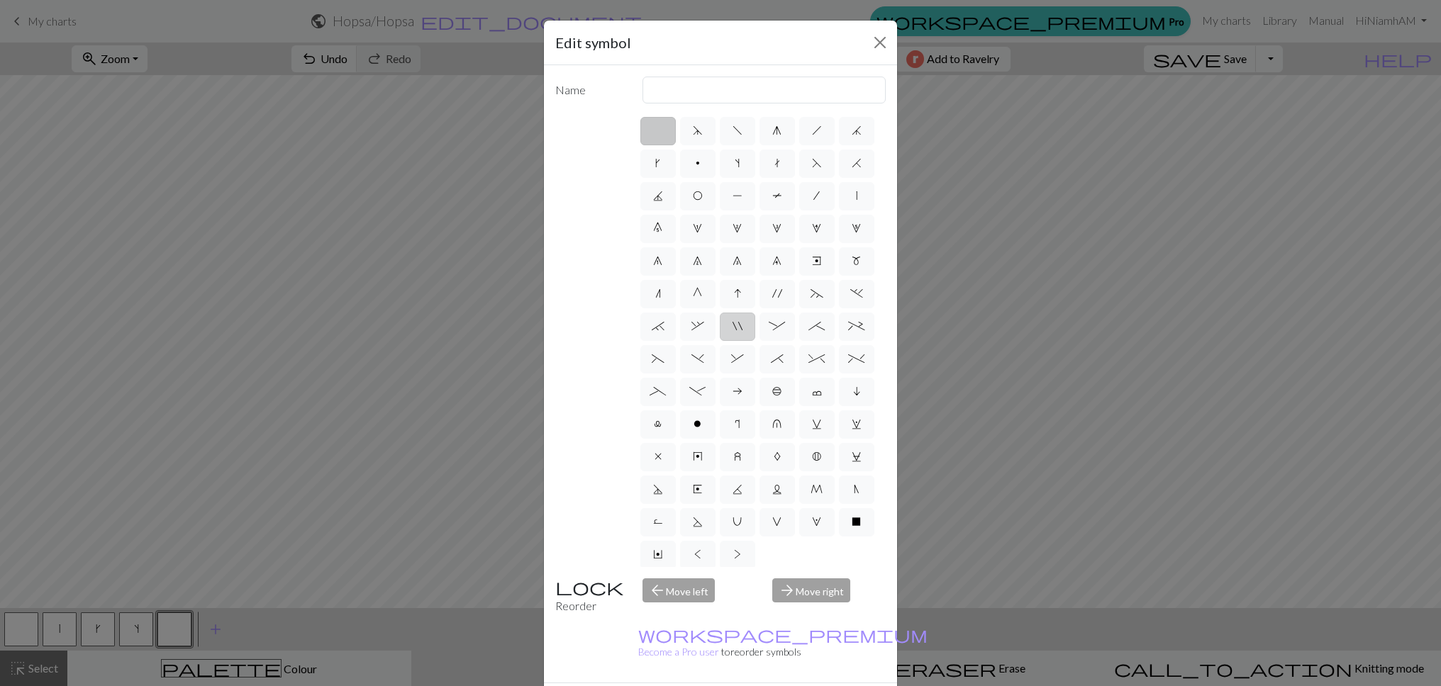
click at [752, 330] on label """ at bounding box center [737, 327] width 35 height 28
click at [742, 327] on input """ at bounding box center [736, 322] width 9 height 9
radio input "true"
type input "cable extra"
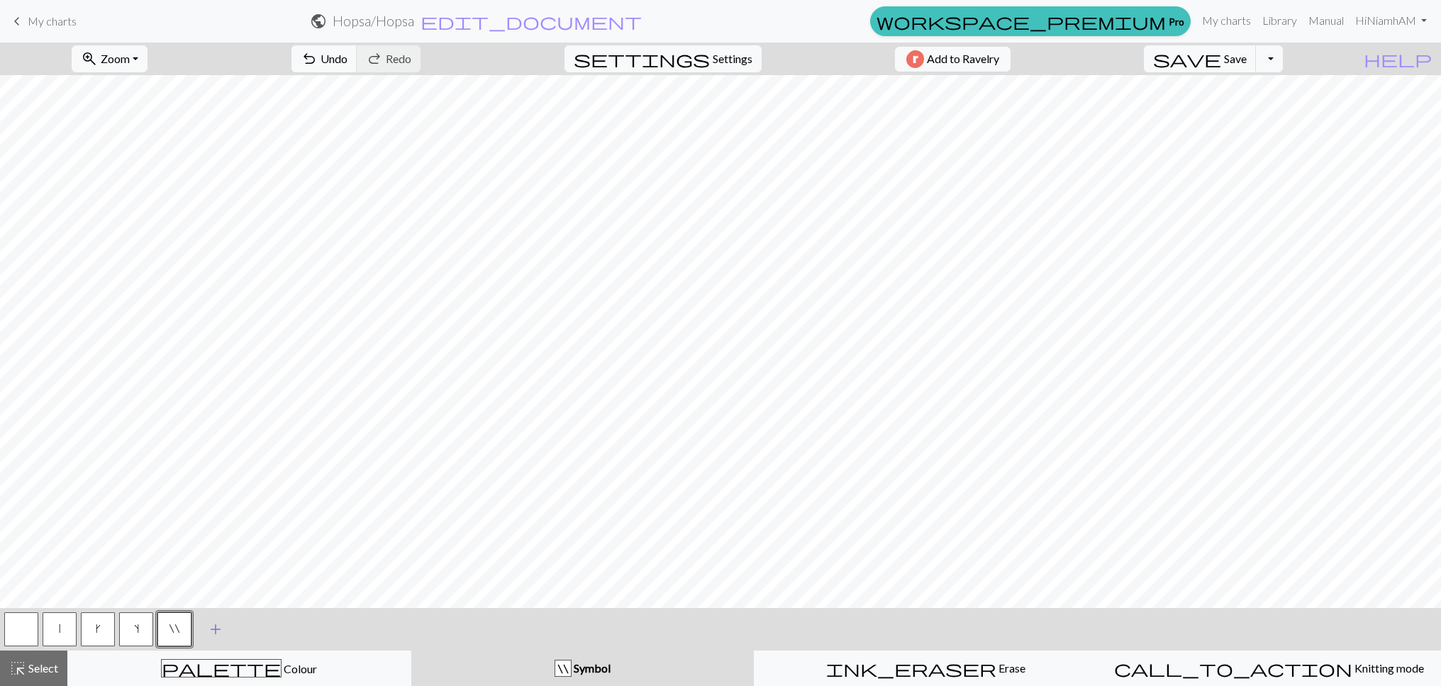
click at [216, 635] on span "add" at bounding box center [215, 630] width 17 height 20
click at [217, 630] on button "button" at bounding box center [213, 630] width 34 height 34
click at [216, 628] on button "button" at bounding box center [213, 630] width 34 height 34
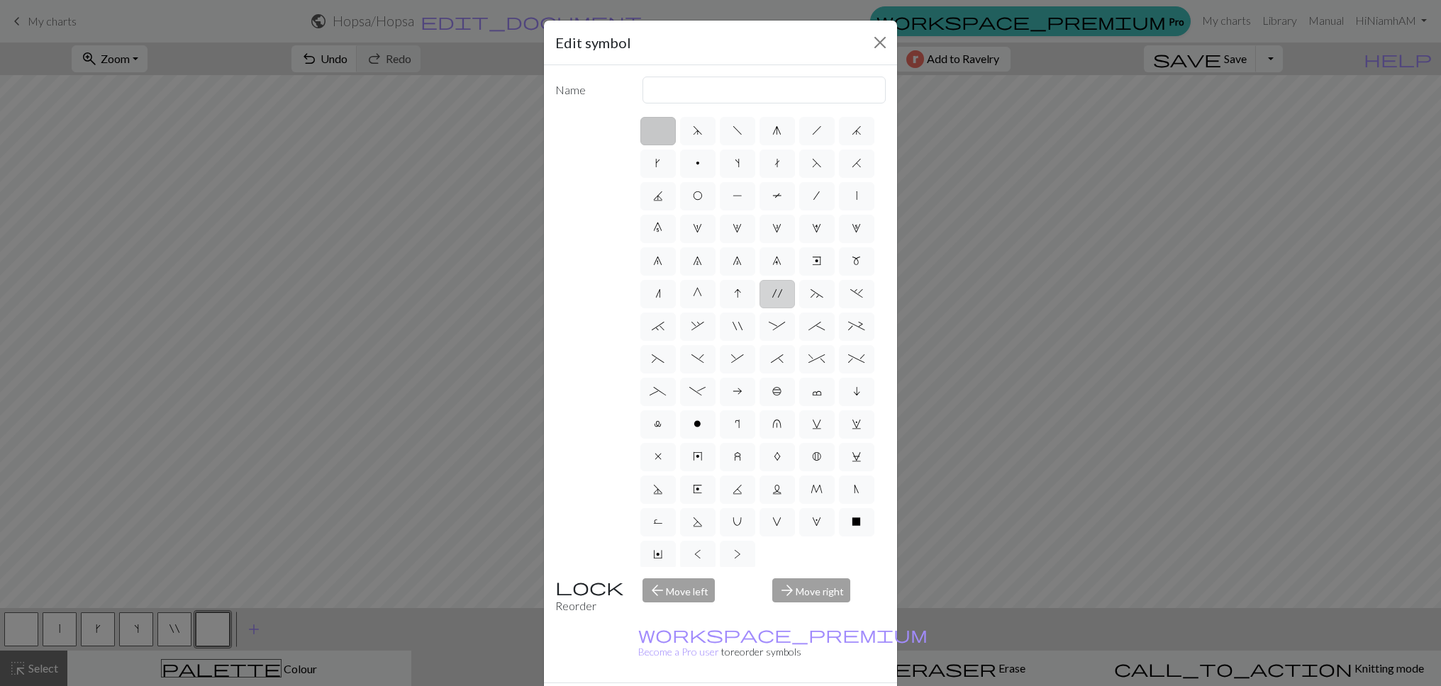
click at [781, 294] on span "'" at bounding box center [777, 293] width 10 height 11
click at [781, 294] on input "'" at bounding box center [776, 289] width 9 height 9
radio input "true"
type input "cable extra"
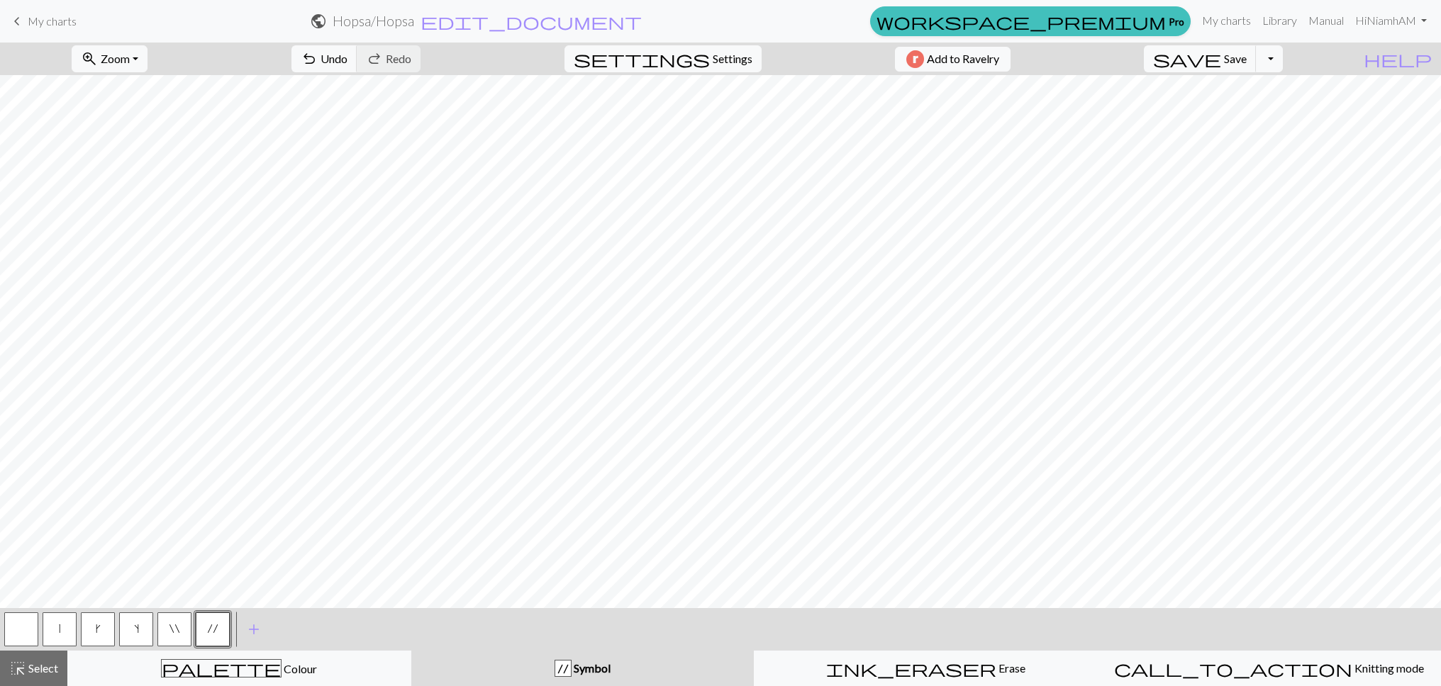
scroll to position [537, 0]
click at [260, 628] on span "add" at bounding box center [253, 630] width 17 height 20
click at [256, 628] on button "button" at bounding box center [251, 630] width 34 height 34
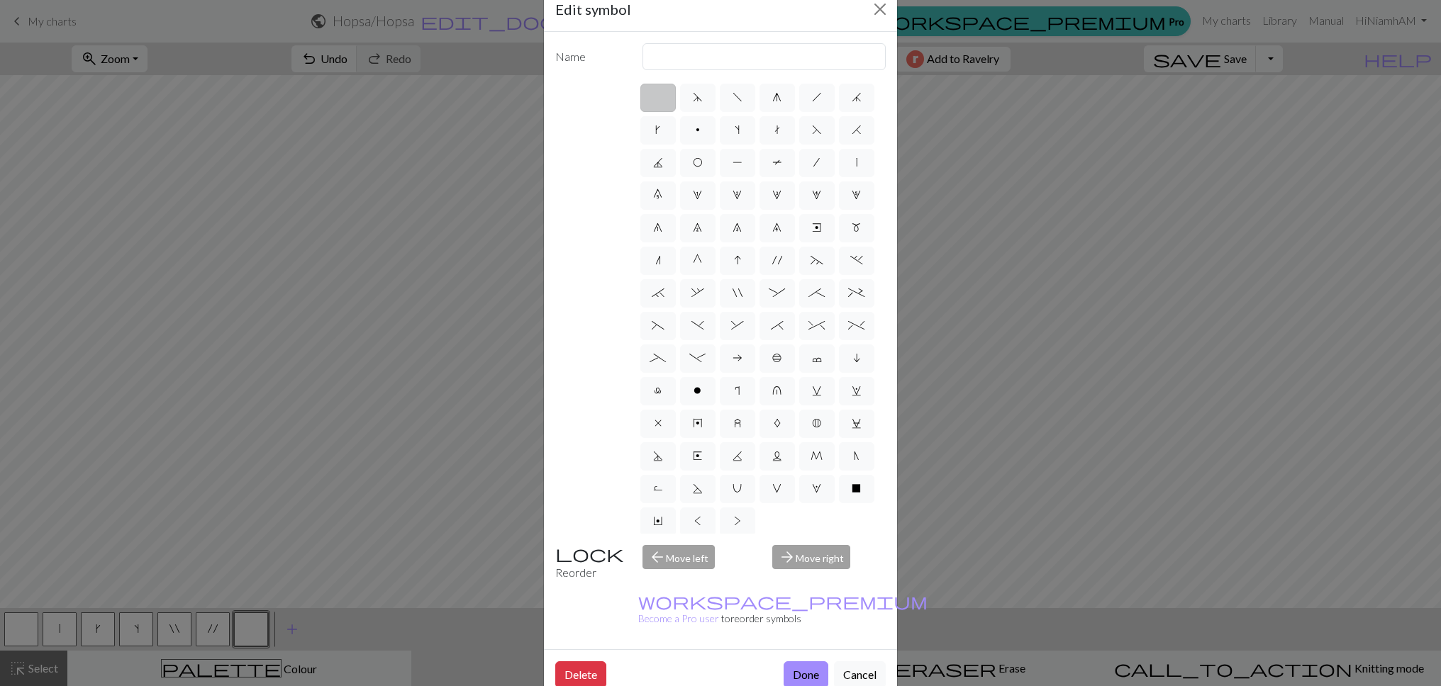
scroll to position [35, 0]
click at [854, 488] on span "X" at bounding box center [856, 486] width 9 height 11
click at [854, 487] on input "X" at bounding box center [856, 482] width 9 height 9
radio input "true"
type input "no stitch"
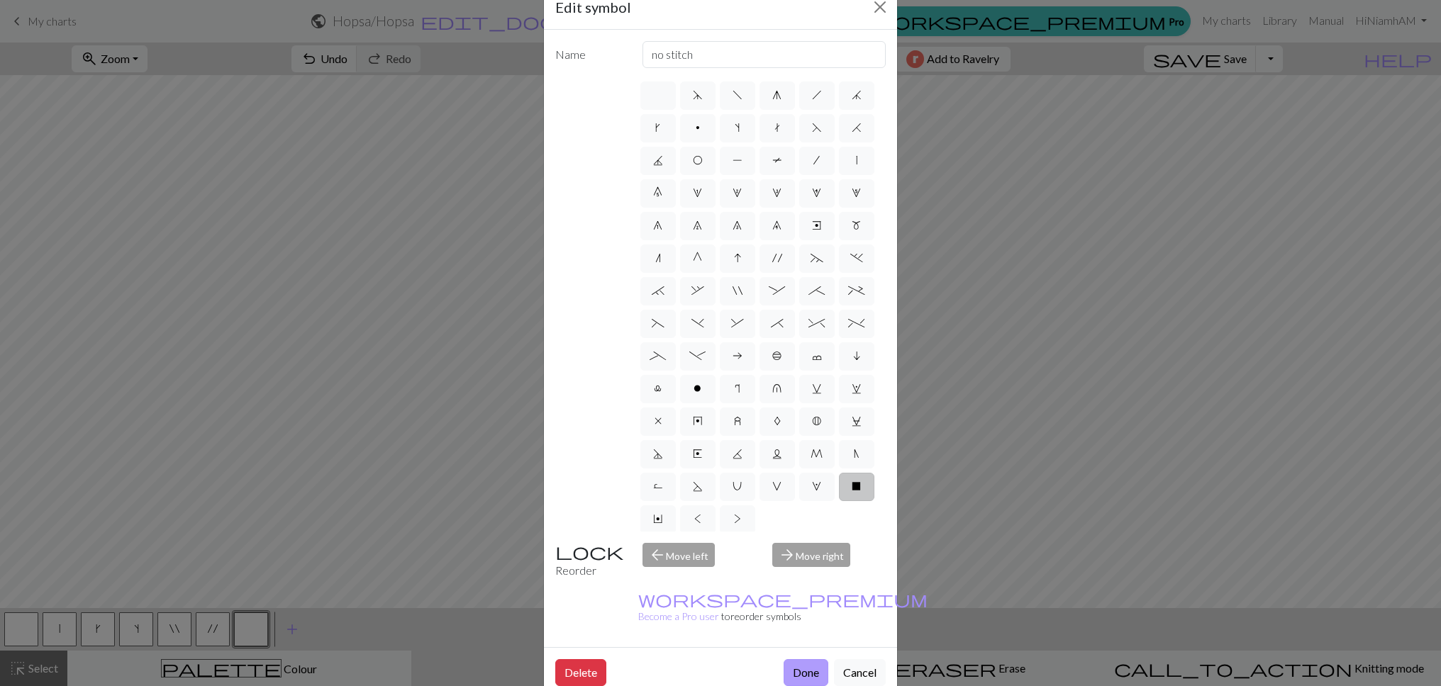
click at [801, 659] on button "Done" at bounding box center [806, 672] width 45 height 27
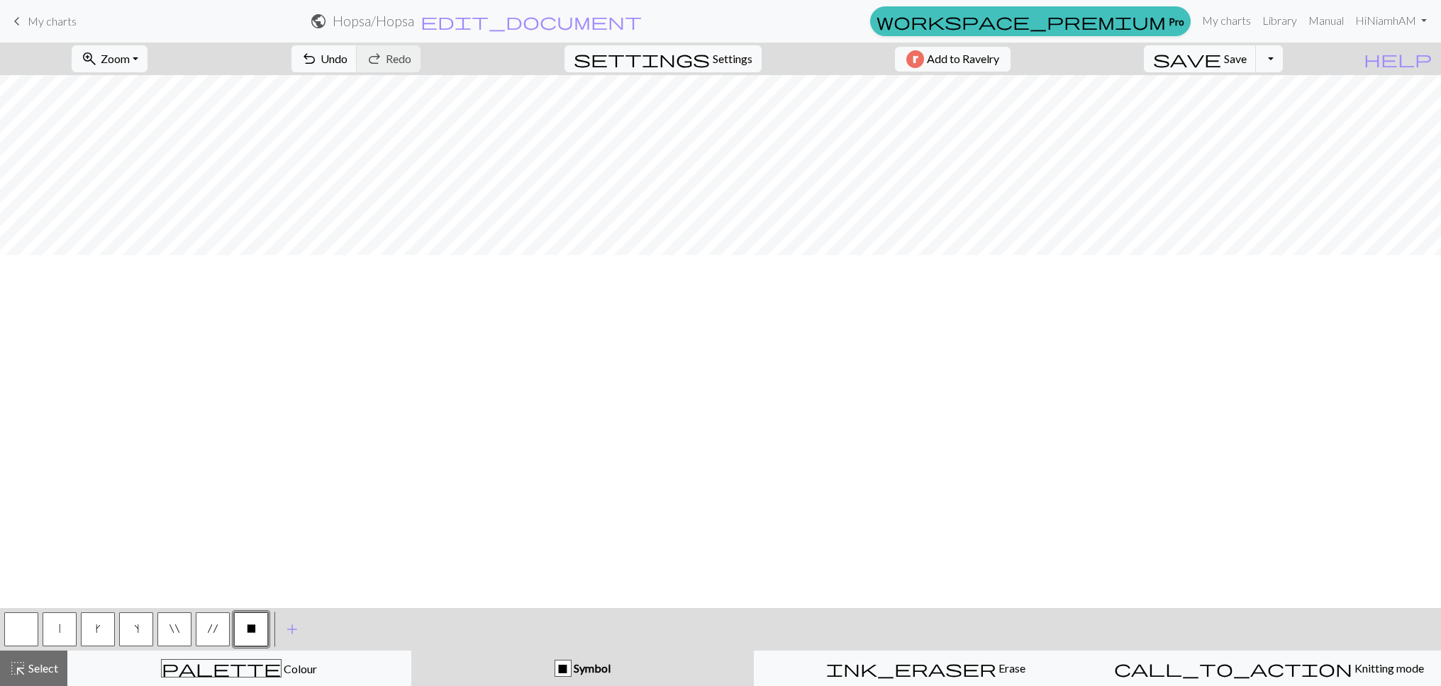
scroll to position [0, 0]
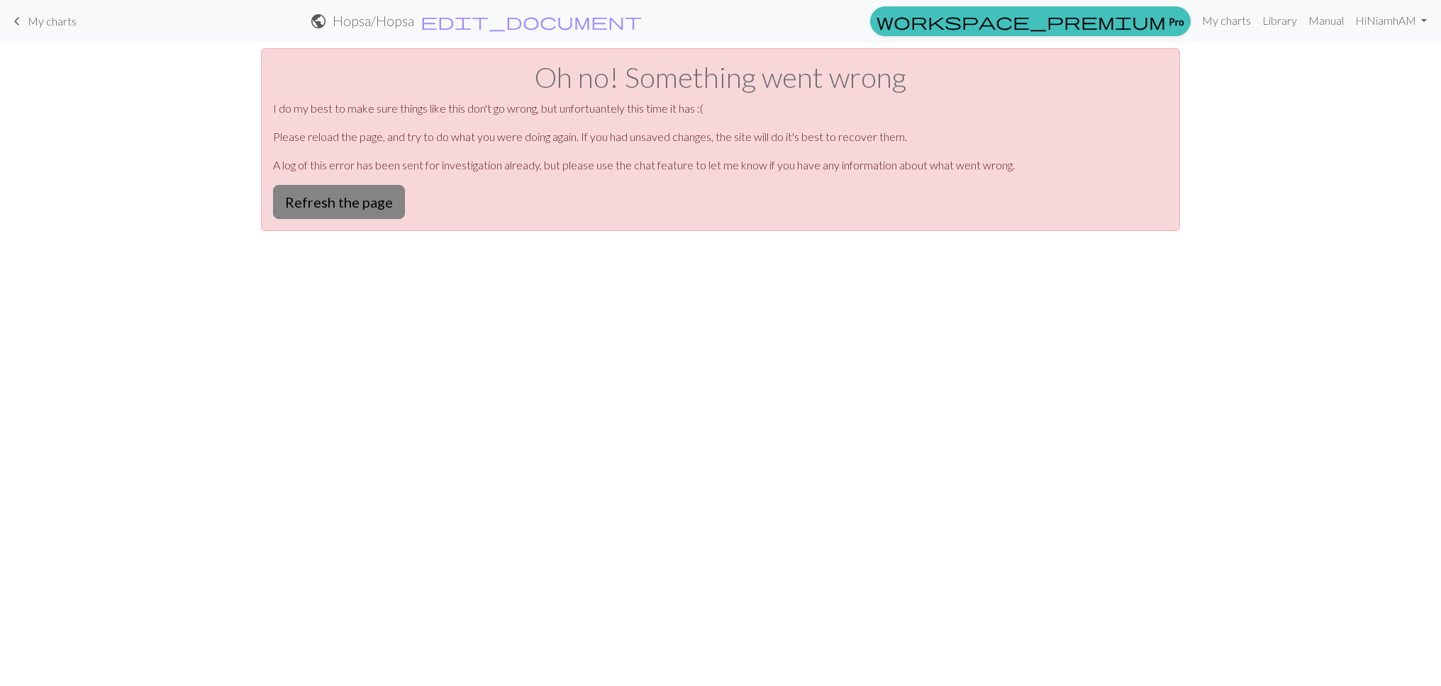
click at [351, 208] on button "Refresh the page" at bounding box center [339, 202] width 132 height 34
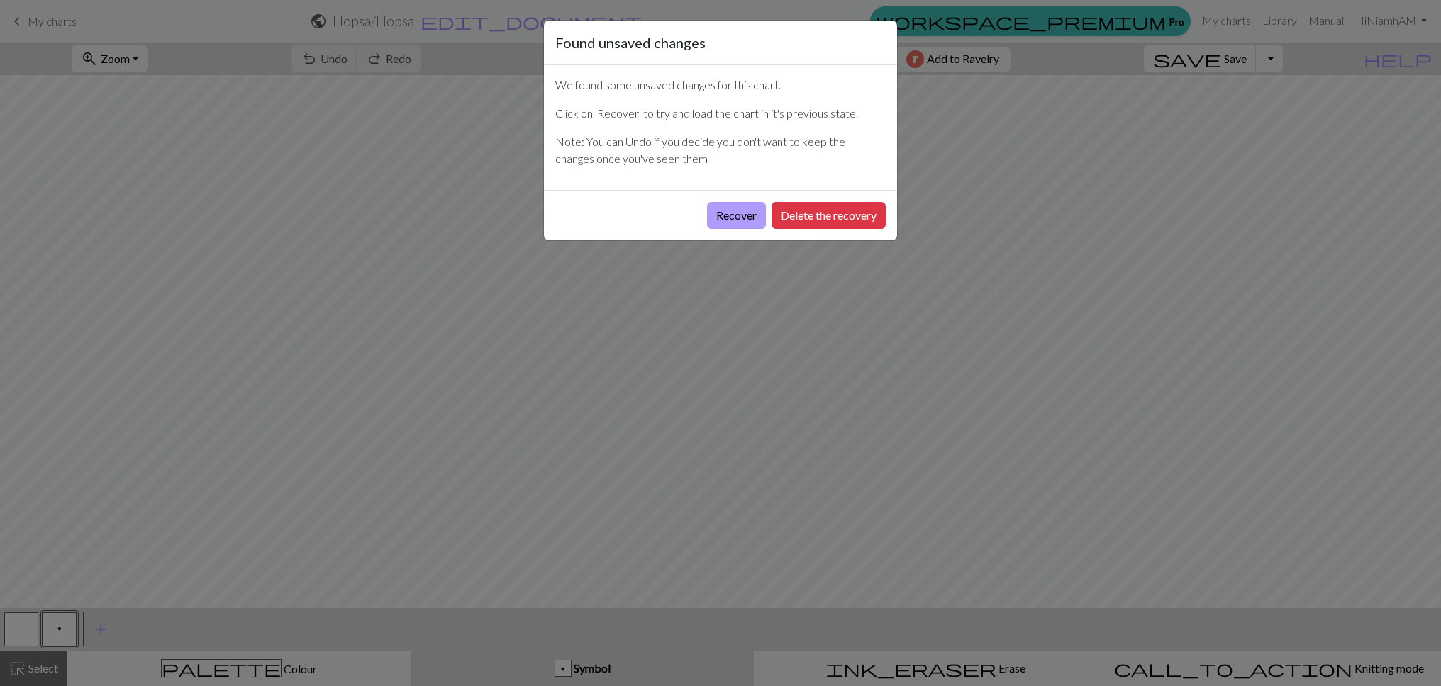
click at [723, 220] on button "Recover" at bounding box center [736, 215] width 59 height 27
